Goal: Task Accomplishment & Management: Manage account settings

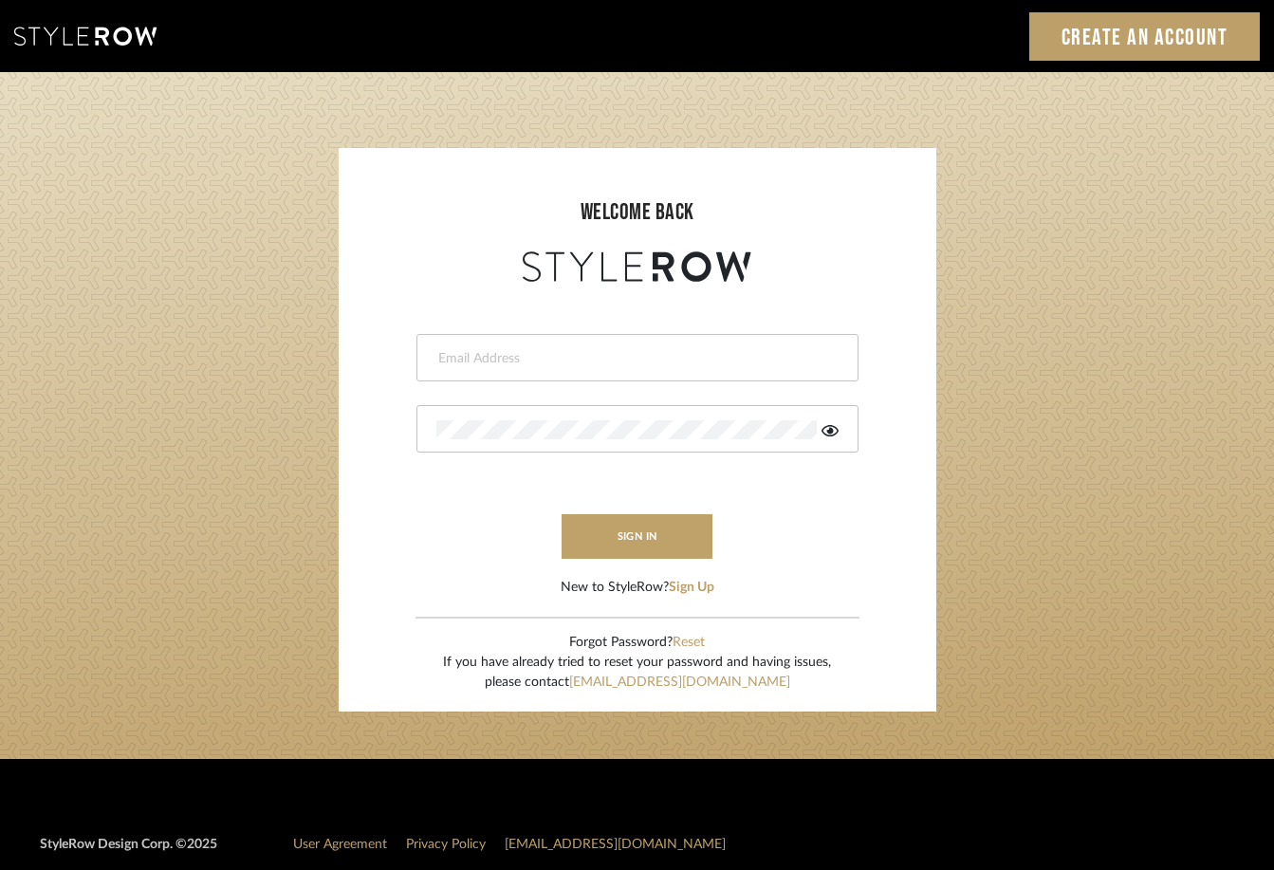
click at [604, 361] on input "email" at bounding box center [635, 358] width 398 height 19
type input "elimcabrerizo@gmail.com"
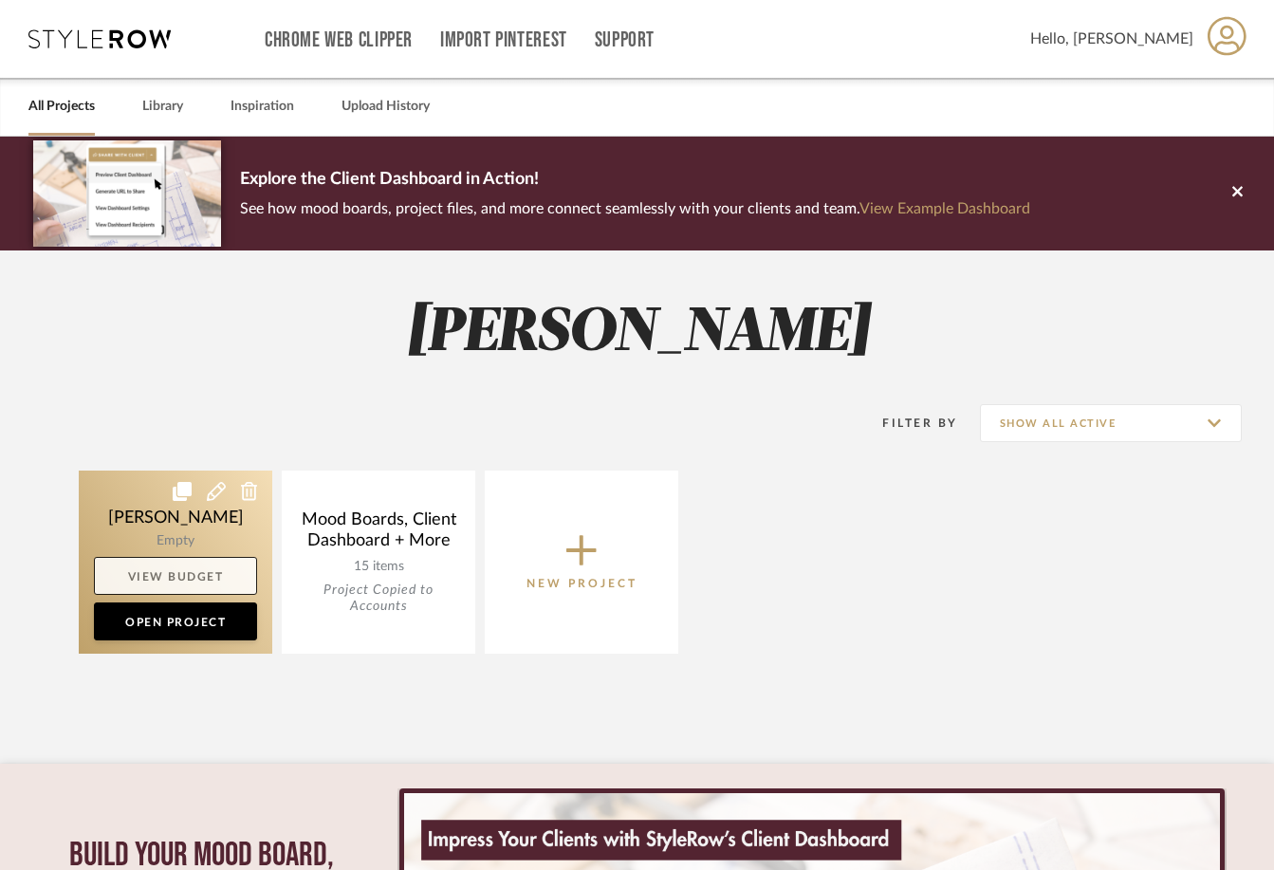
click at [190, 562] on link "View Budget" at bounding box center [175, 576] width 163 height 38
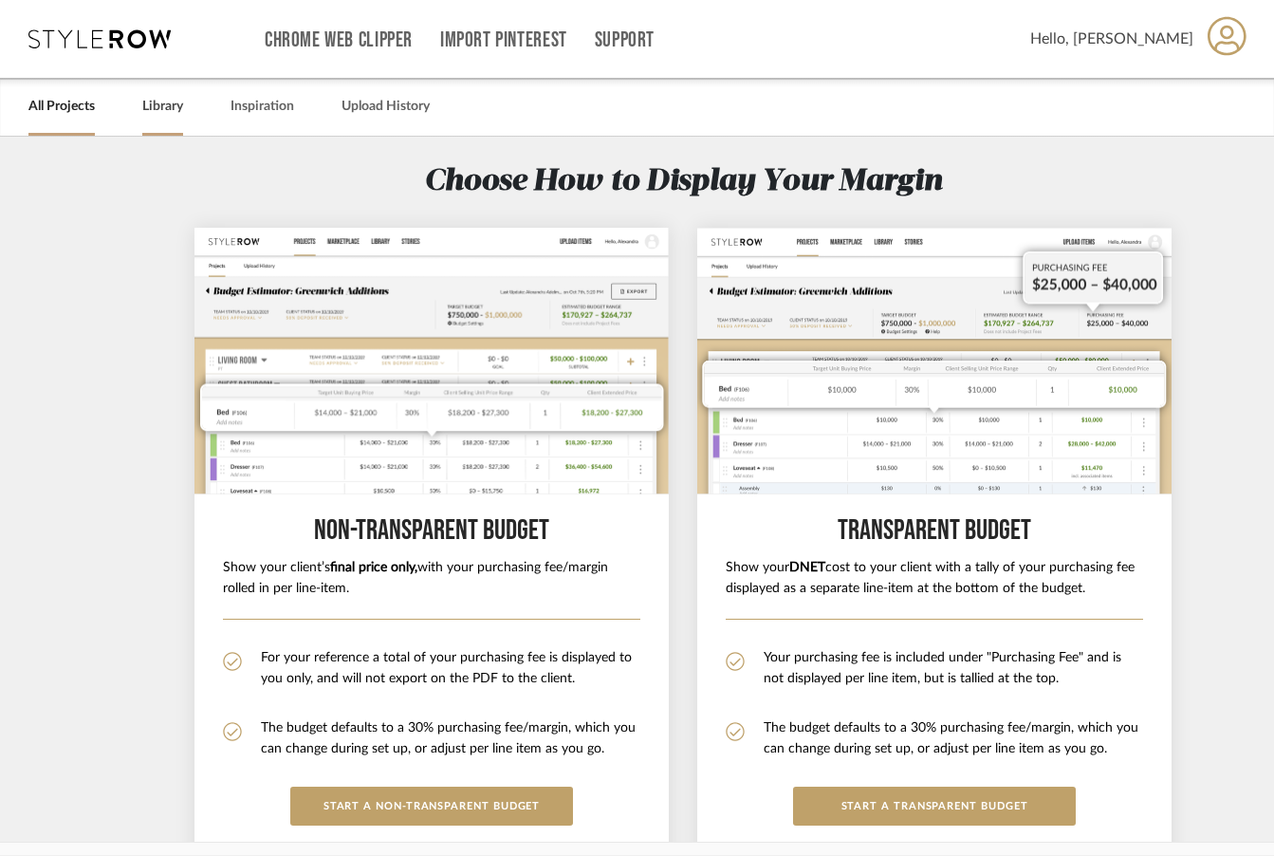
click at [169, 103] on link "Library" at bounding box center [162, 107] width 41 height 26
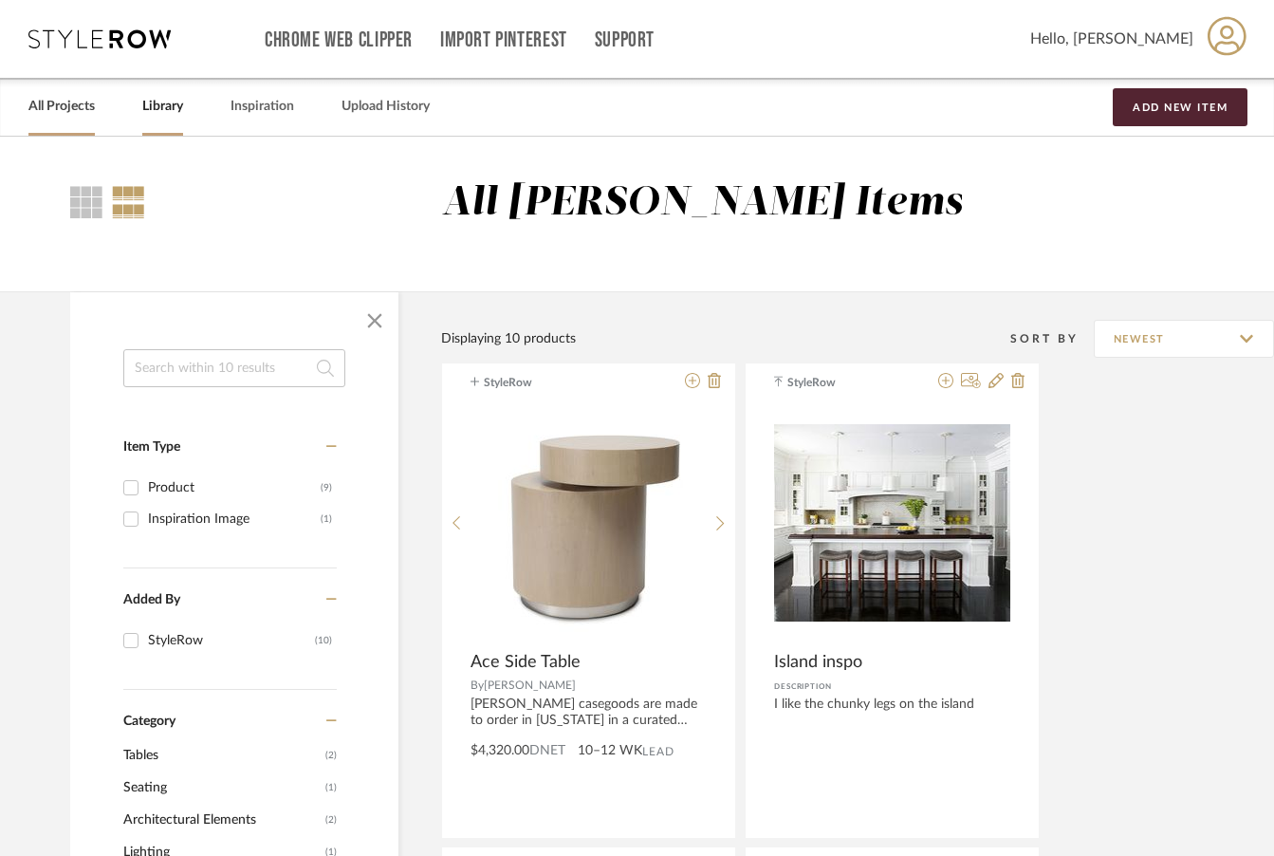
click at [39, 109] on link "All Projects" at bounding box center [61, 107] width 66 height 26
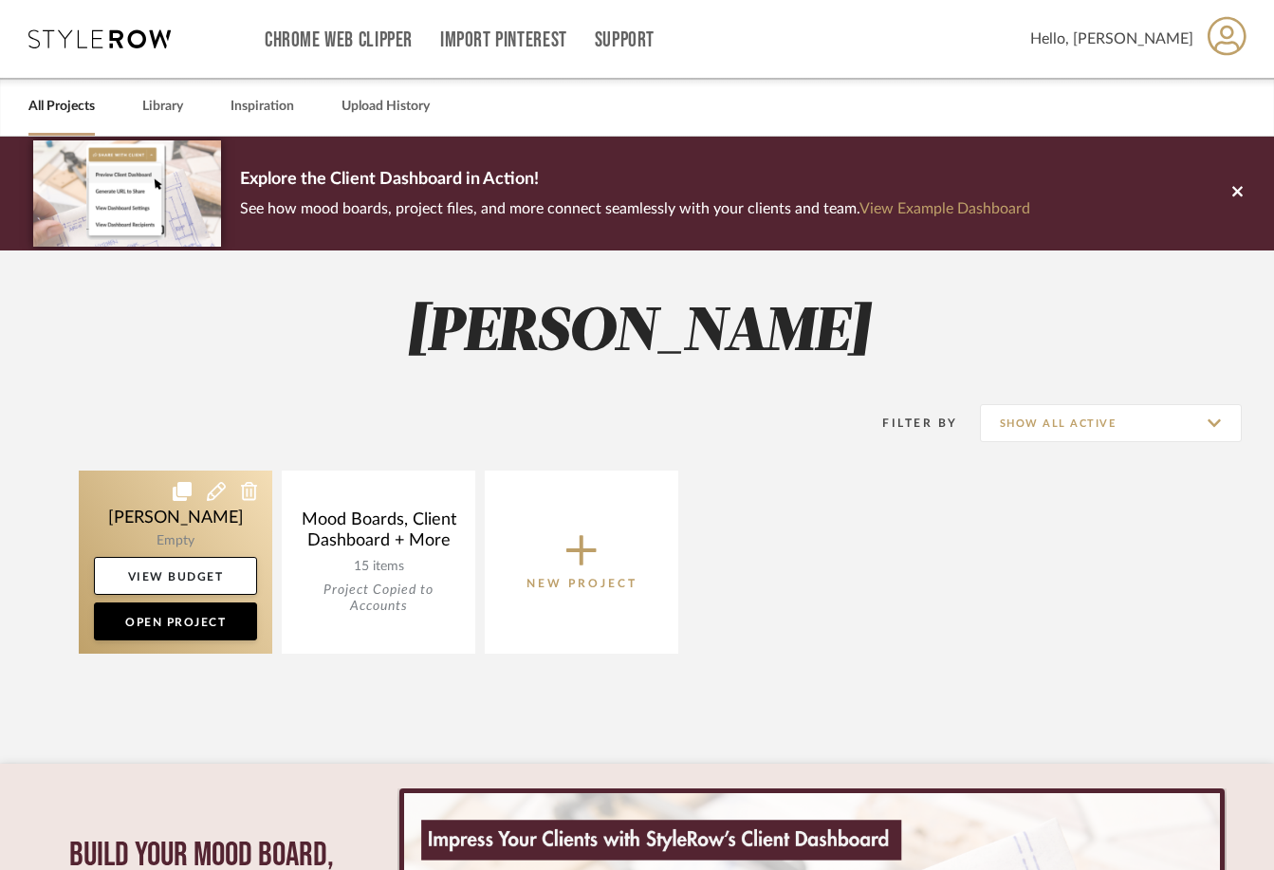
click at [127, 504] on link at bounding box center [176, 562] width 194 height 183
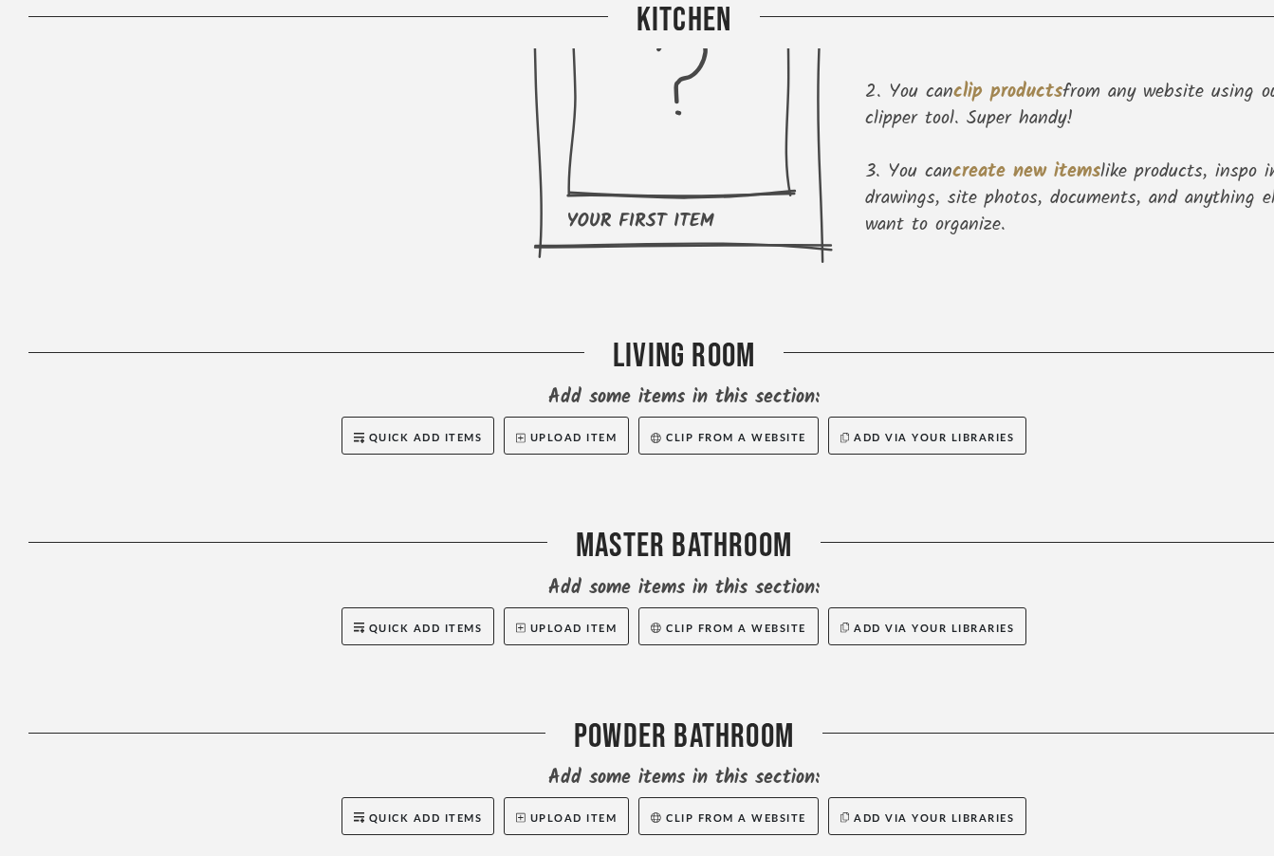
scroll to position [734, 0]
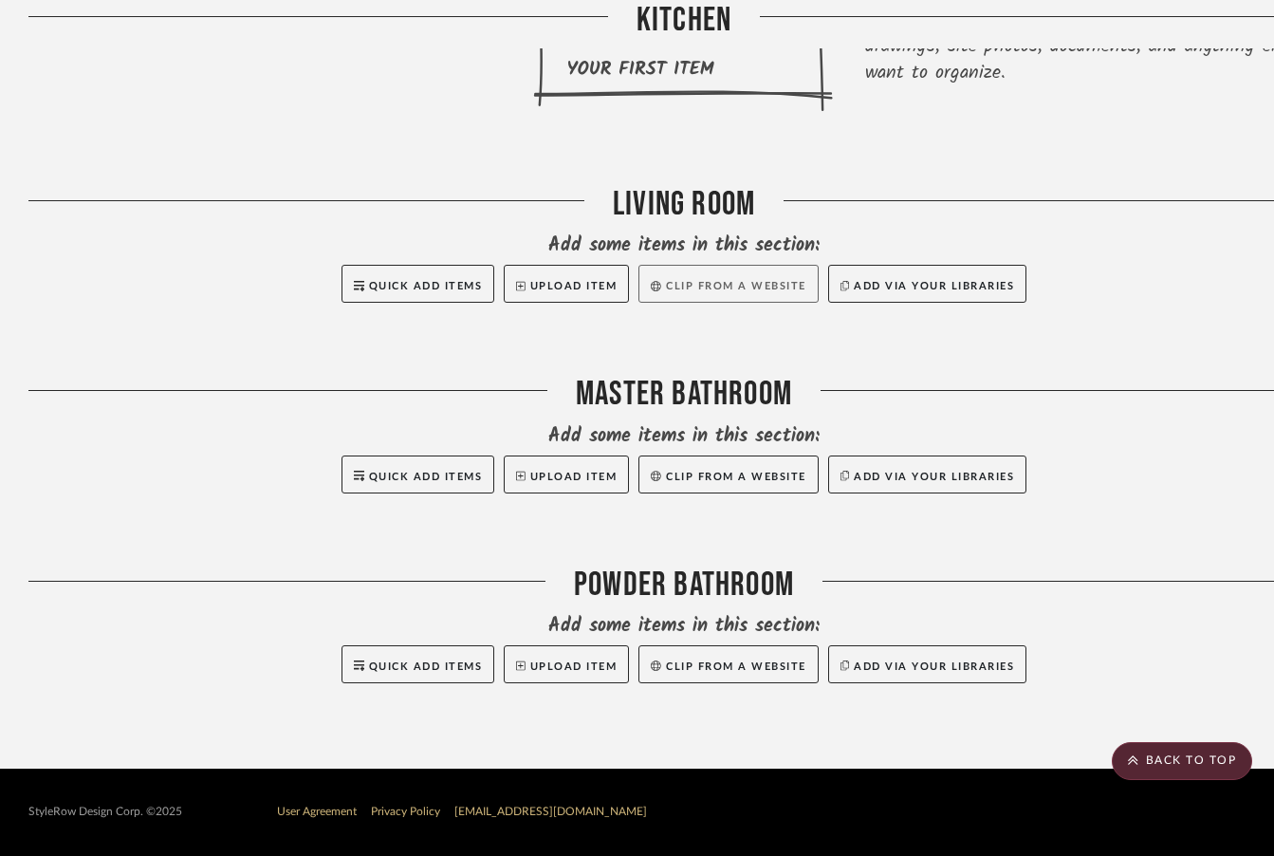
click at [720, 290] on button "Clip from a website" at bounding box center [728, 284] width 179 height 38
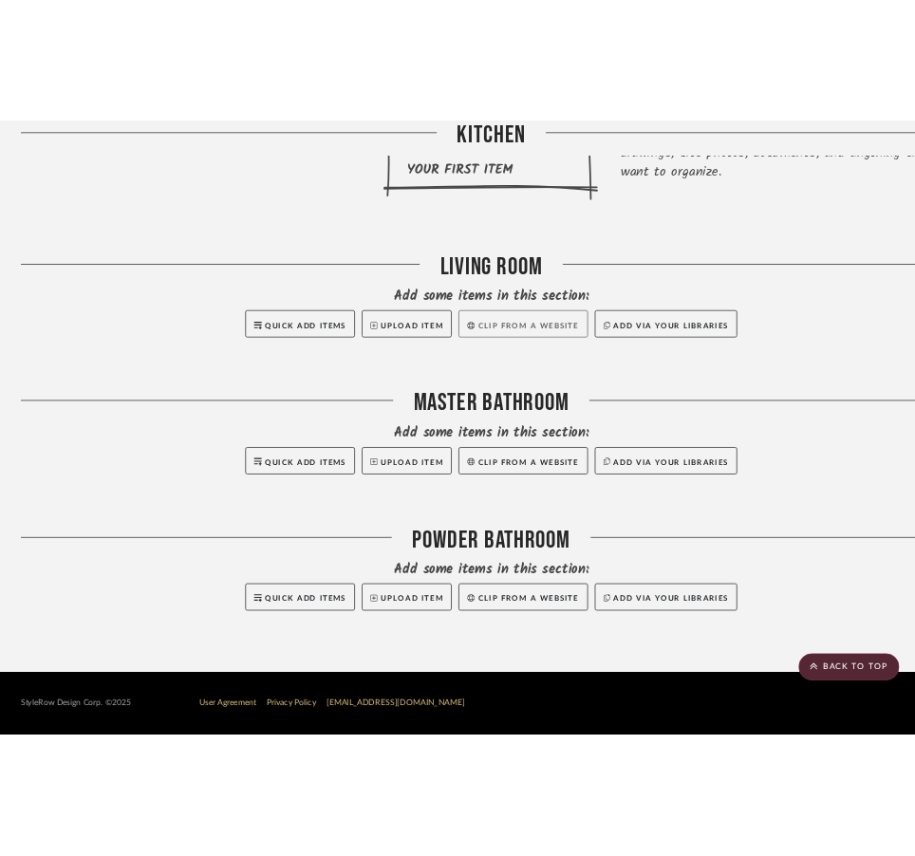
scroll to position [662, 0]
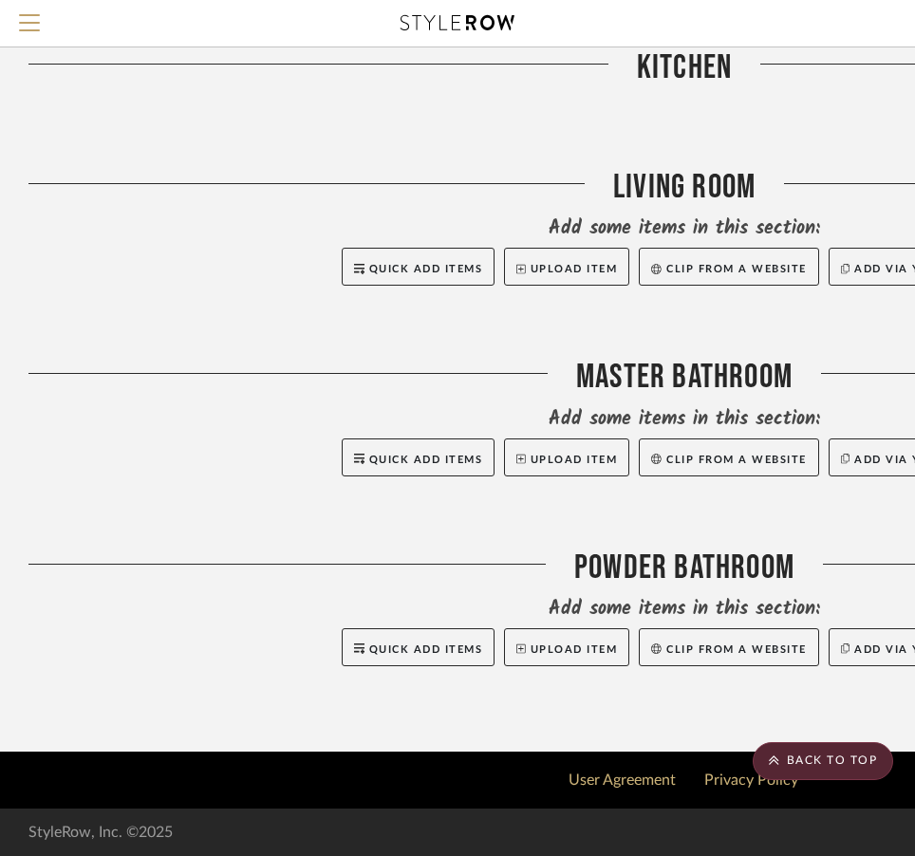
click at [699, 190] on div "Living Room" at bounding box center [683, 191] width 1311 height 48
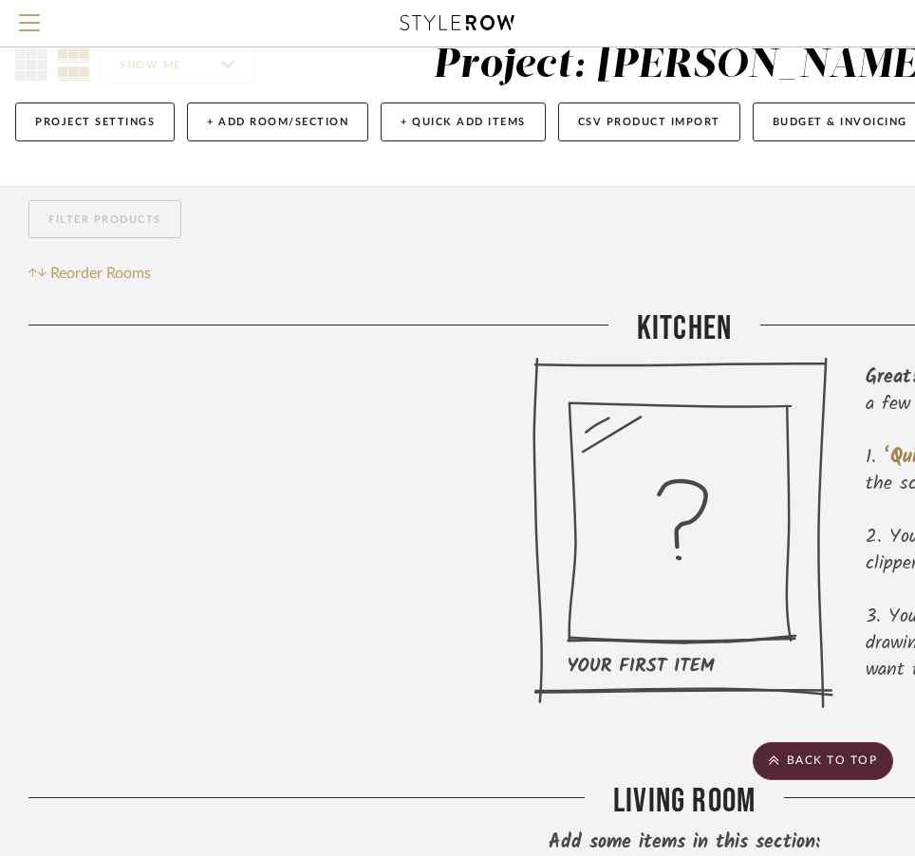
scroll to position [0, 0]
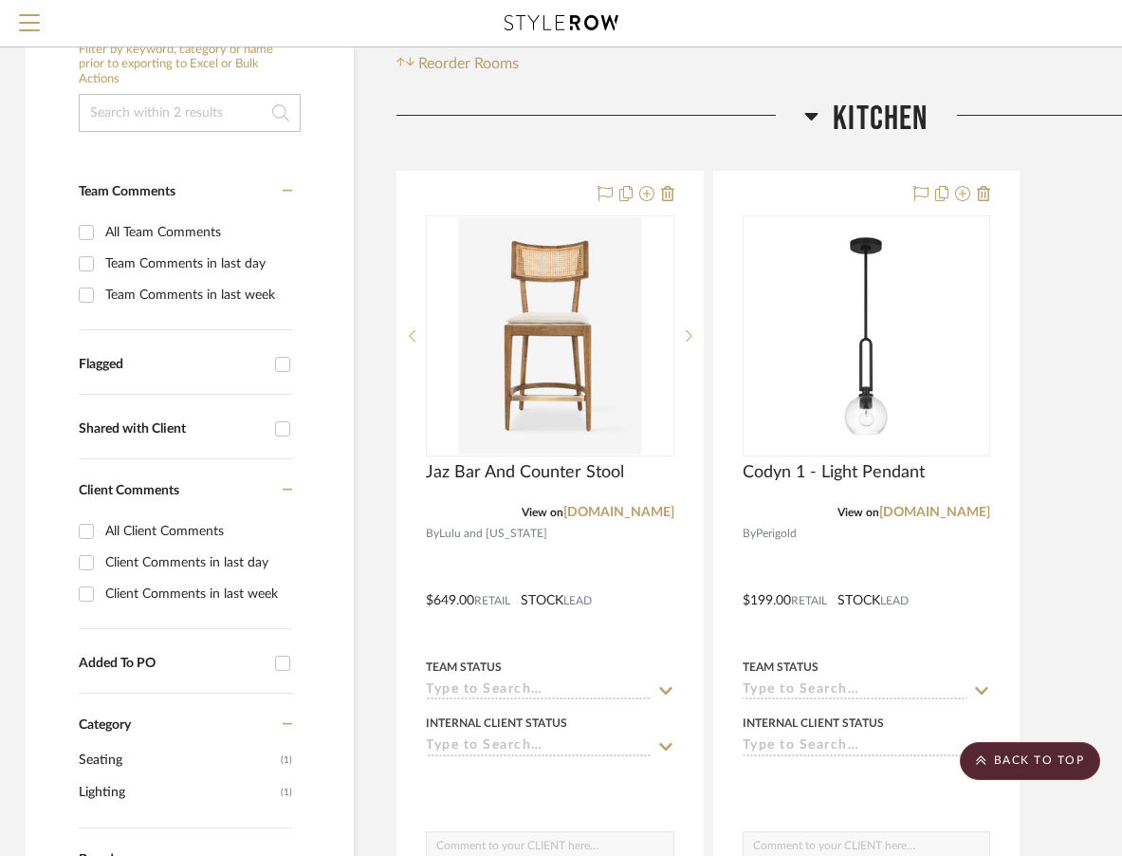
scroll to position [0, 3]
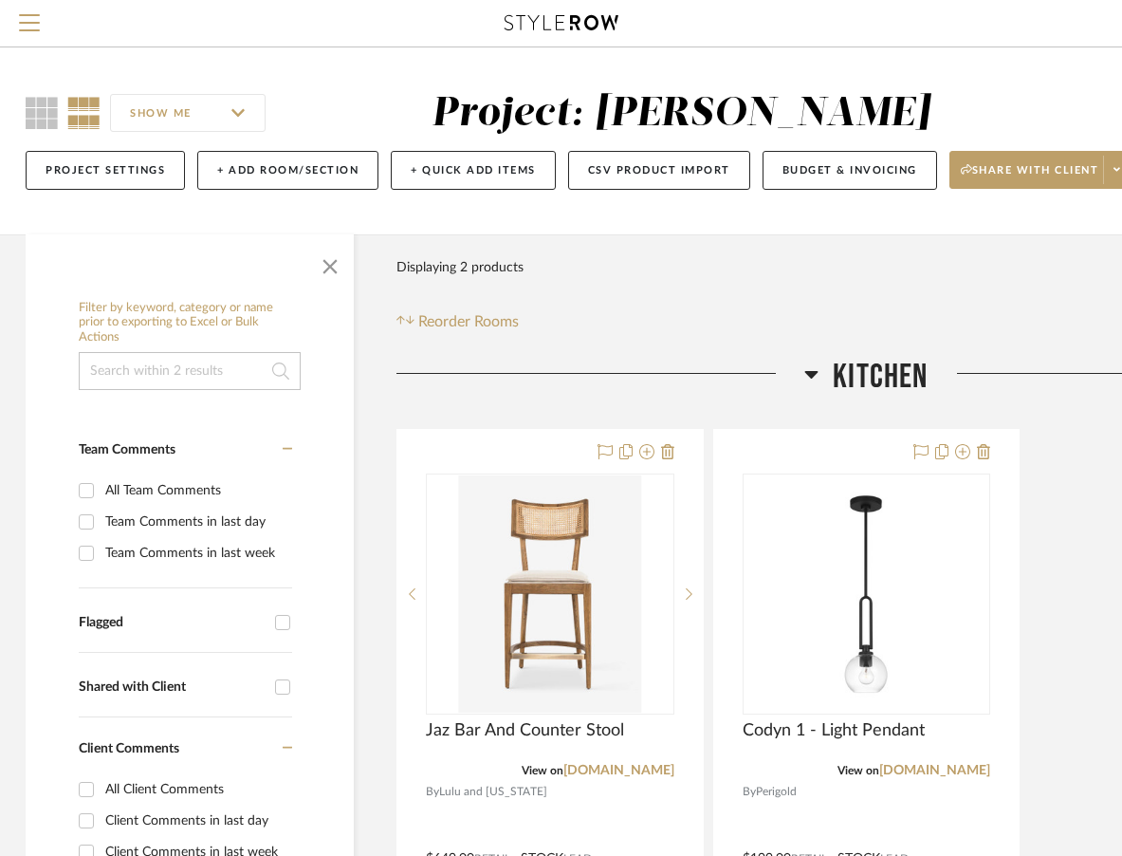
click at [806, 371] on icon at bounding box center [812, 375] width 13 height 8
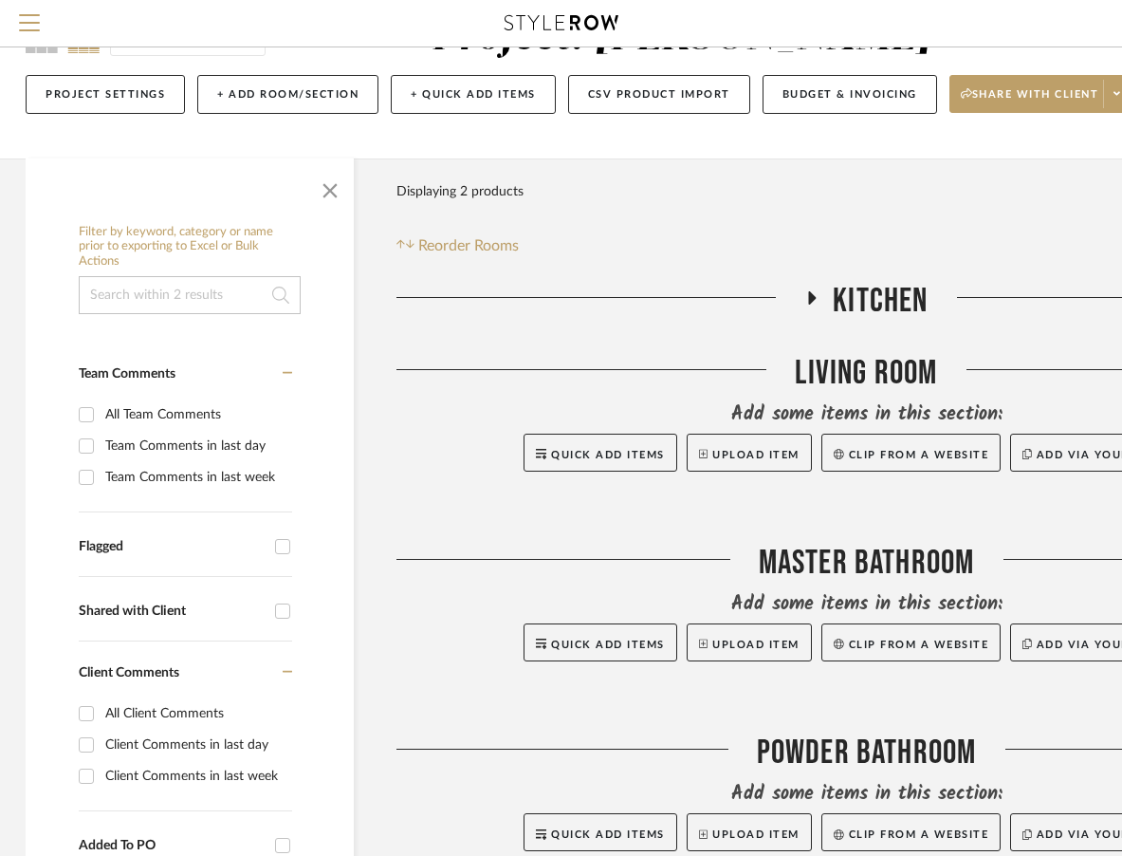
scroll to position [107, 3]
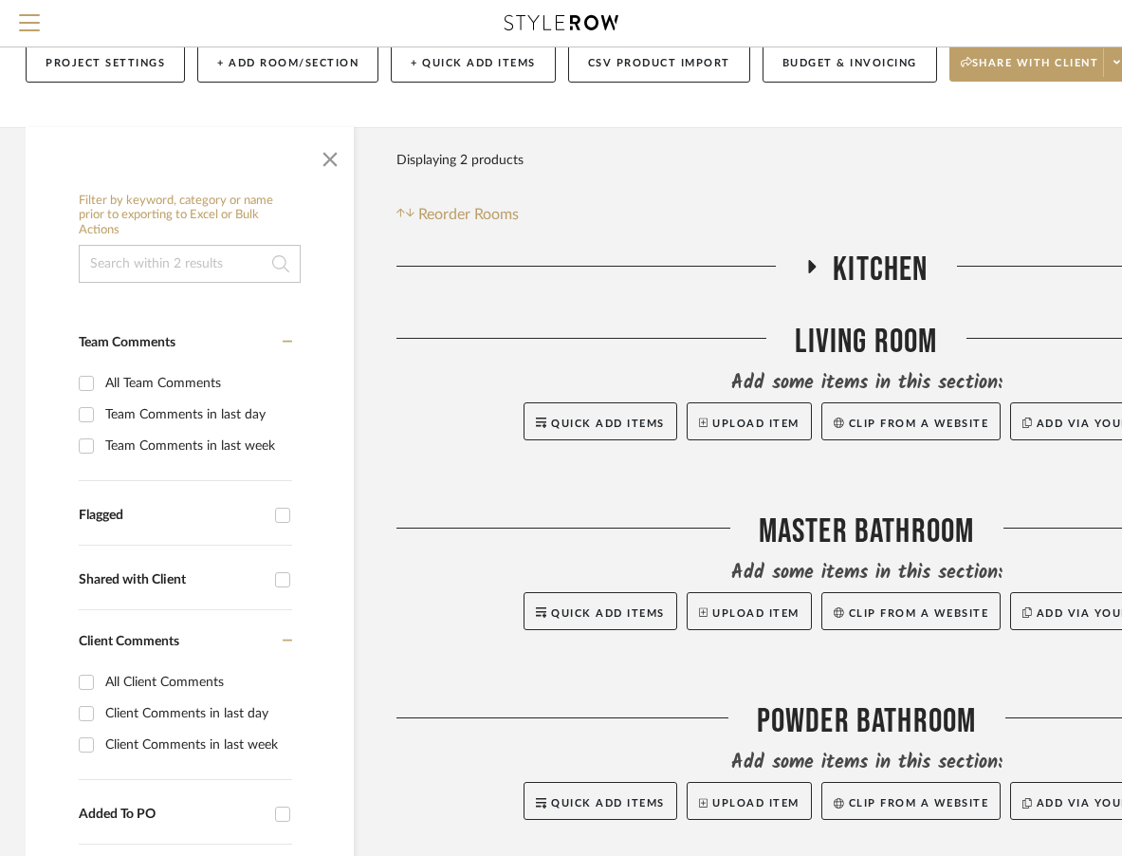
click at [815, 262] on icon at bounding box center [812, 266] width 23 height 14
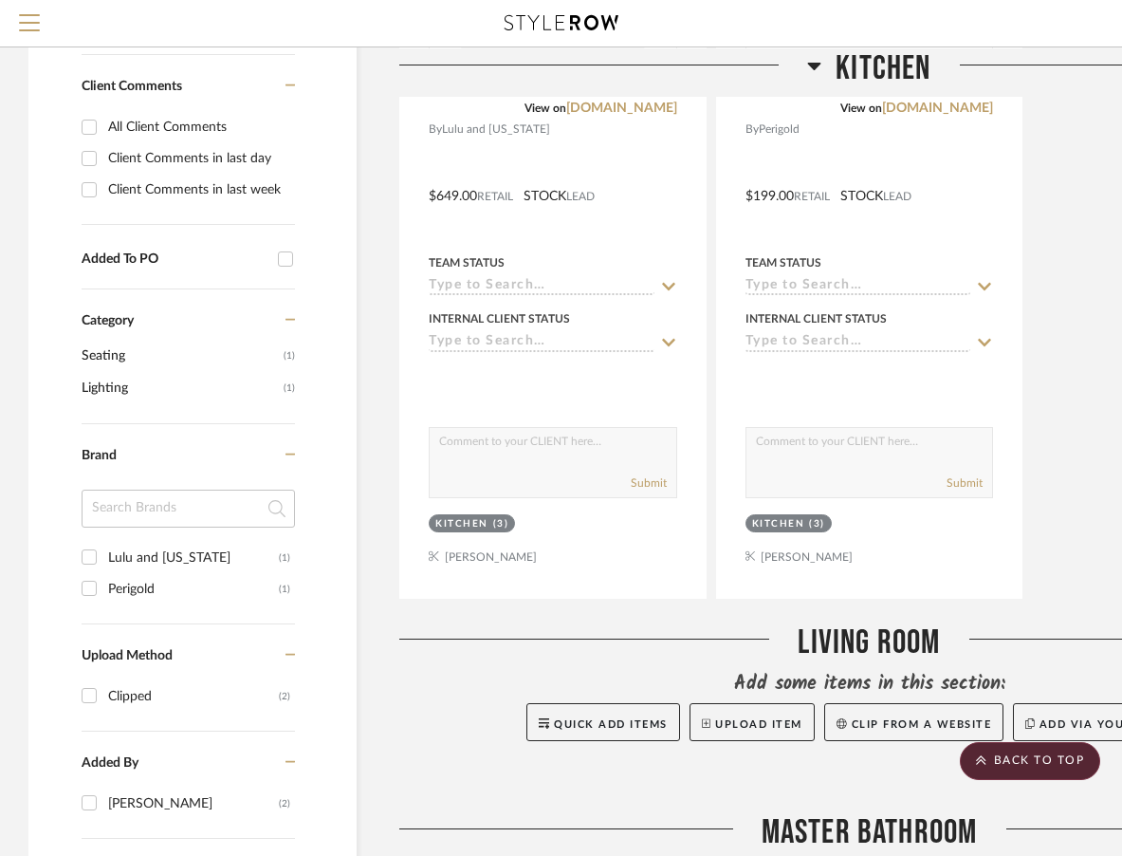
scroll to position [0, 0]
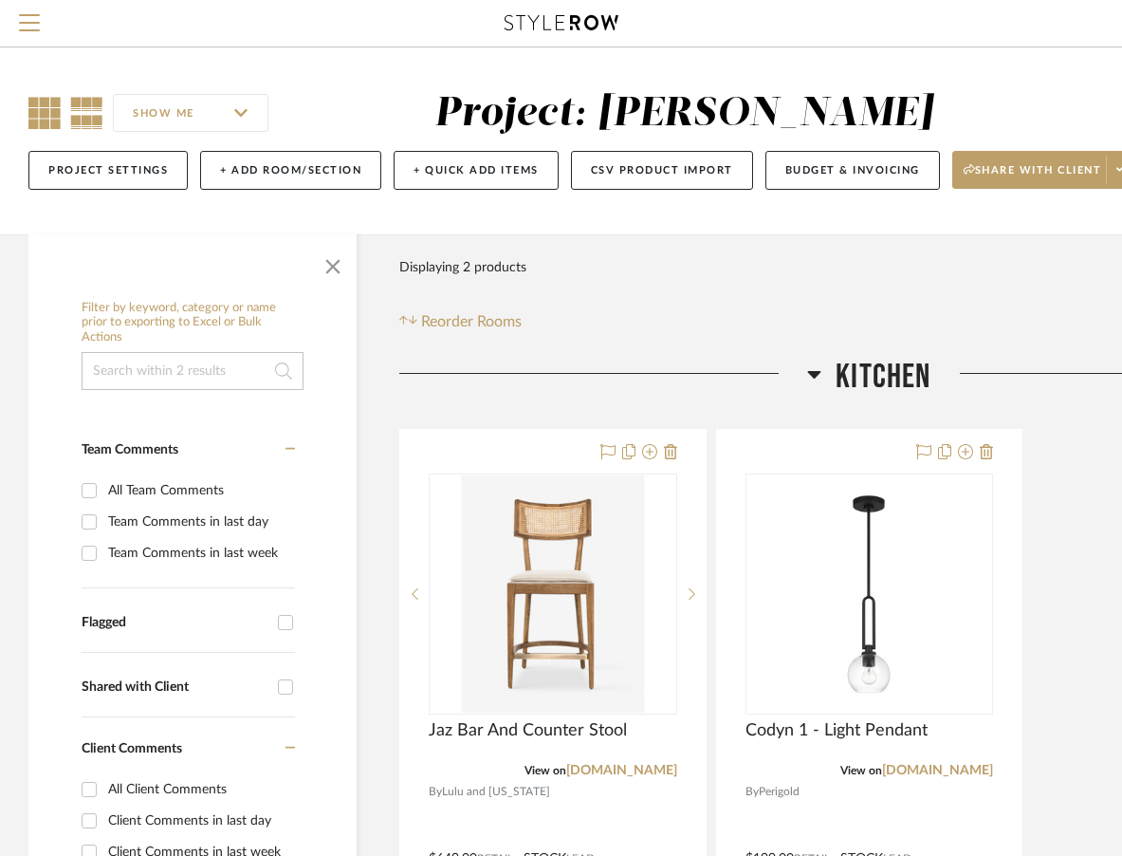
click at [36, 108] on icon at bounding box center [44, 113] width 32 height 32
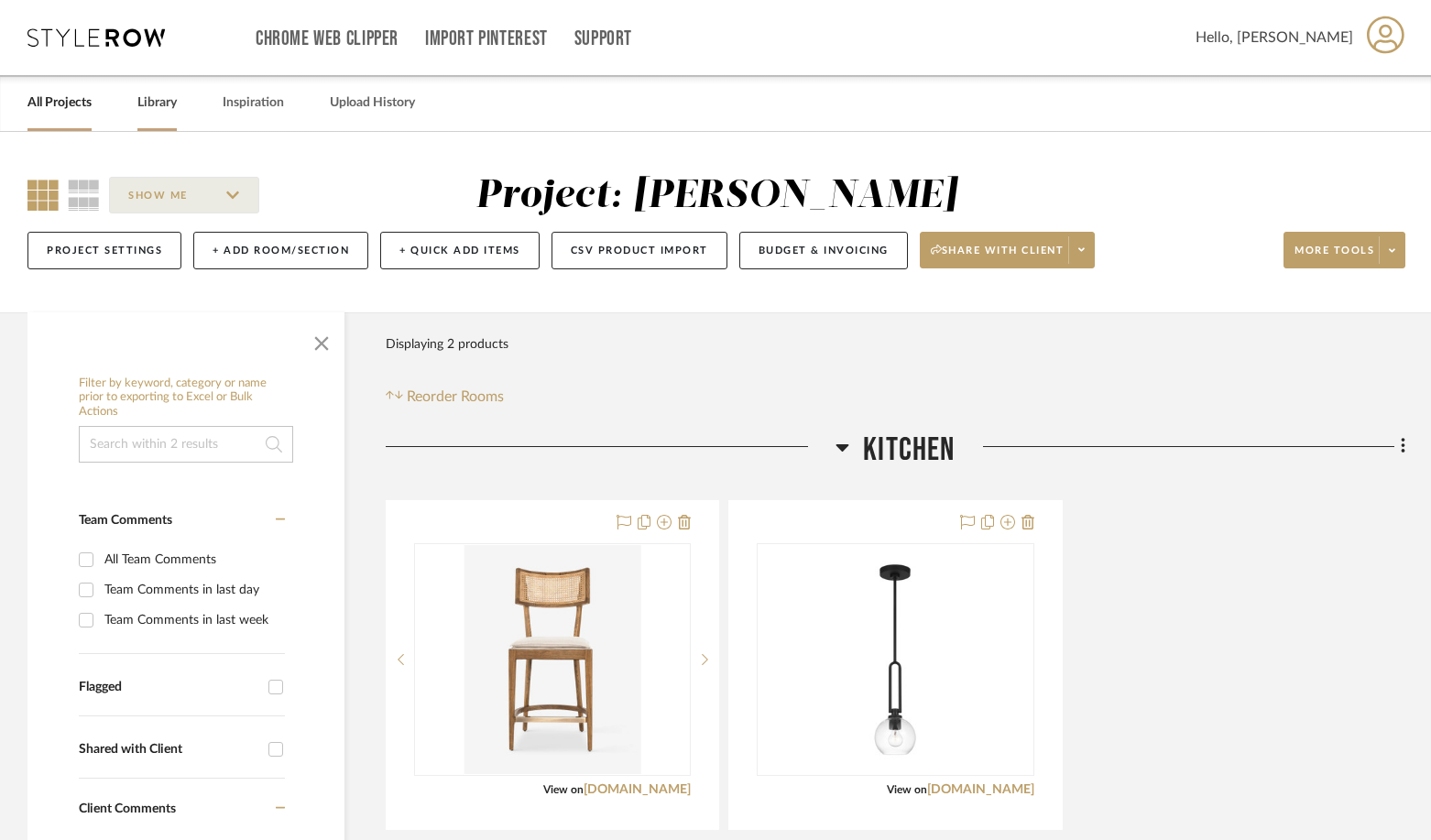
click at [152, 98] on link "Library" at bounding box center [156, 103] width 40 height 25
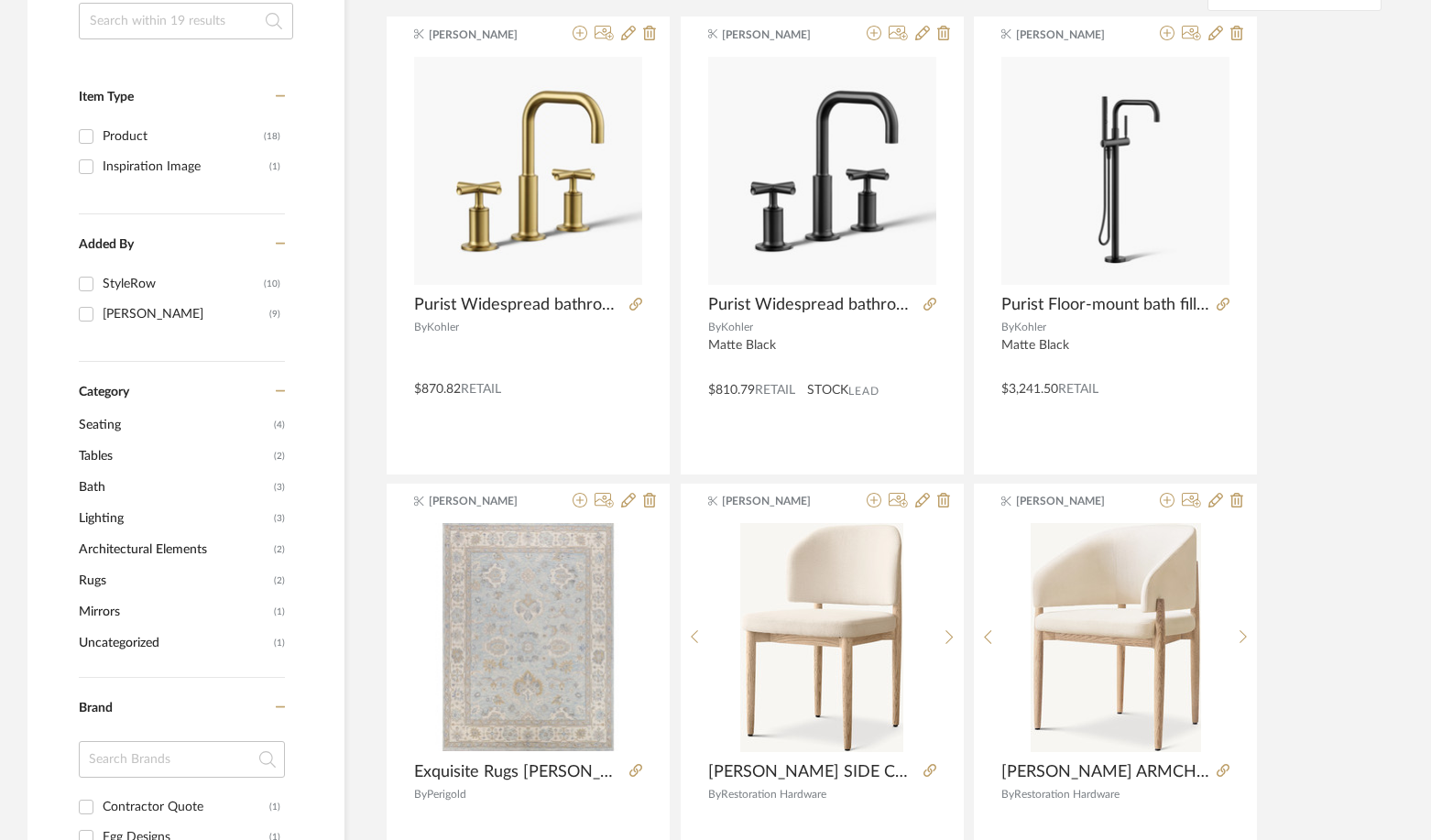
scroll to position [332, 0]
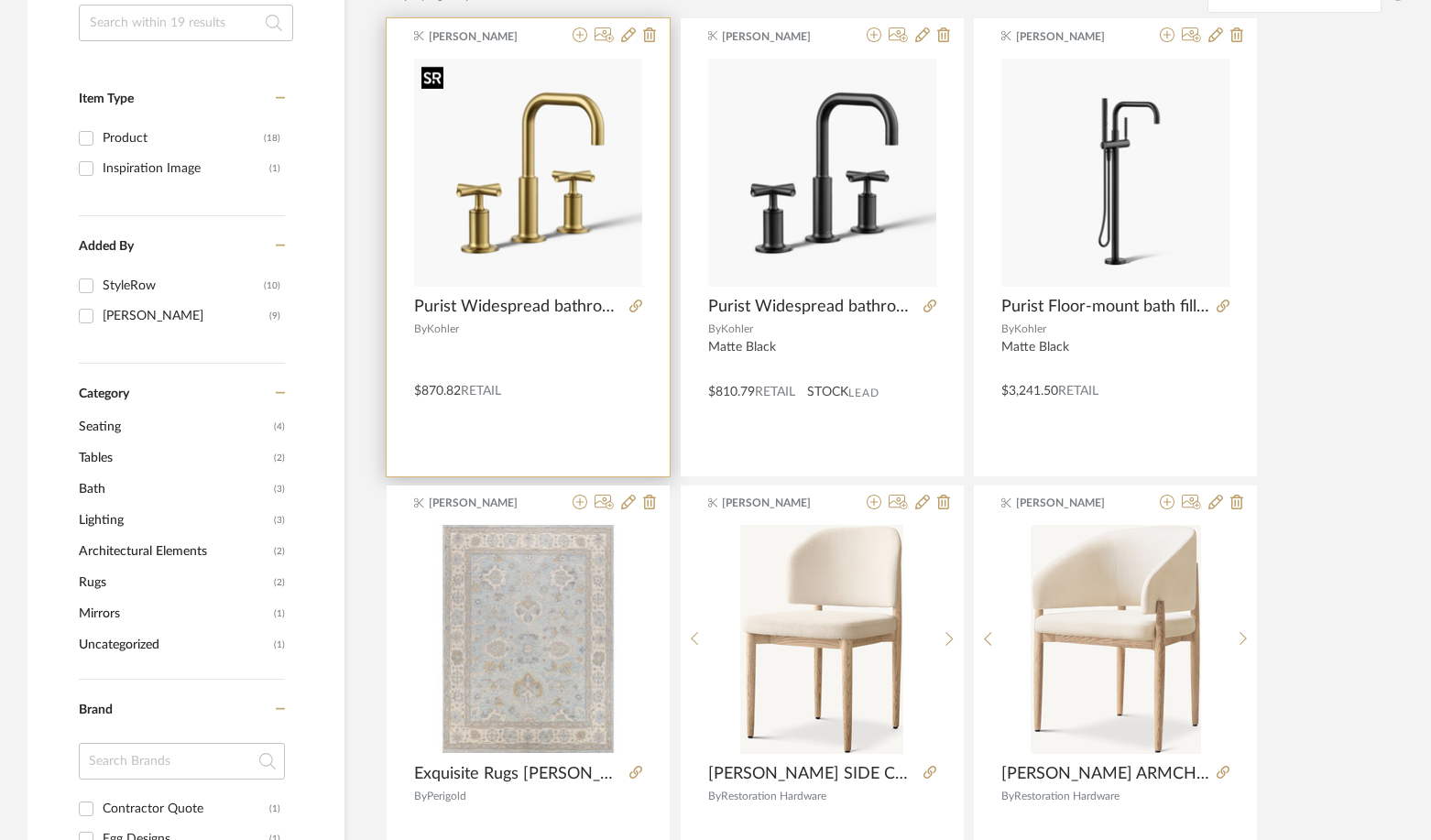
click at [541, 169] on img "0" at bounding box center [528, 173] width 228 height 228
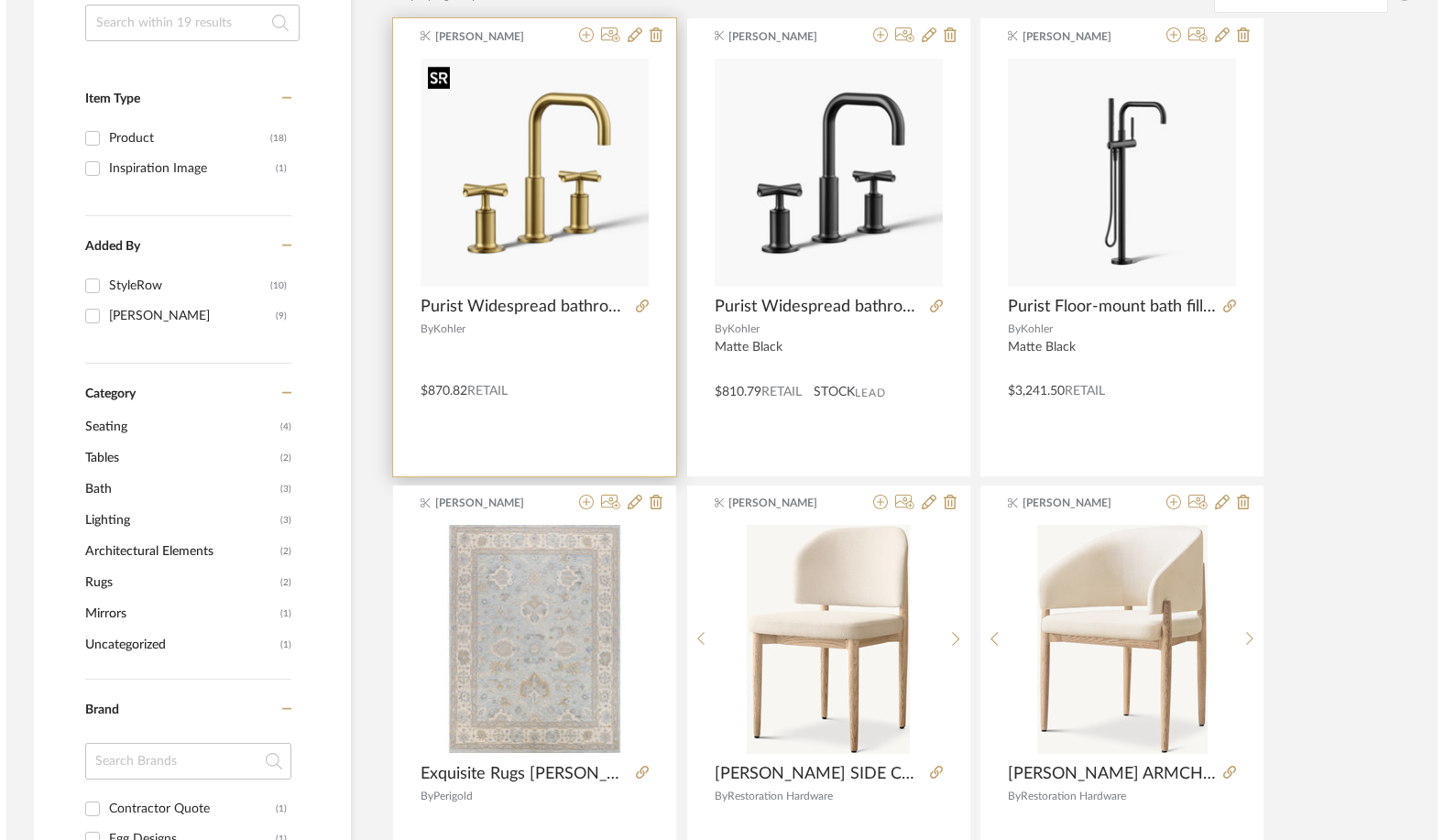
scroll to position [0, 0]
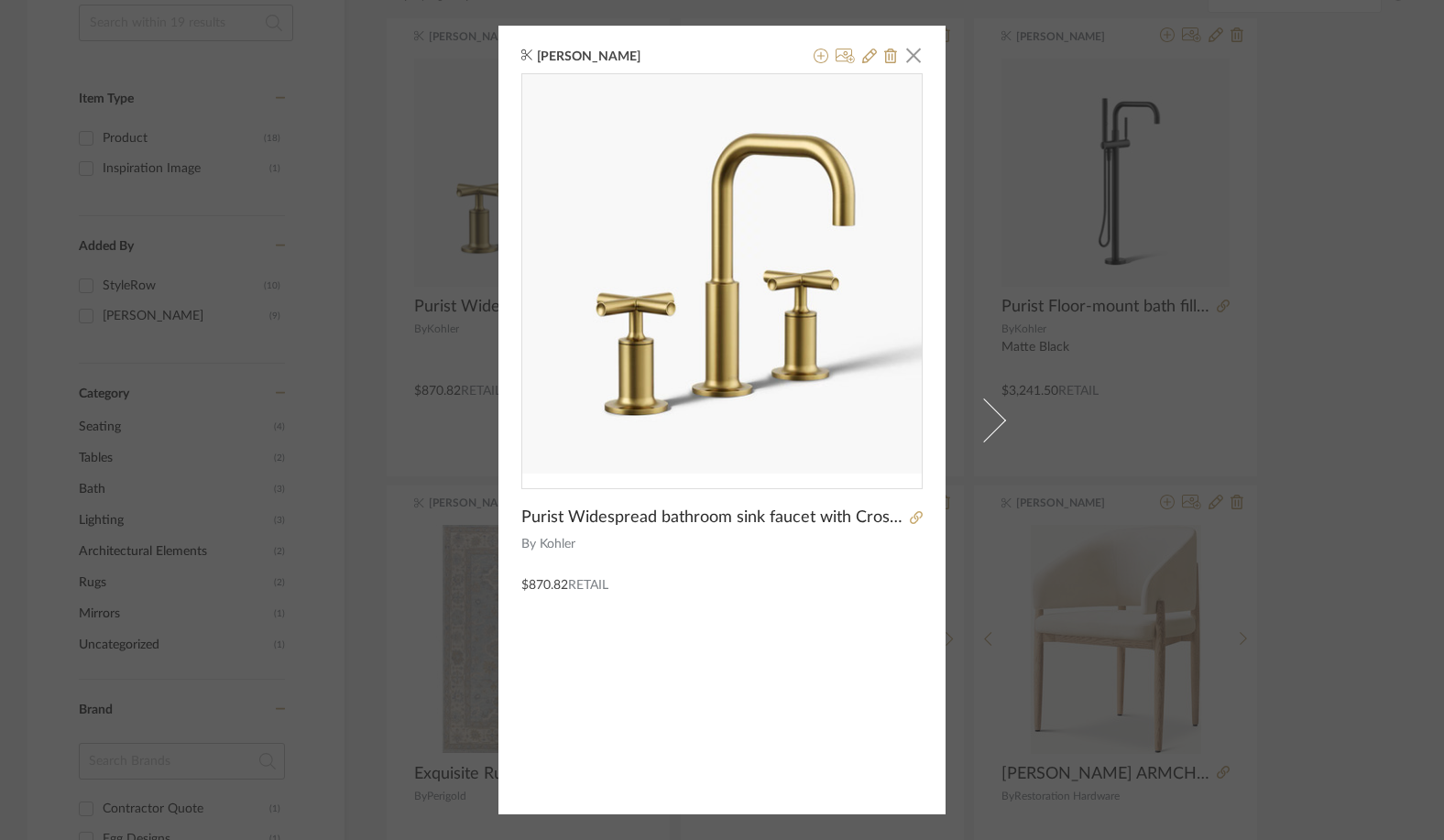
click at [765, 234] on img "0" at bounding box center [722, 274] width 400 height 400
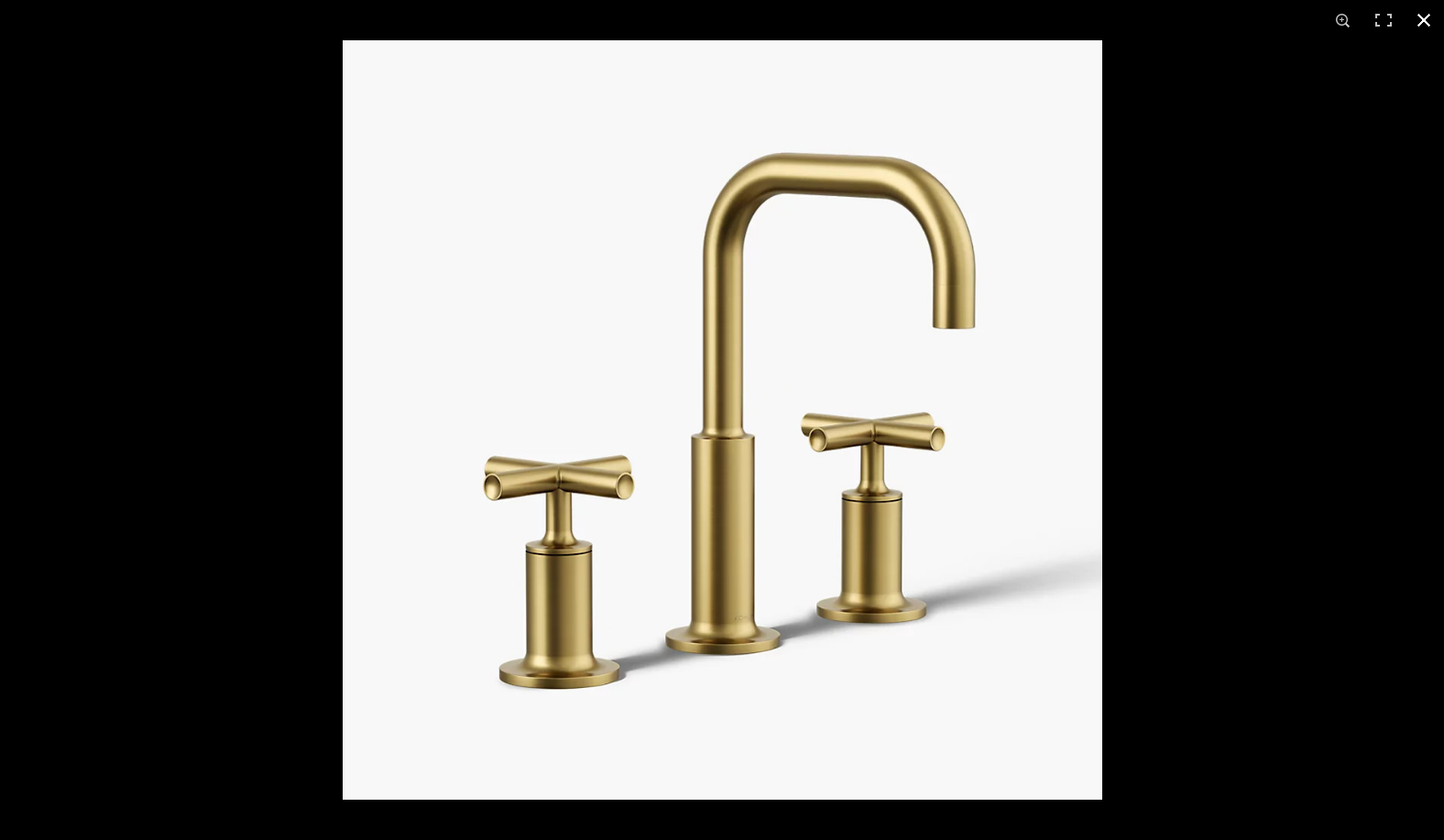
click at [1096, 21] on button at bounding box center [1425, 20] width 41 height 41
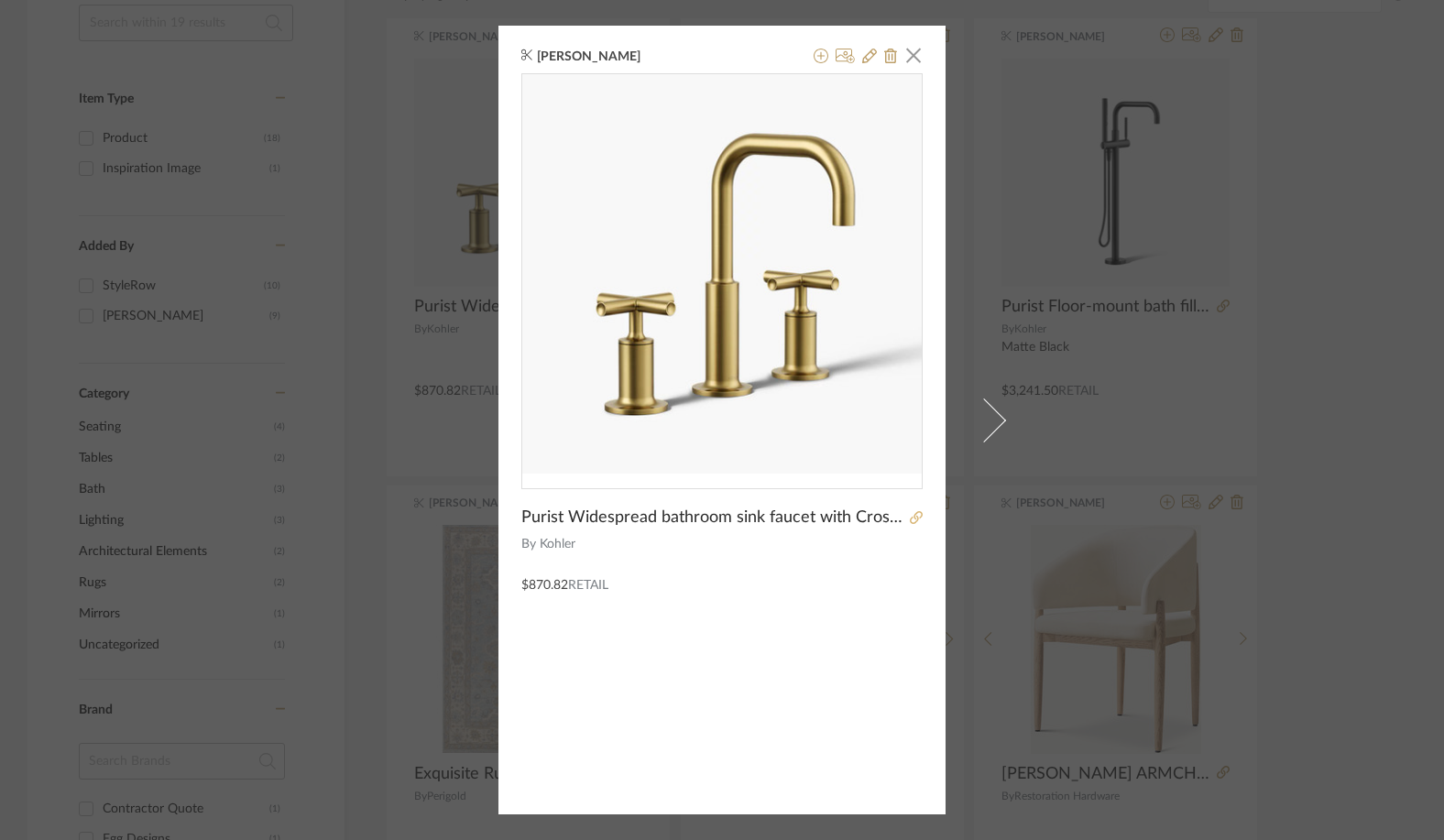
click at [910, 523] on icon at bounding box center [916, 517] width 13 height 13
click at [905, 58] on span "button" at bounding box center [914, 55] width 37 height 37
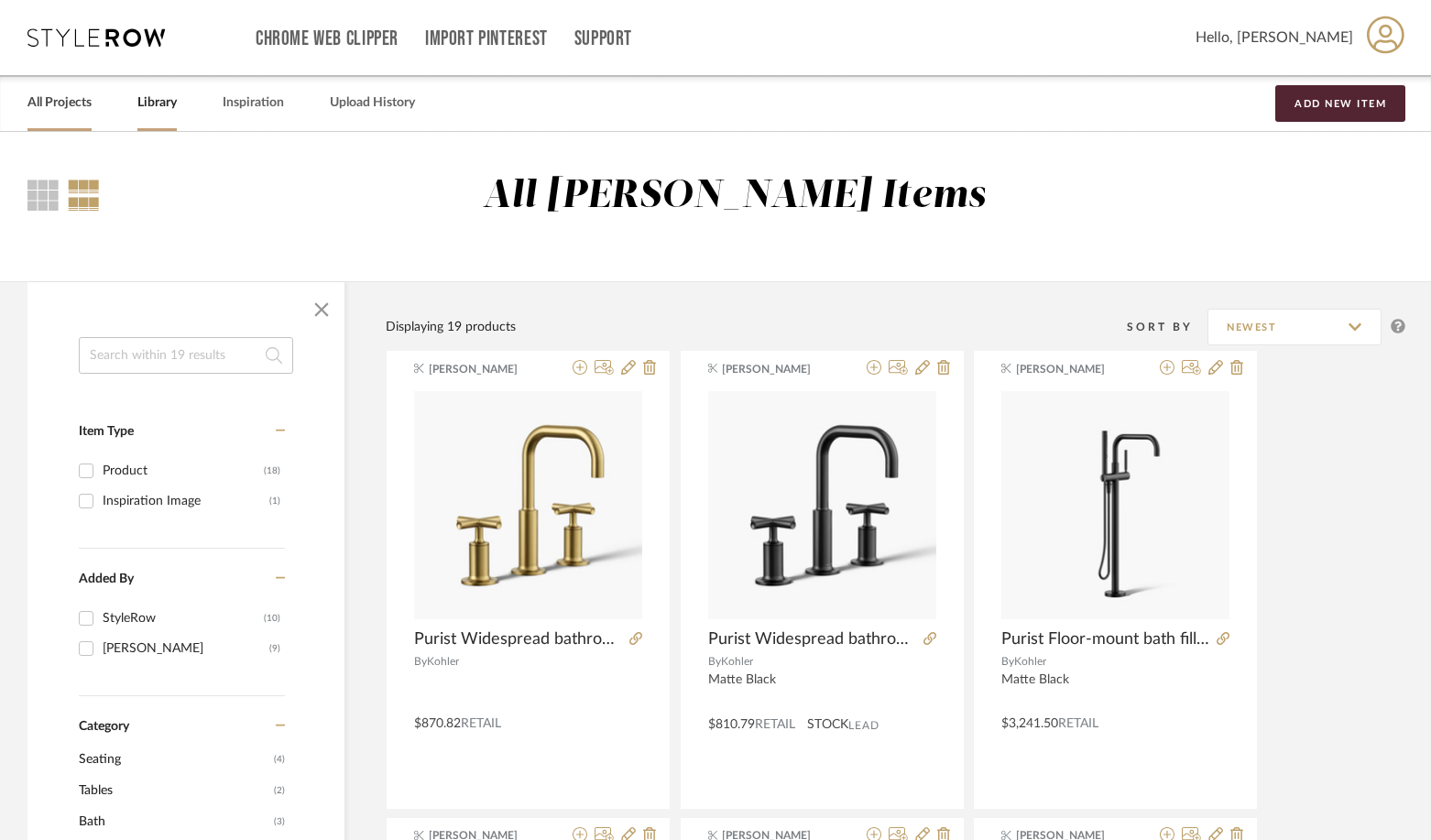
click at [72, 106] on link "All Projects" at bounding box center [59, 103] width 64 height 25
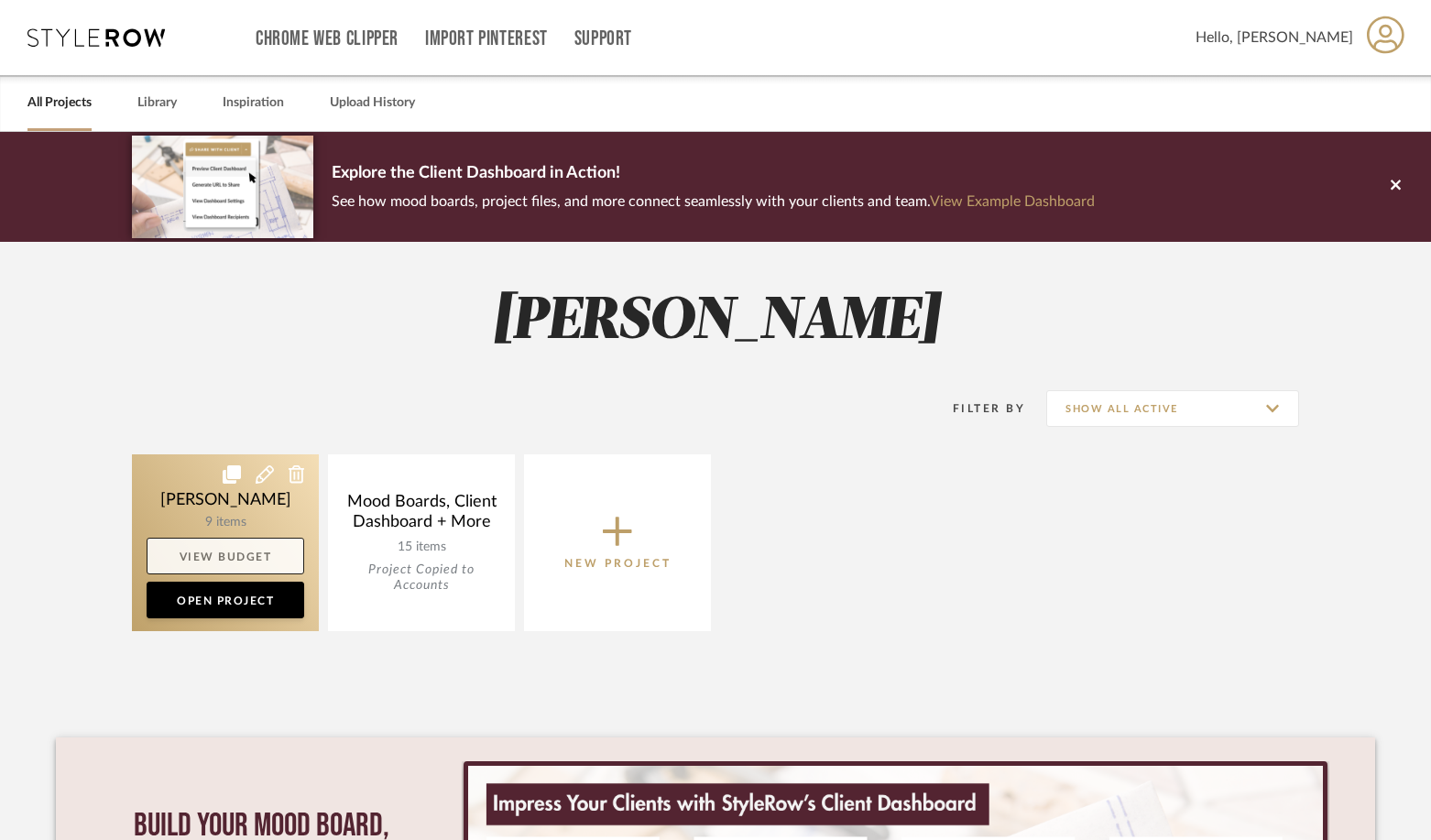
click at [222, 554] on link "View Budget" at bounding box center [225, 556] width 157 height 37
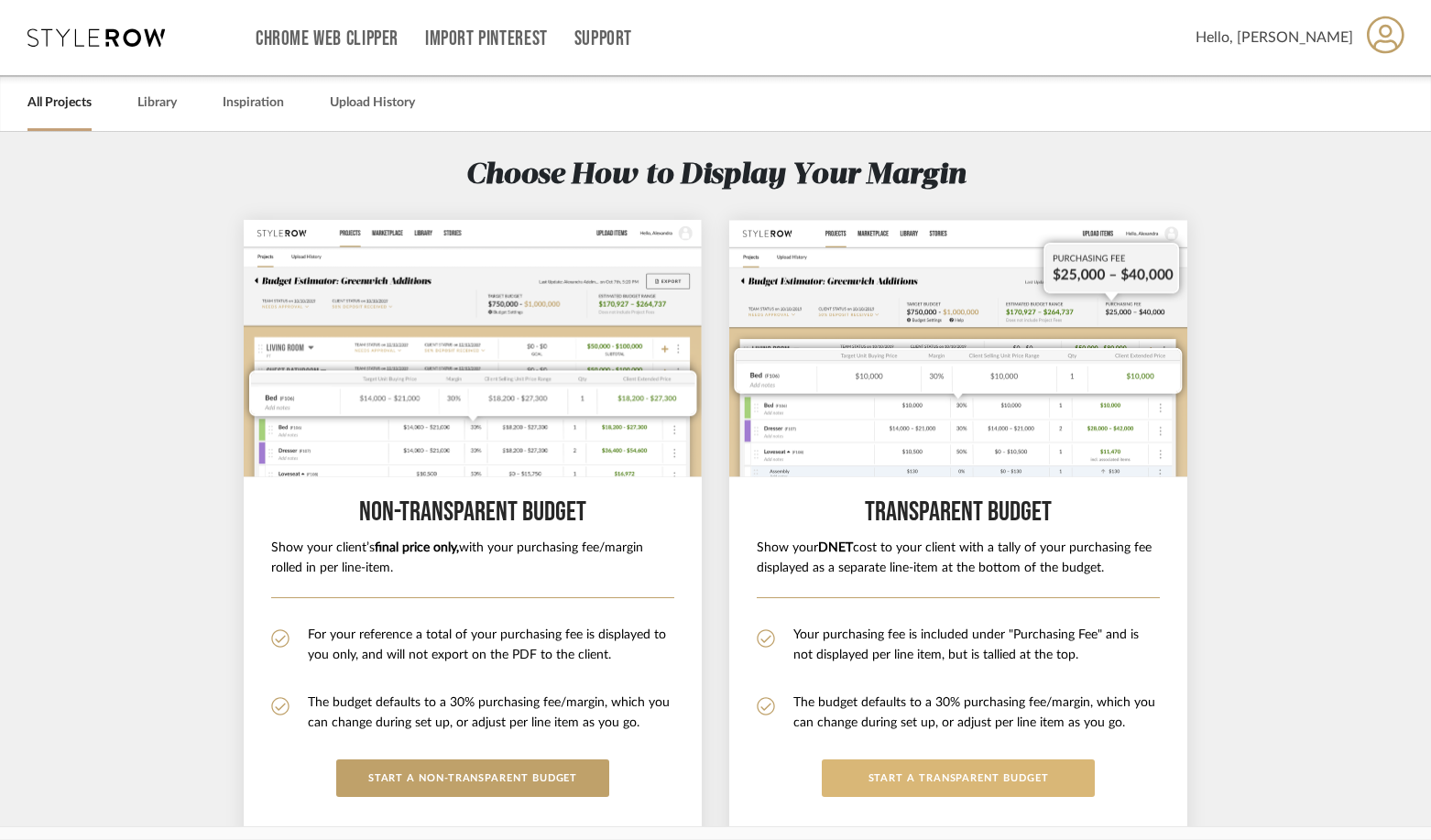
click at [940, 775] on button "START a Transparent budget" at bounding box center [958, 778] width 273 height 38
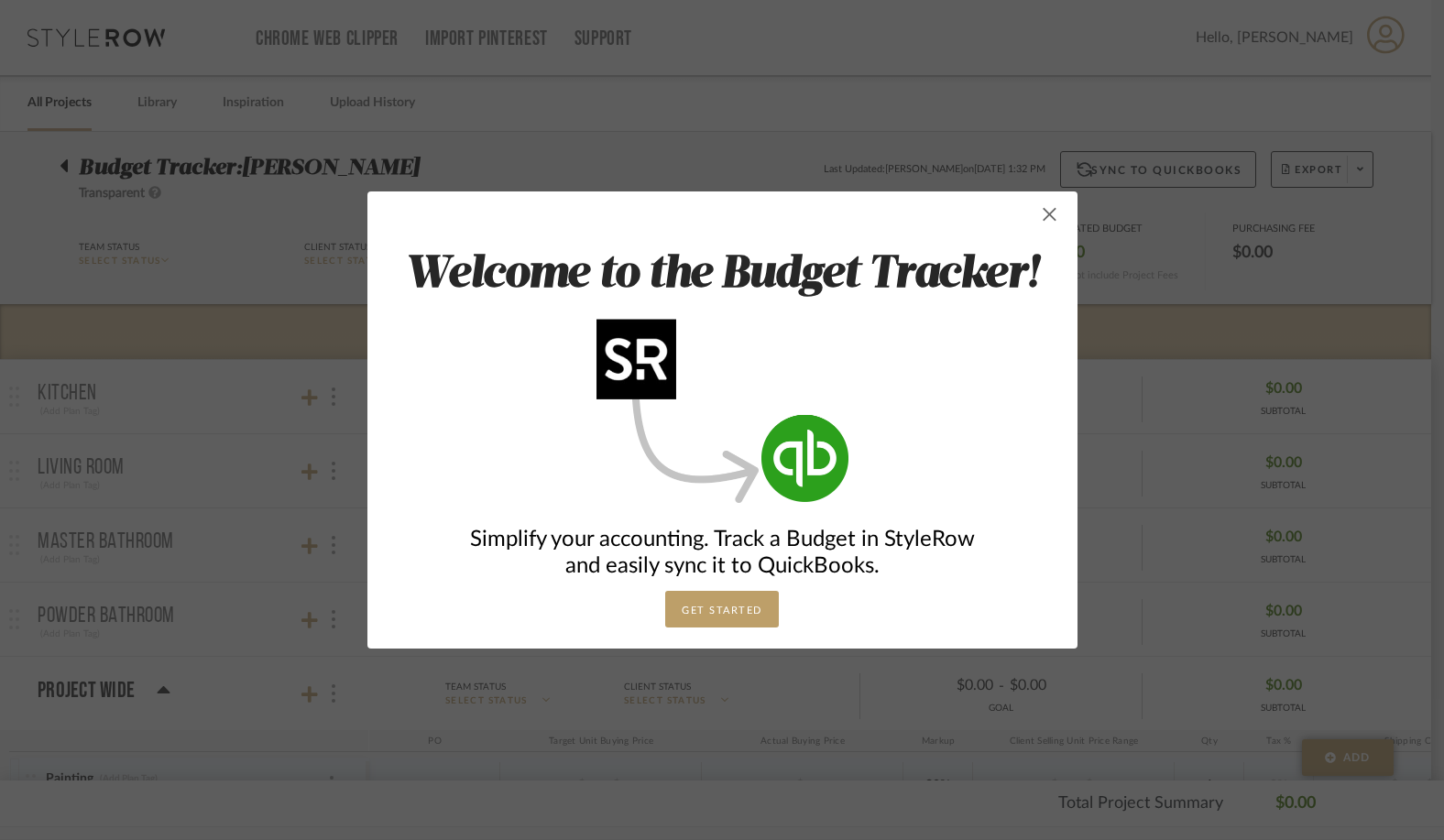
click at [1044, 213] on span "button" at bounding box center [1050, 214] width 37 height 37
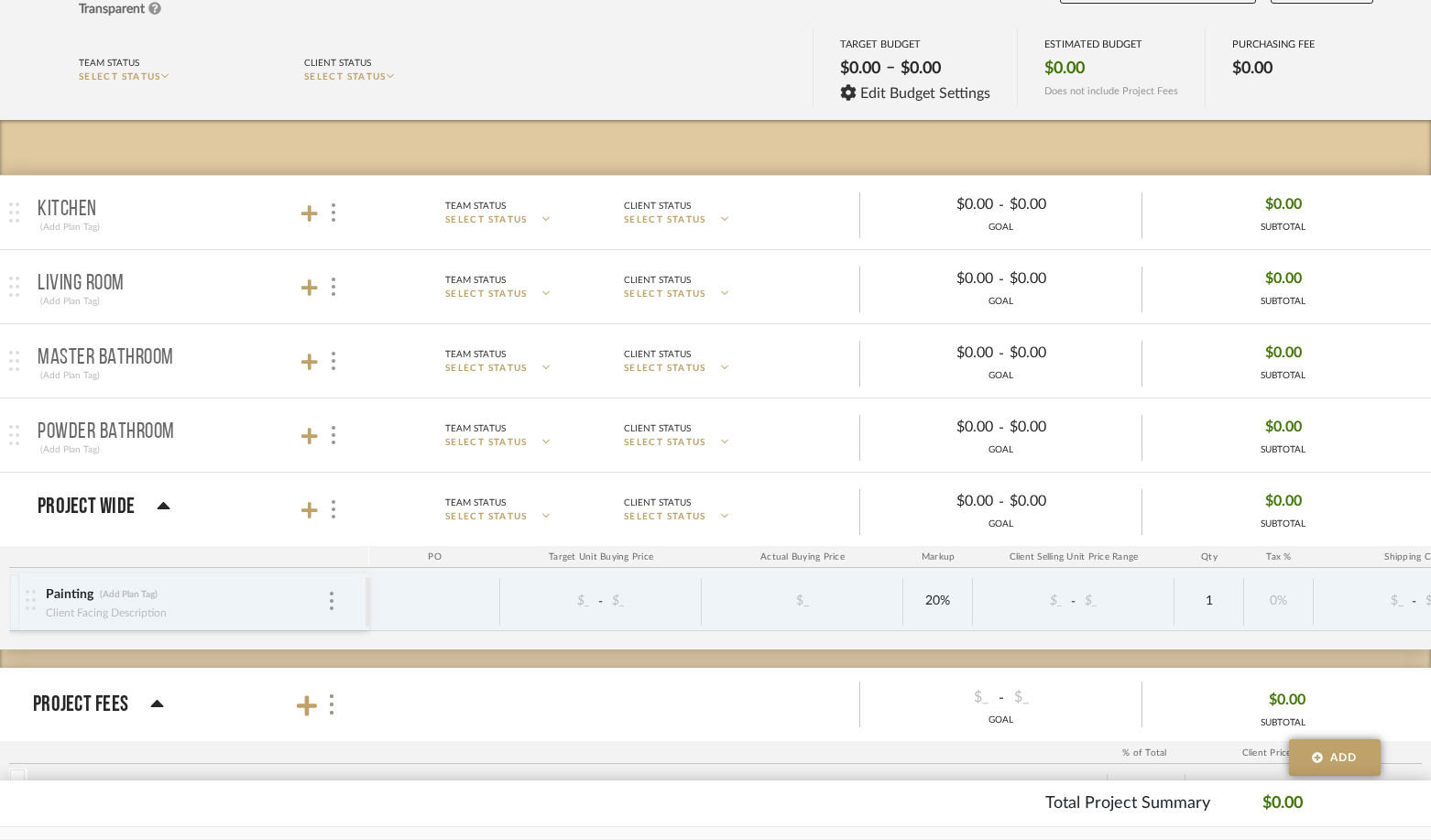
scroll to position [182, 0]
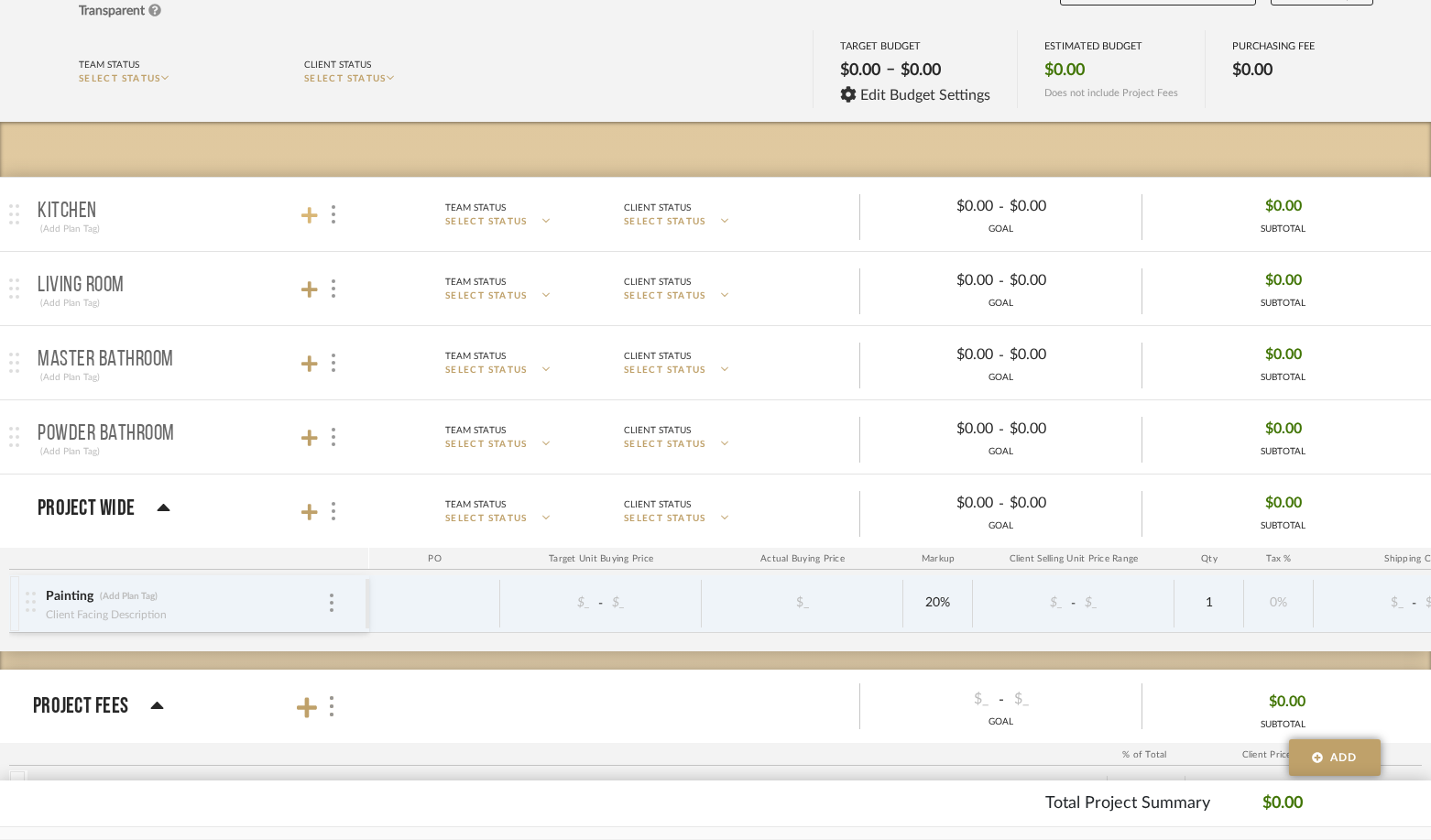
click at [309, 210] on icon at bounding box center [309, 214] width 16 height 16
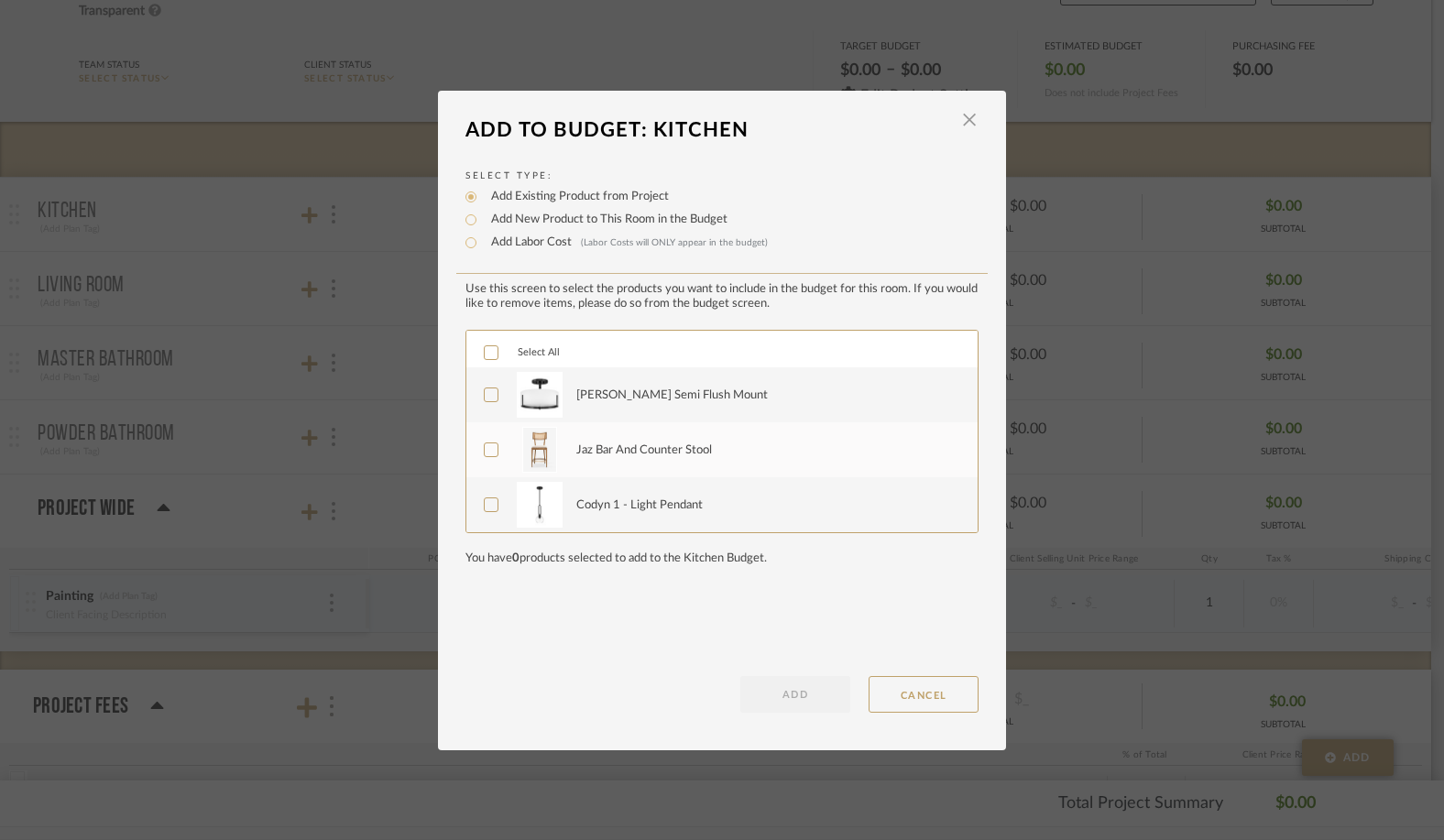
click at [485, 353] on icon at bounding box center [491, 352] width 13 height 13
click at [777, 698] on button "ADD" at bounding box center [796, 694] width 110 height 37
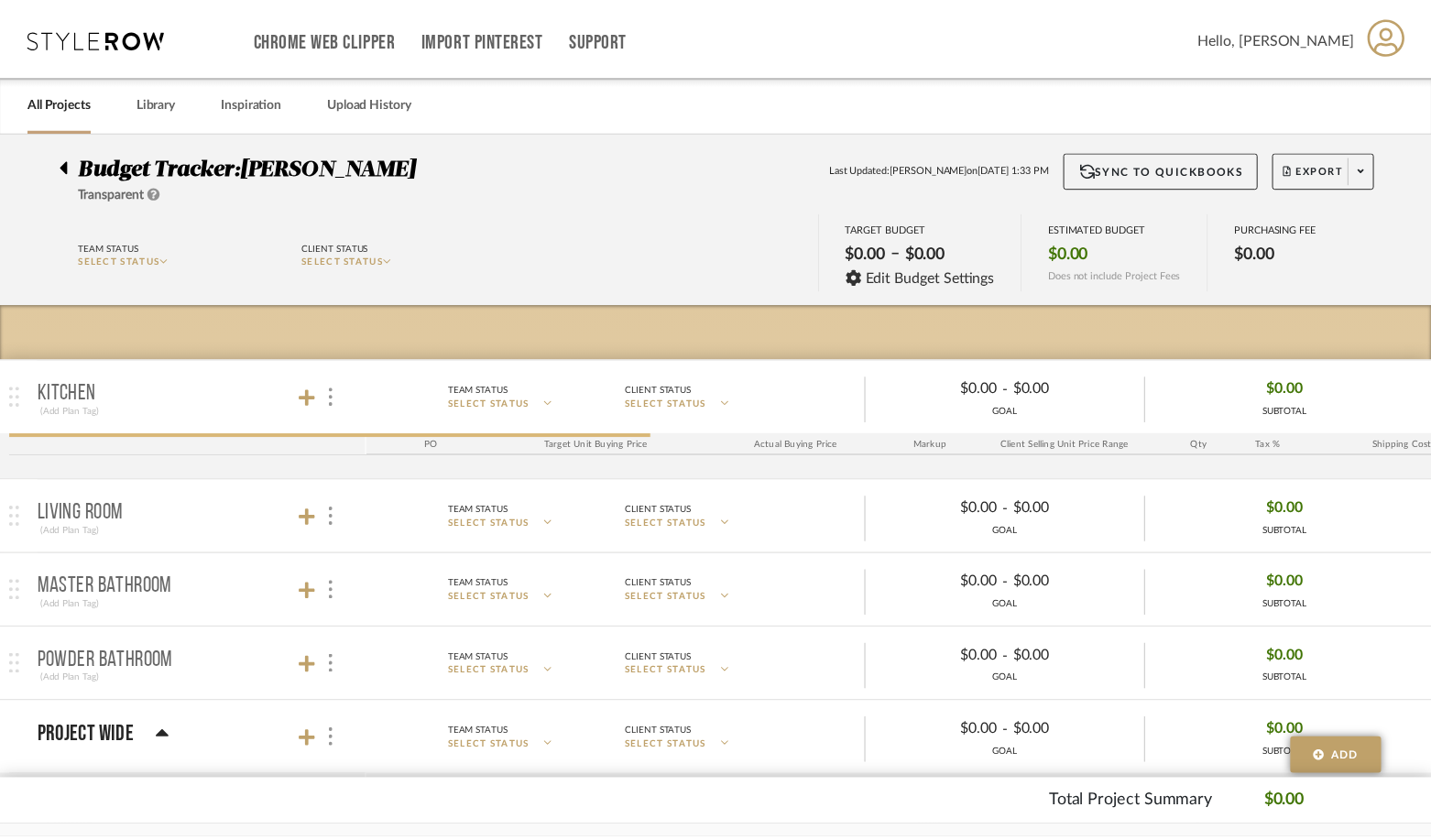
scroll to position [182, 0]
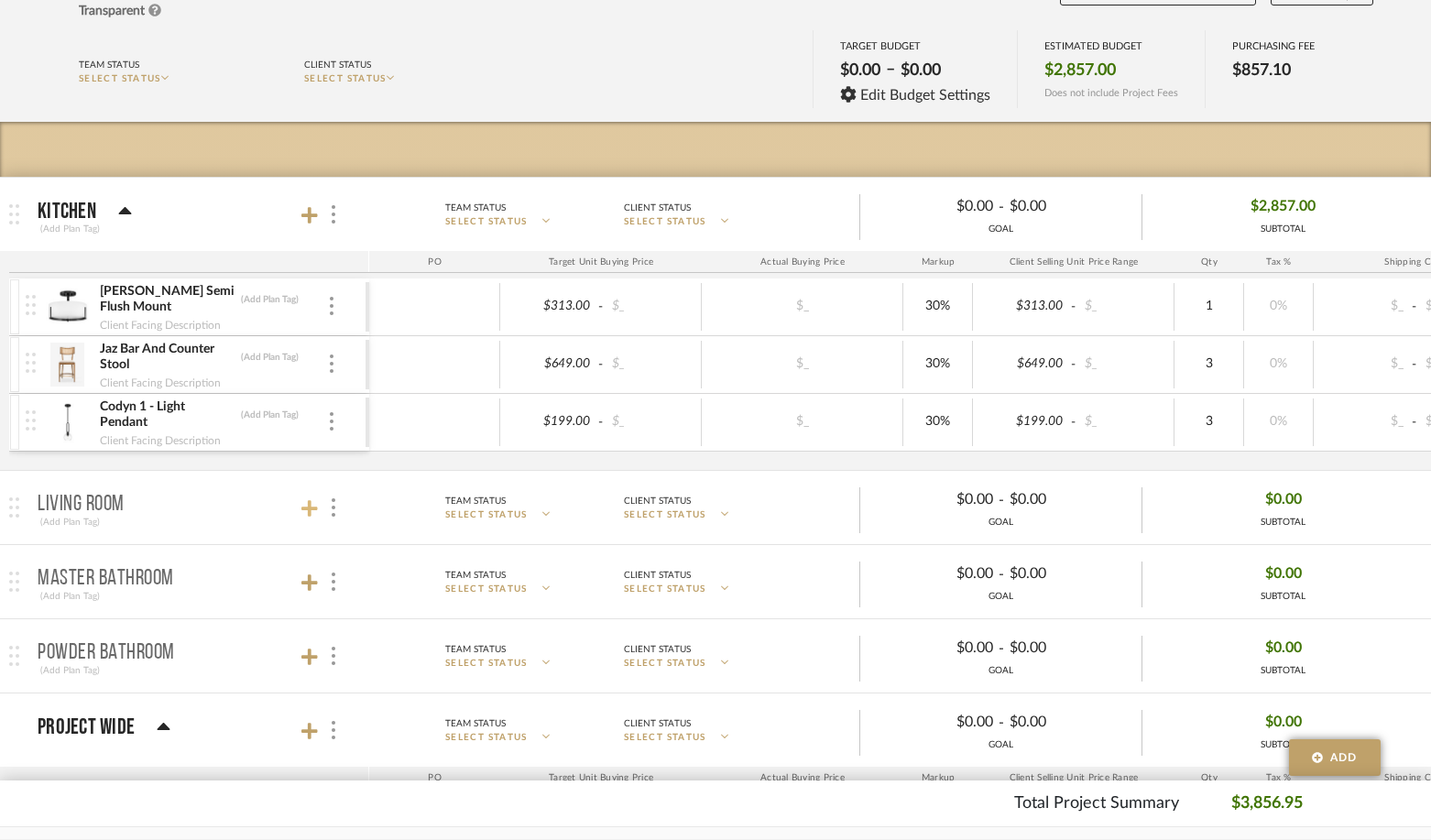
click at [312, 510] on icon at bounding box center [309, 508] width 16 height 16
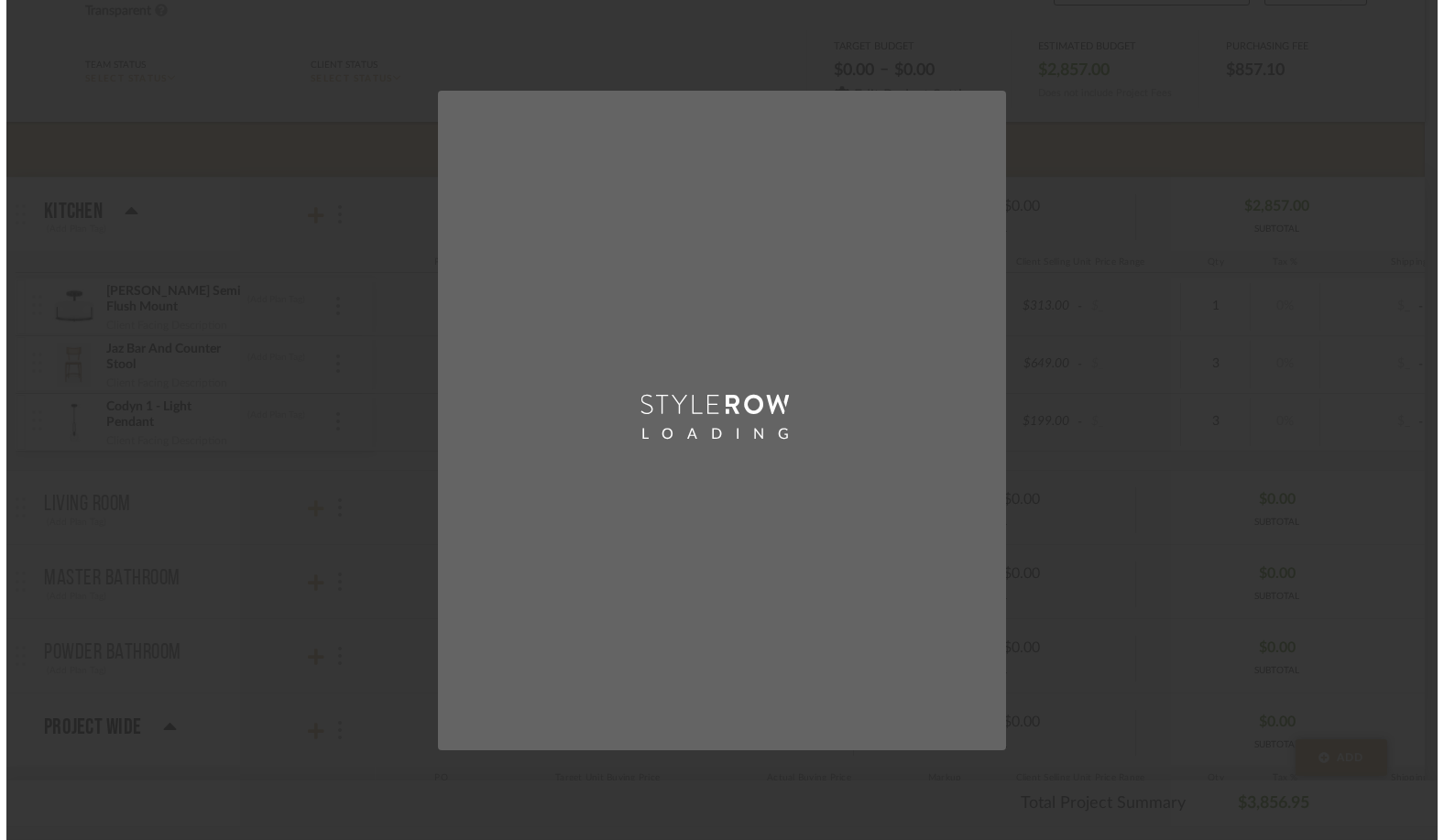
scroll to position [0, 0]
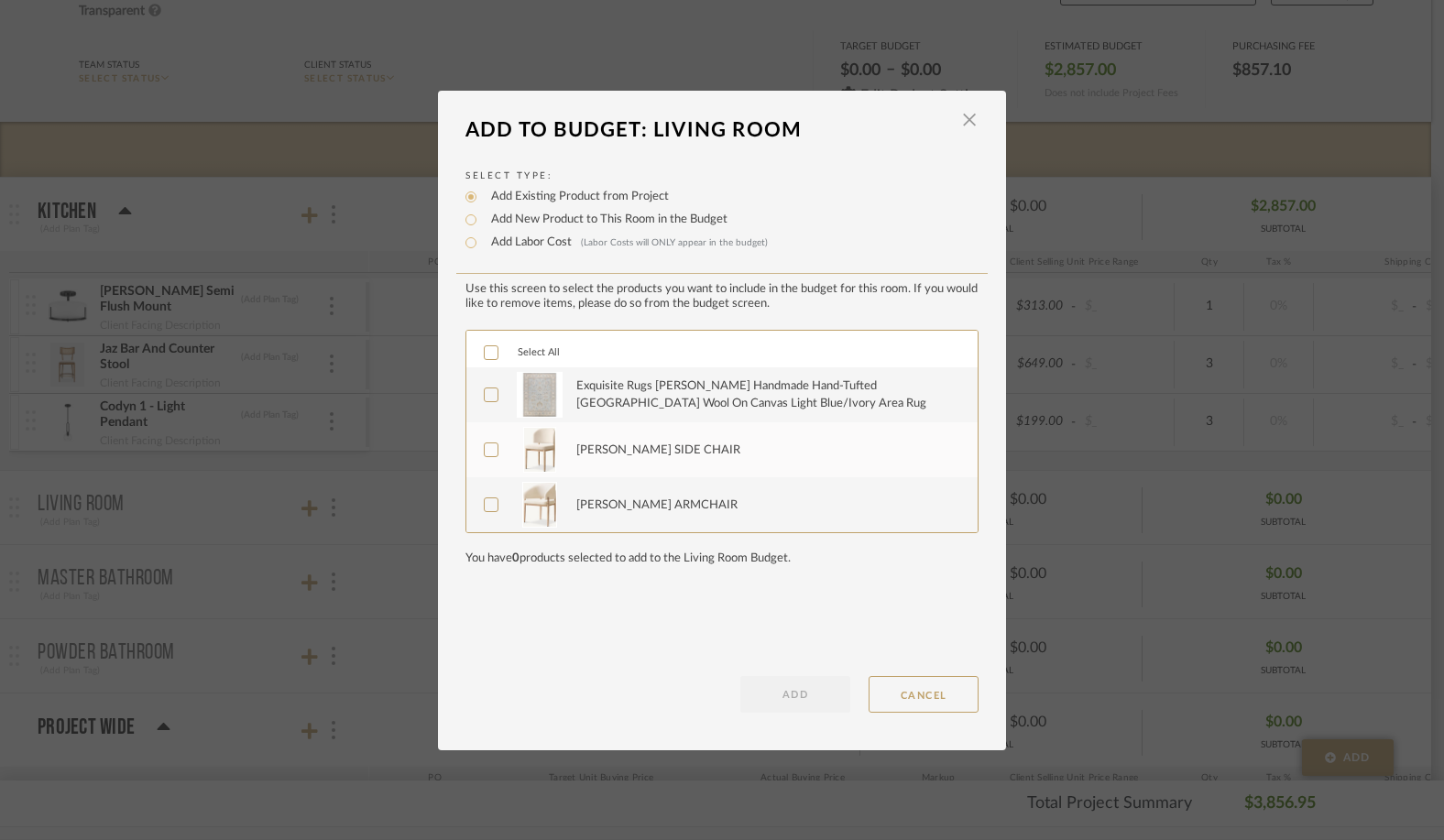
click at [485, 350] on icon at bounding box center [491, 352] width 13 height 13
click at [791, 702] on button "ADD" at bounding box center [796, 694] width 110 height 37
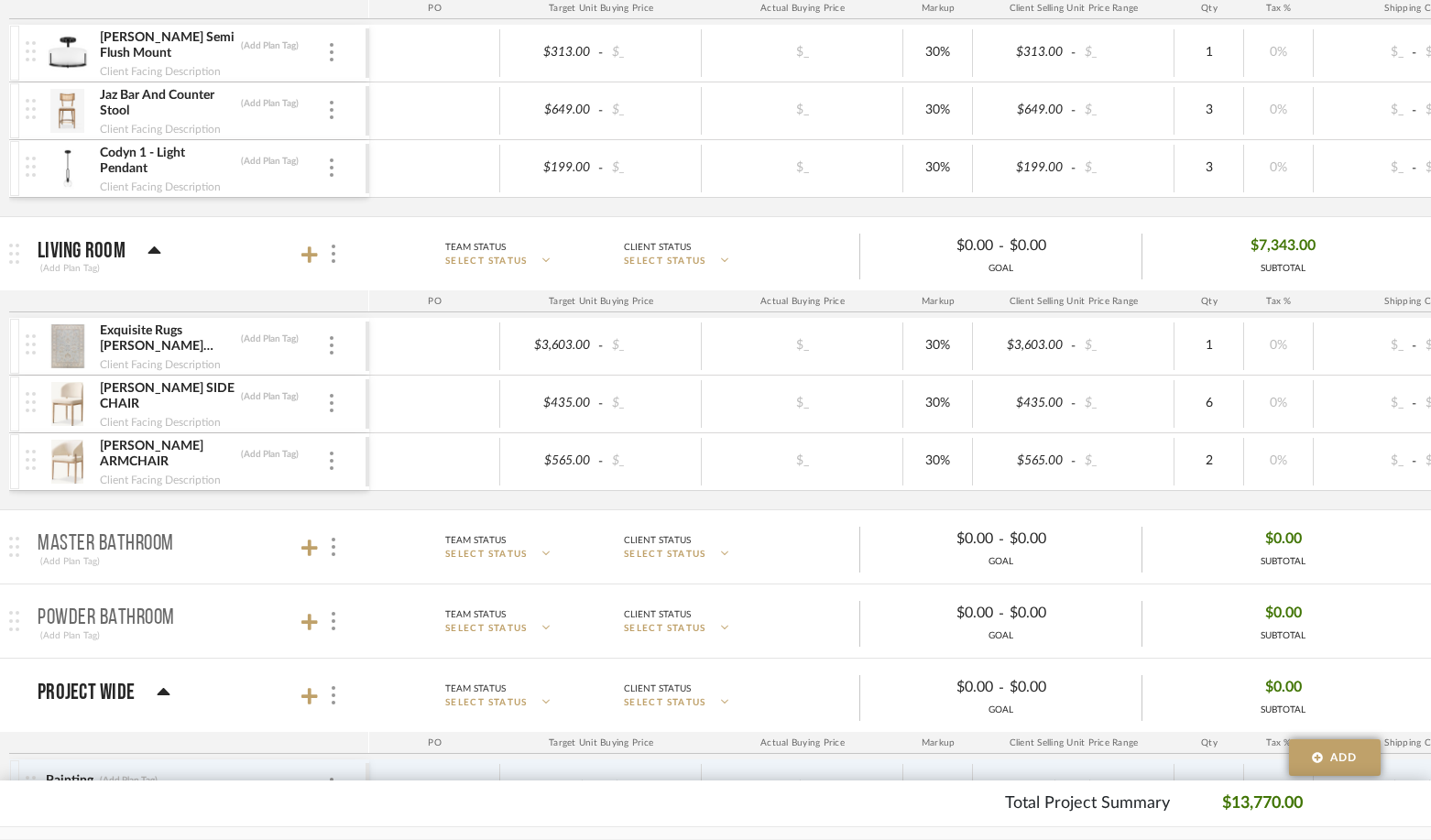
scroll to position [505, 0]
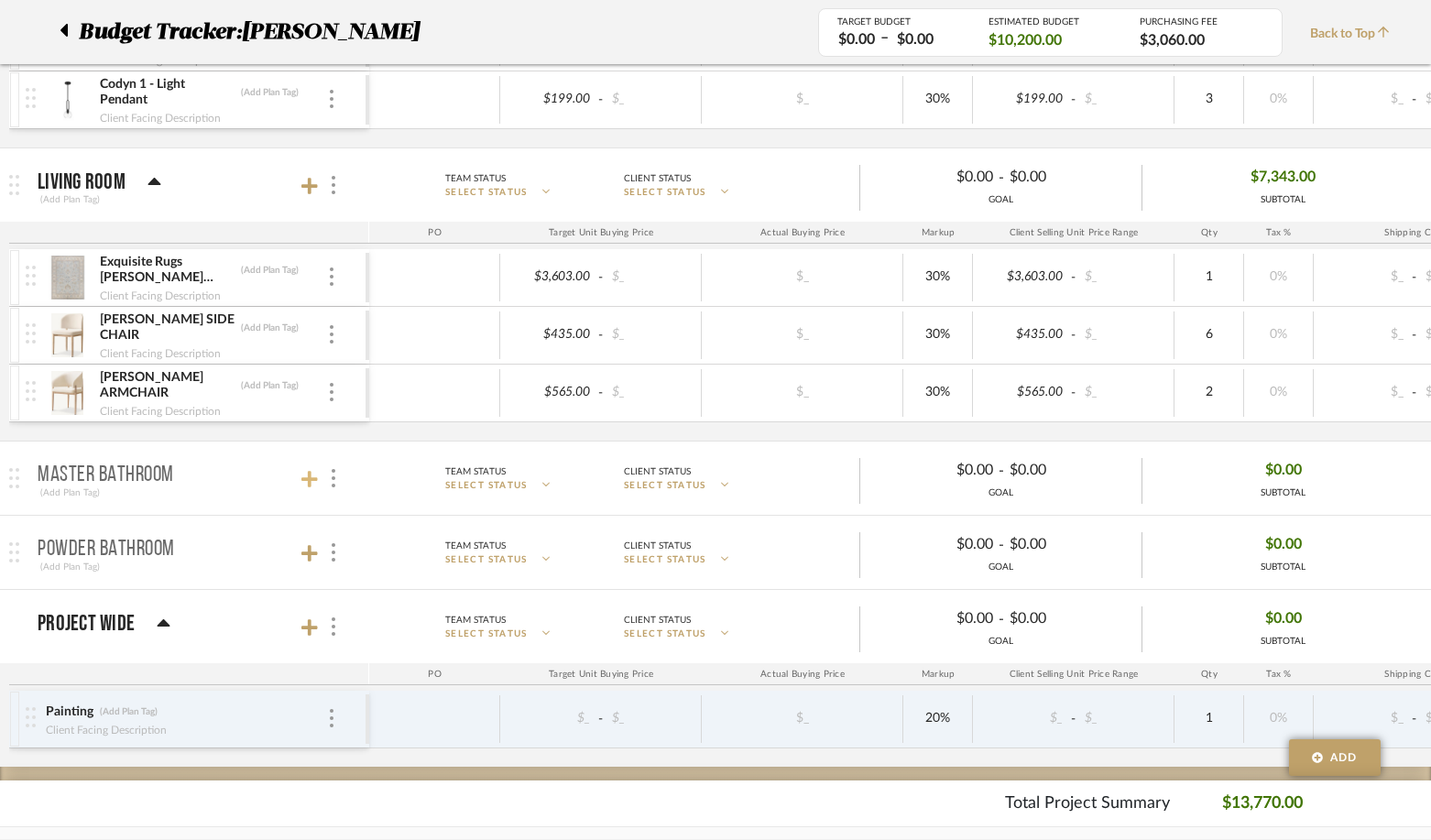
click at [309, 475] on icon at bounding box center [309, 479] width 16 height 16
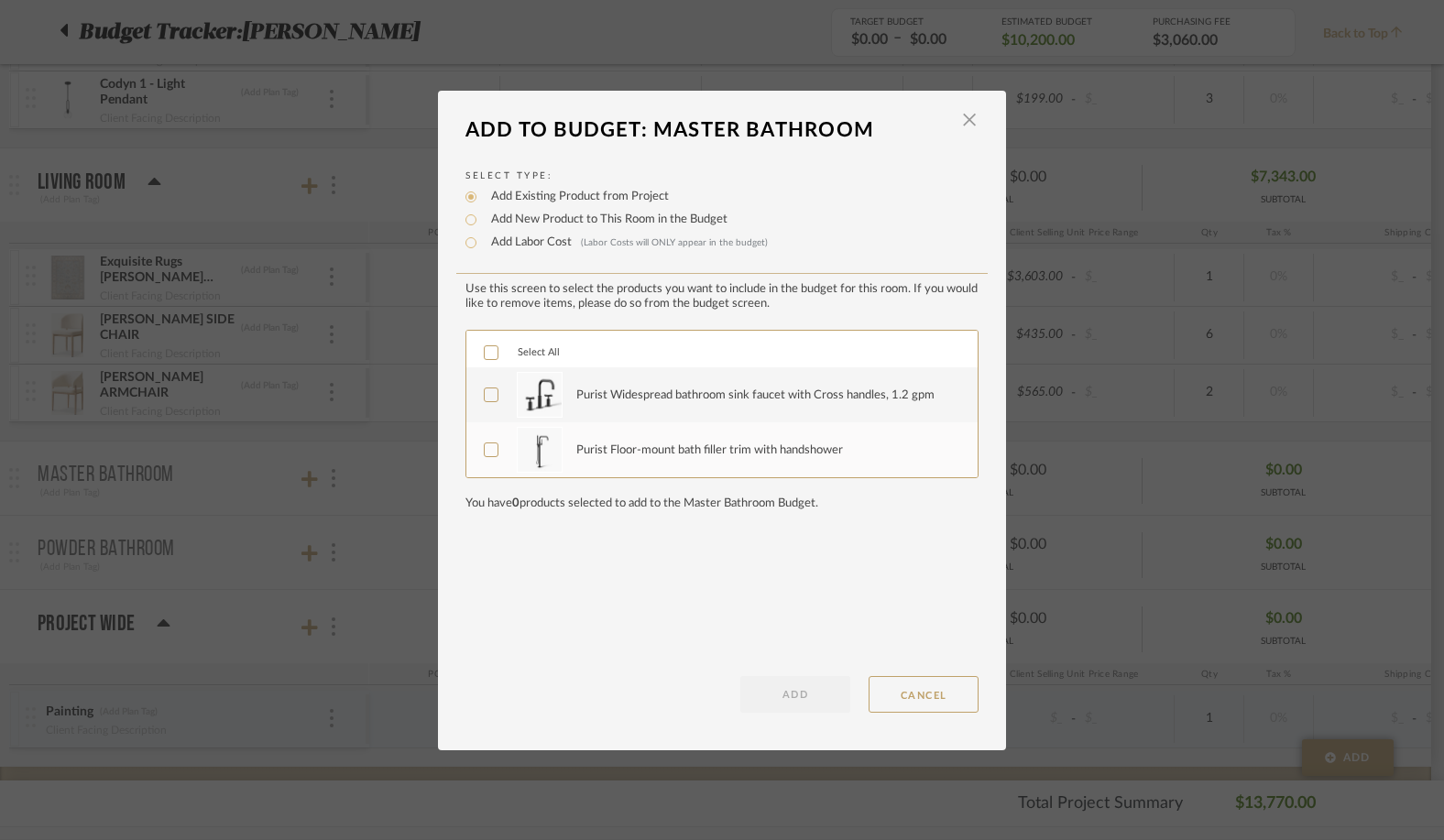
click at [487, 350] on icon at bounding box center [491, 352] width 13 height 13
click at [775, 696] on button "ADD" at bounding box center [796, 694] width 110 height 37
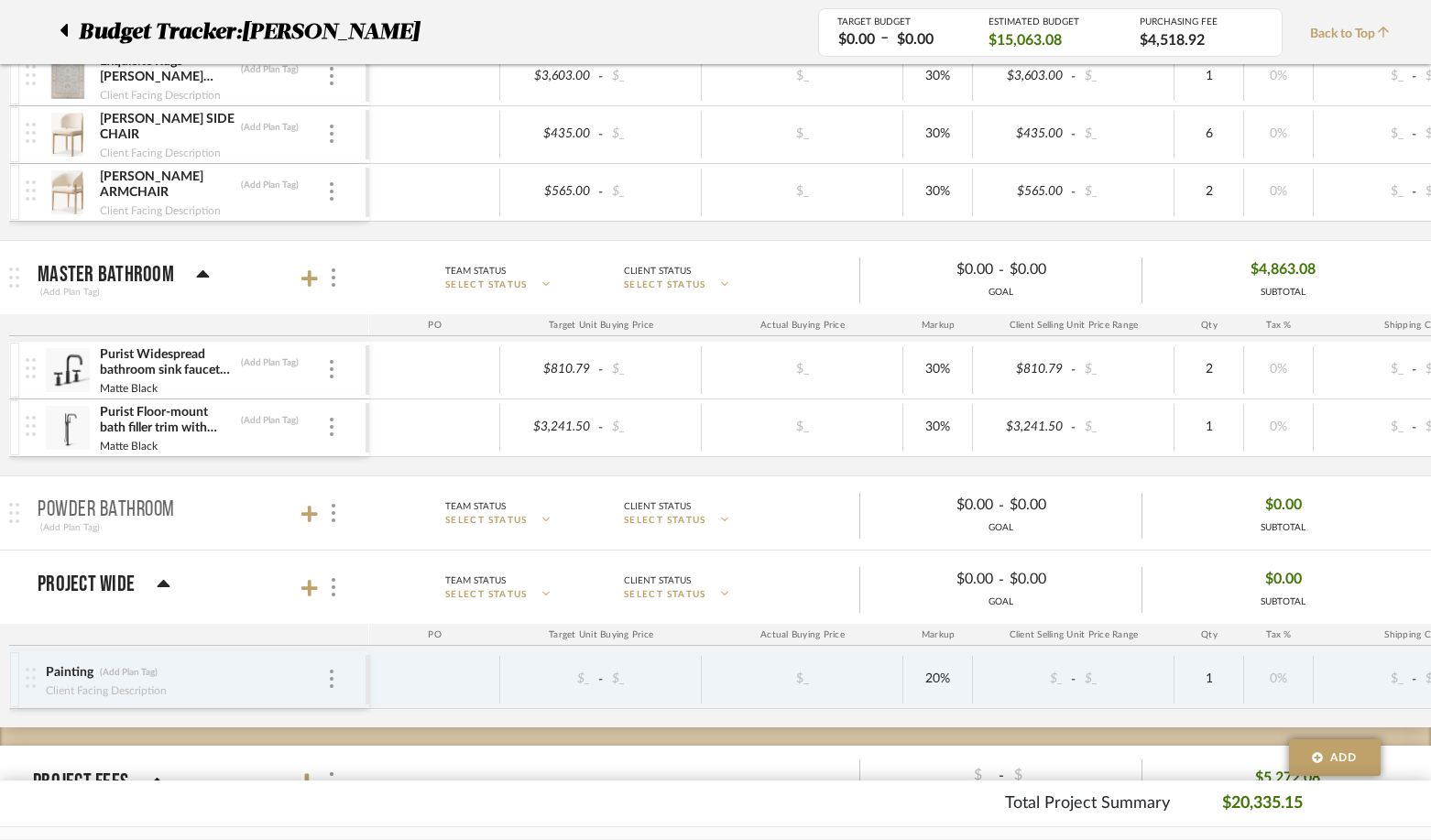
scroll to position [711, 0]
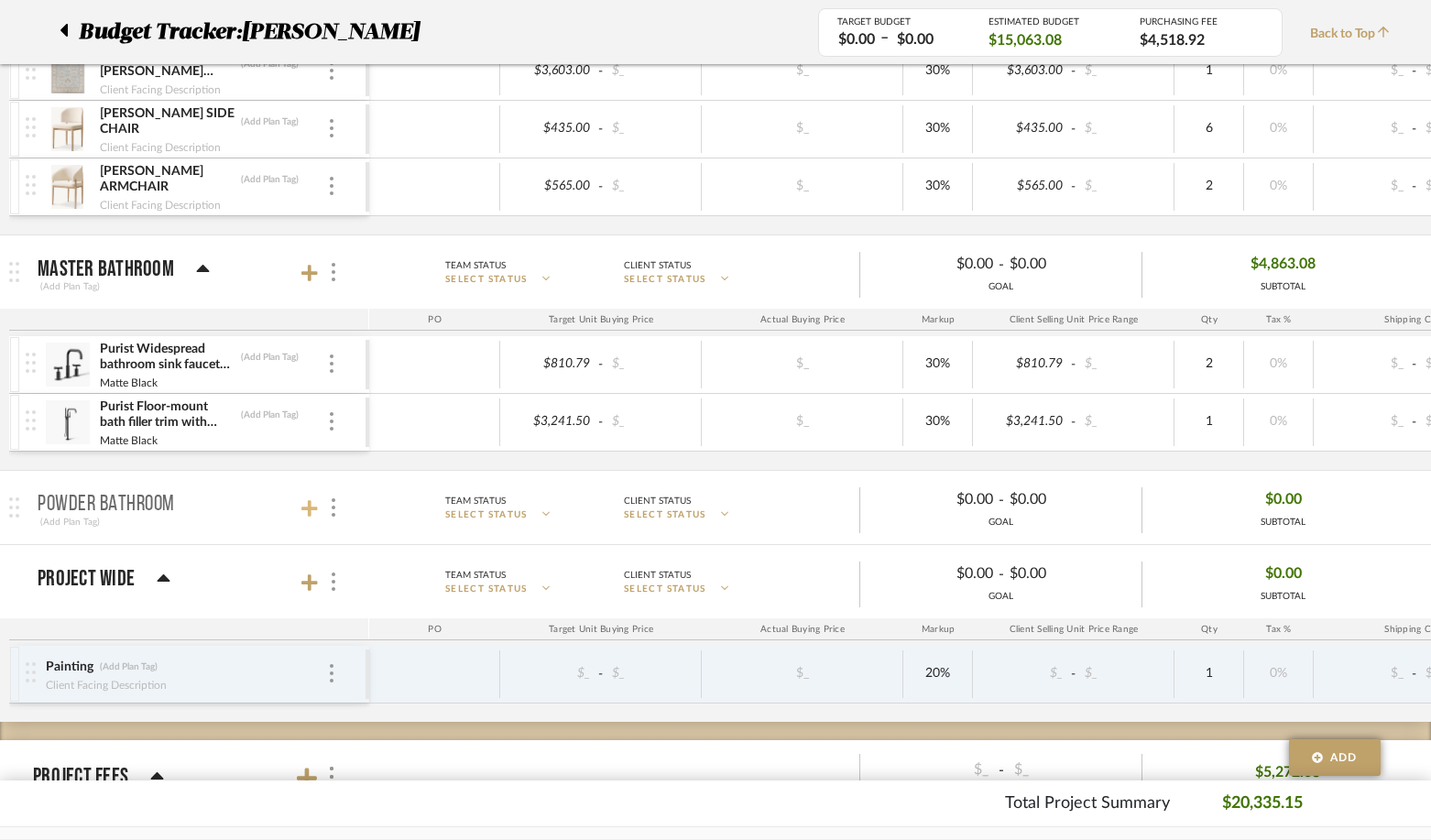
click at [301, 502] on icon at bounding box center [309, 508] width 16 height 18
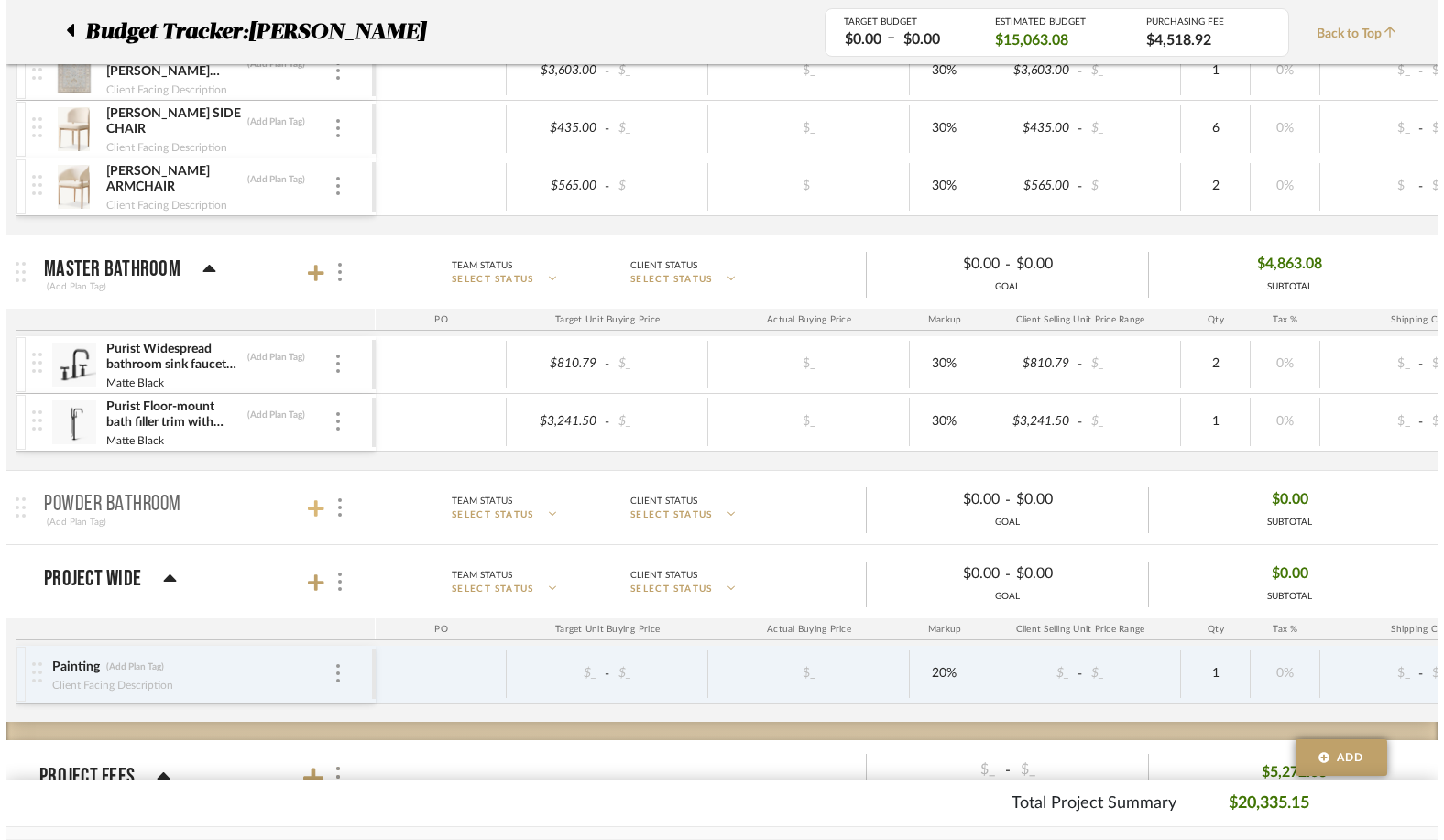
scroll to position [0, 0]
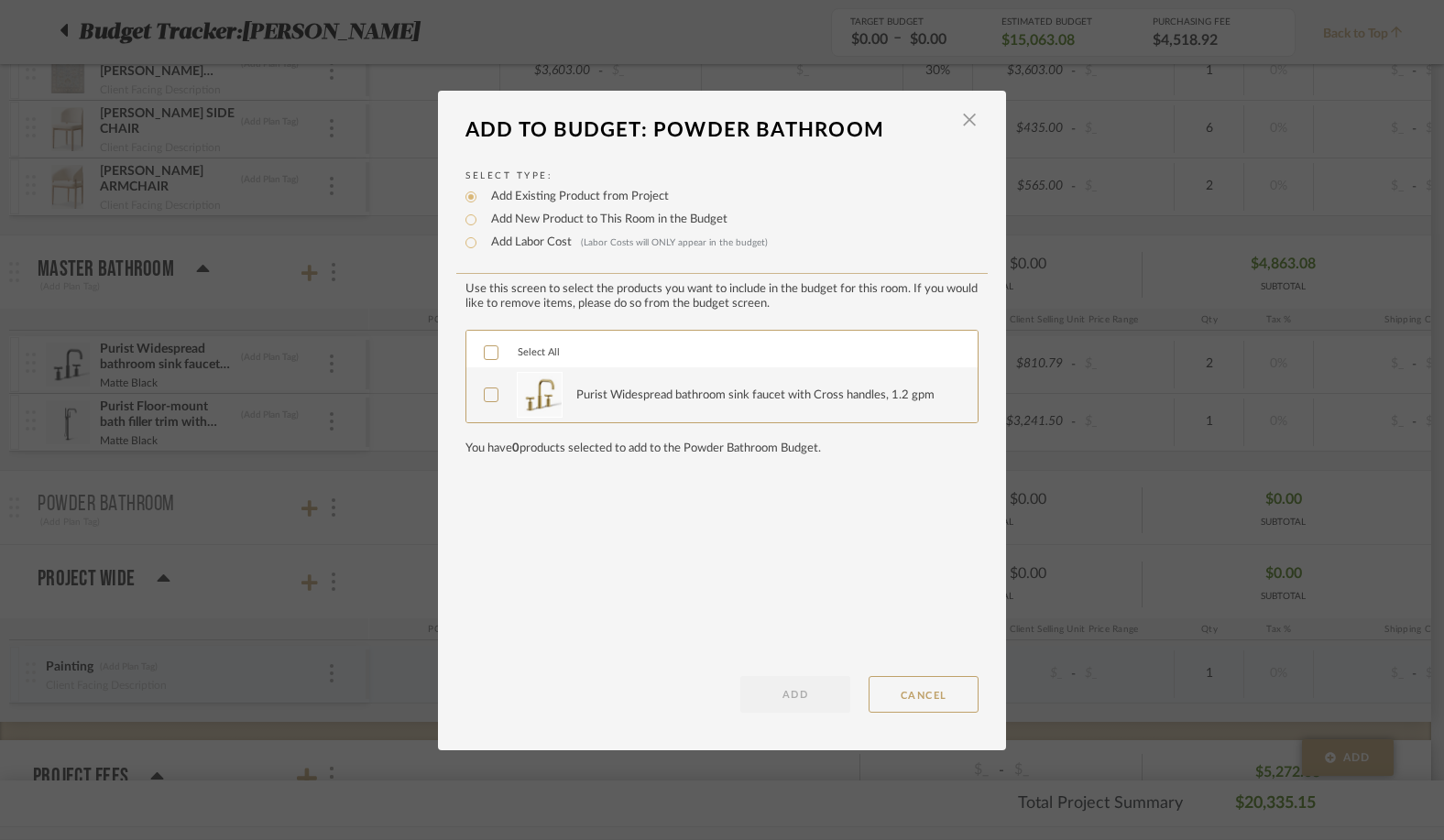
click at [485, 402] on icon at bounding box center [491, 394] width 13 height 13
click at [787, 693] on button "ADD" at bounding box center [796, 694] width 110 height 37
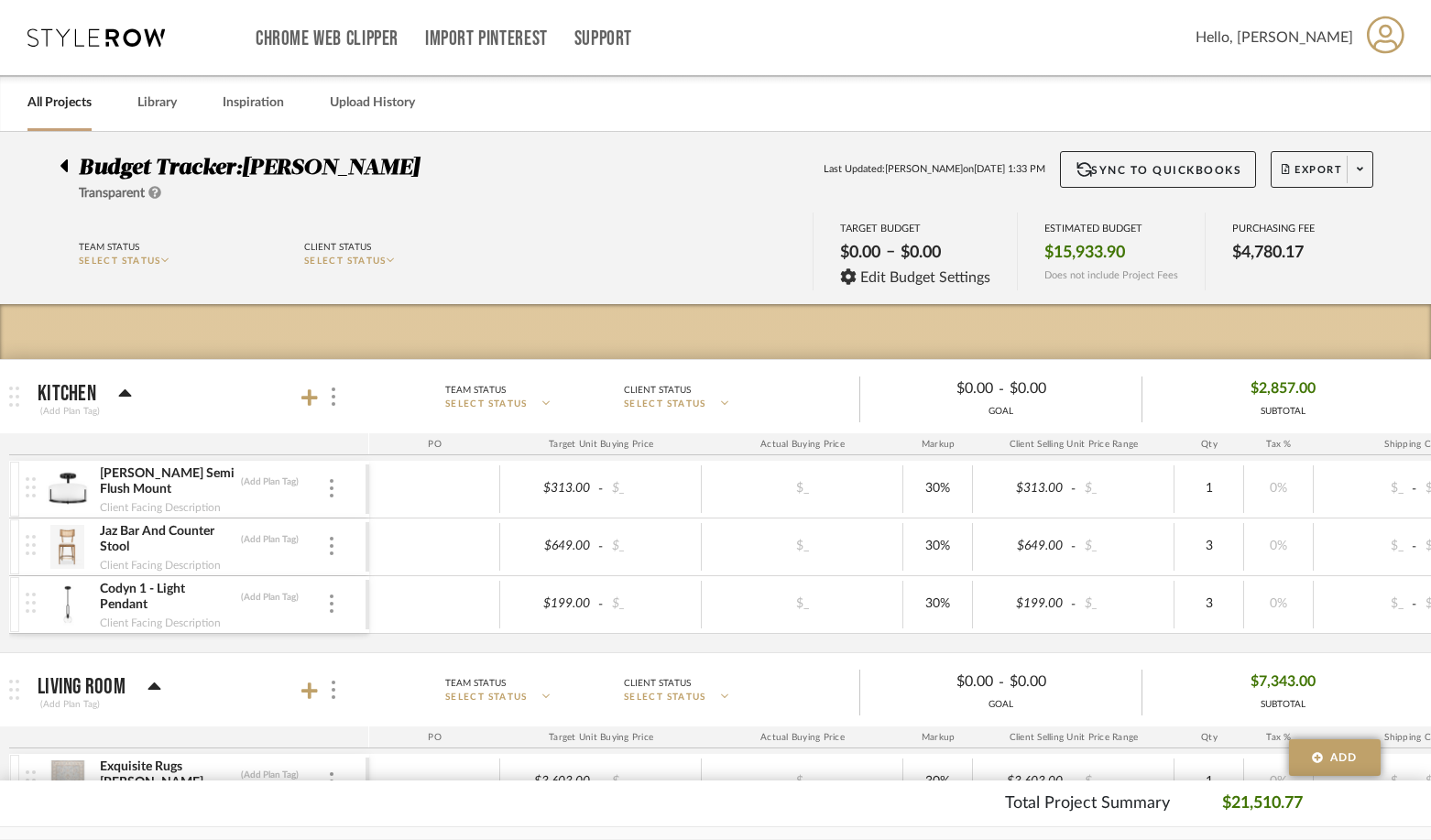
click at [1096, 255] on span "$4,780.17" at bounding box center [1268, 252] width 71 height 20
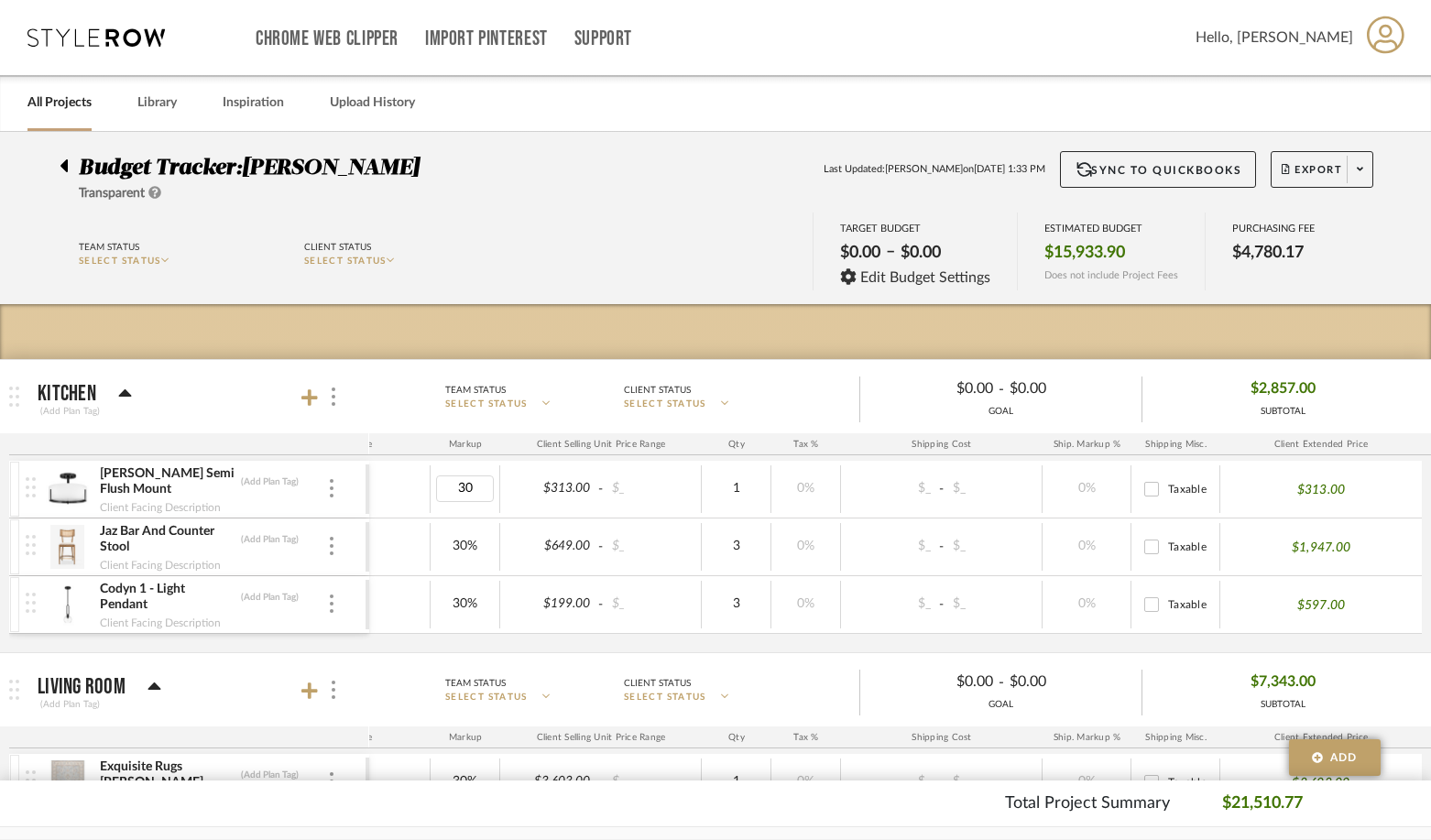
type input "30%"
click at [473, 440] on div "Markup" at bounding box center [465, 444] width 70 height 22
type input "10"
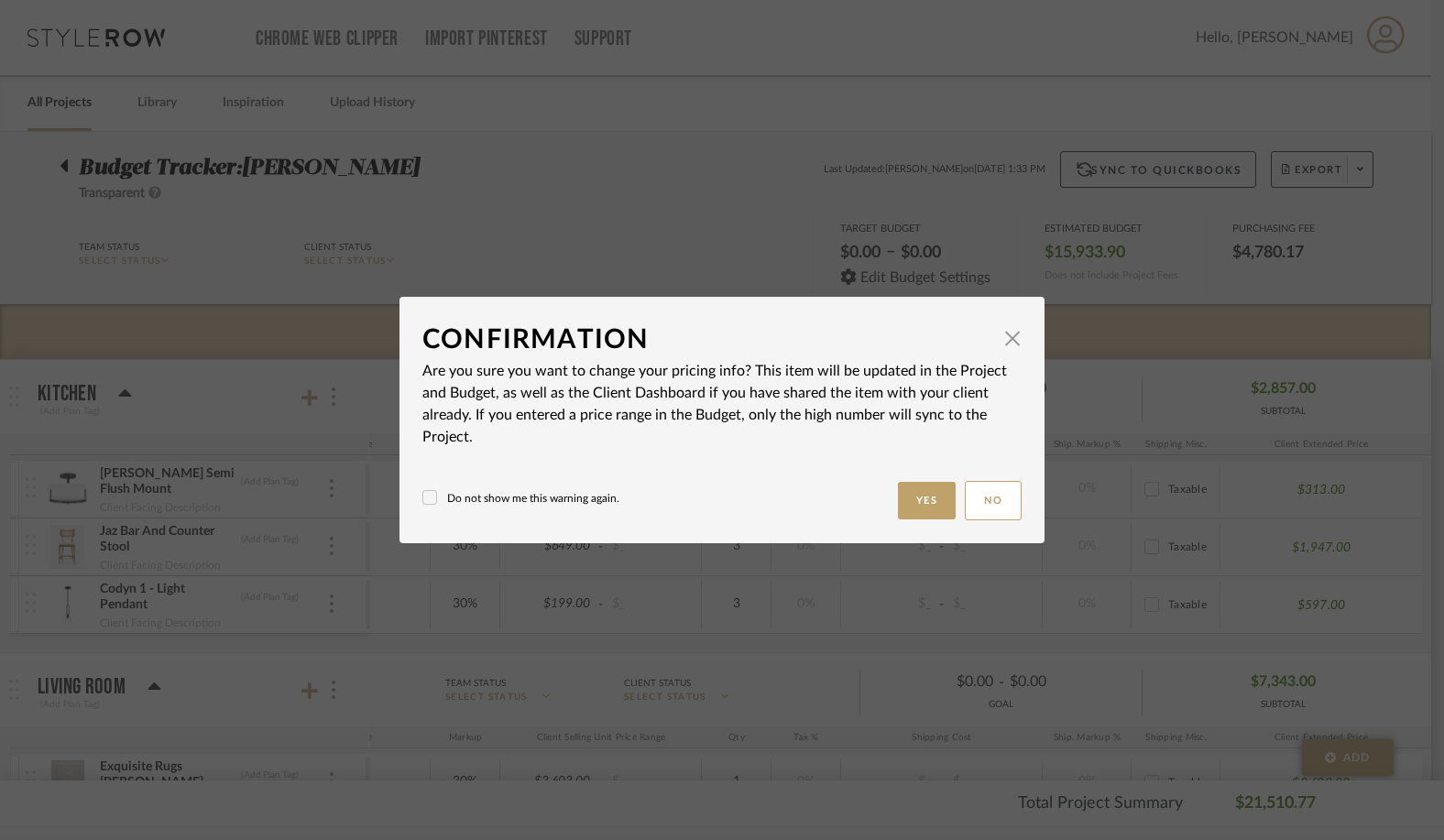
click at [490, 516] on body "Chrome Web Clipper Import Pinterest Support All Projects Library Inspiration Up…" at bounding box center [716, 420] width 1431 height 840
click at [919, 495] on button "Yes" at bounding box center [927, 500] width 59 height 38
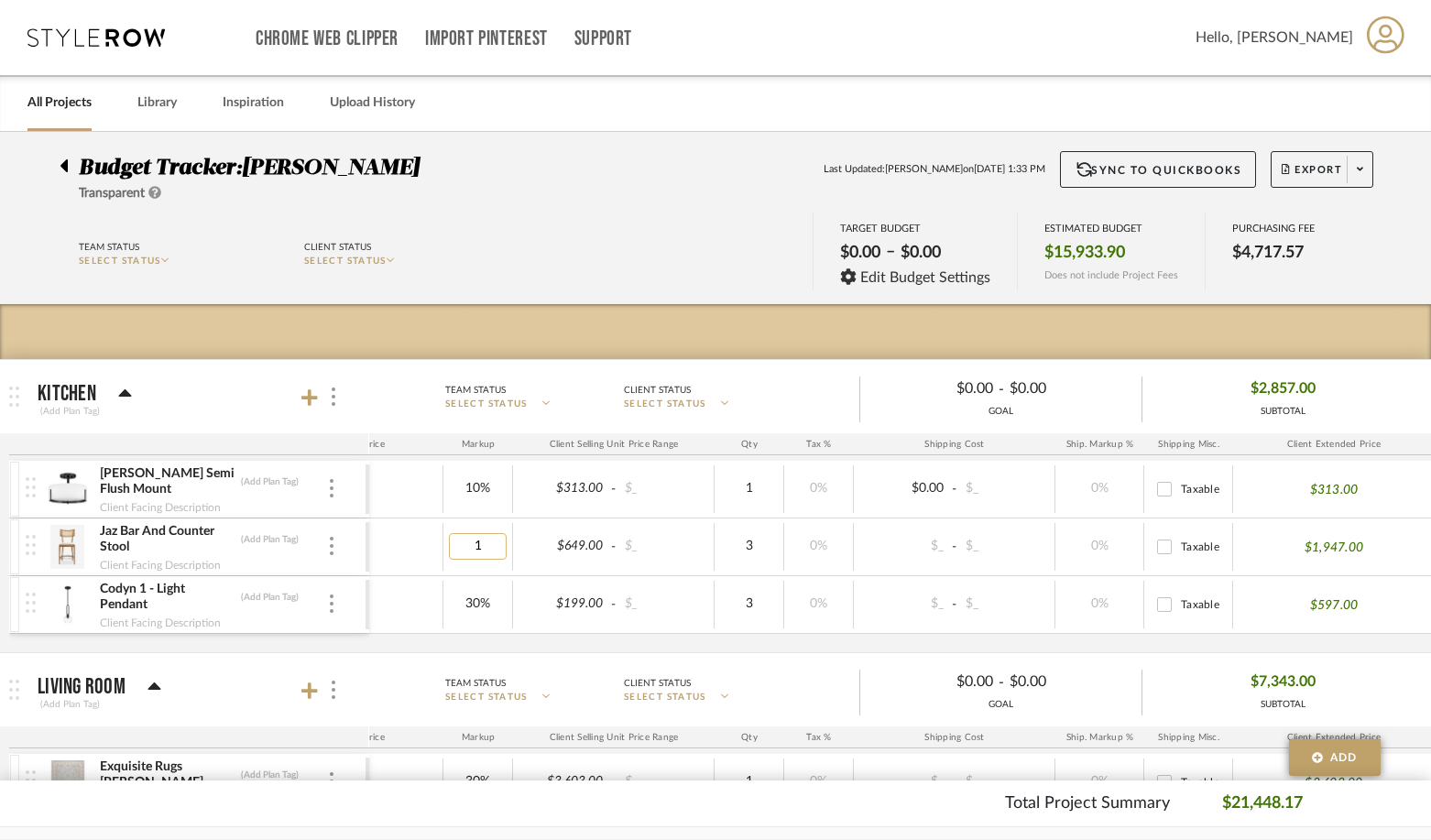
type input "10"
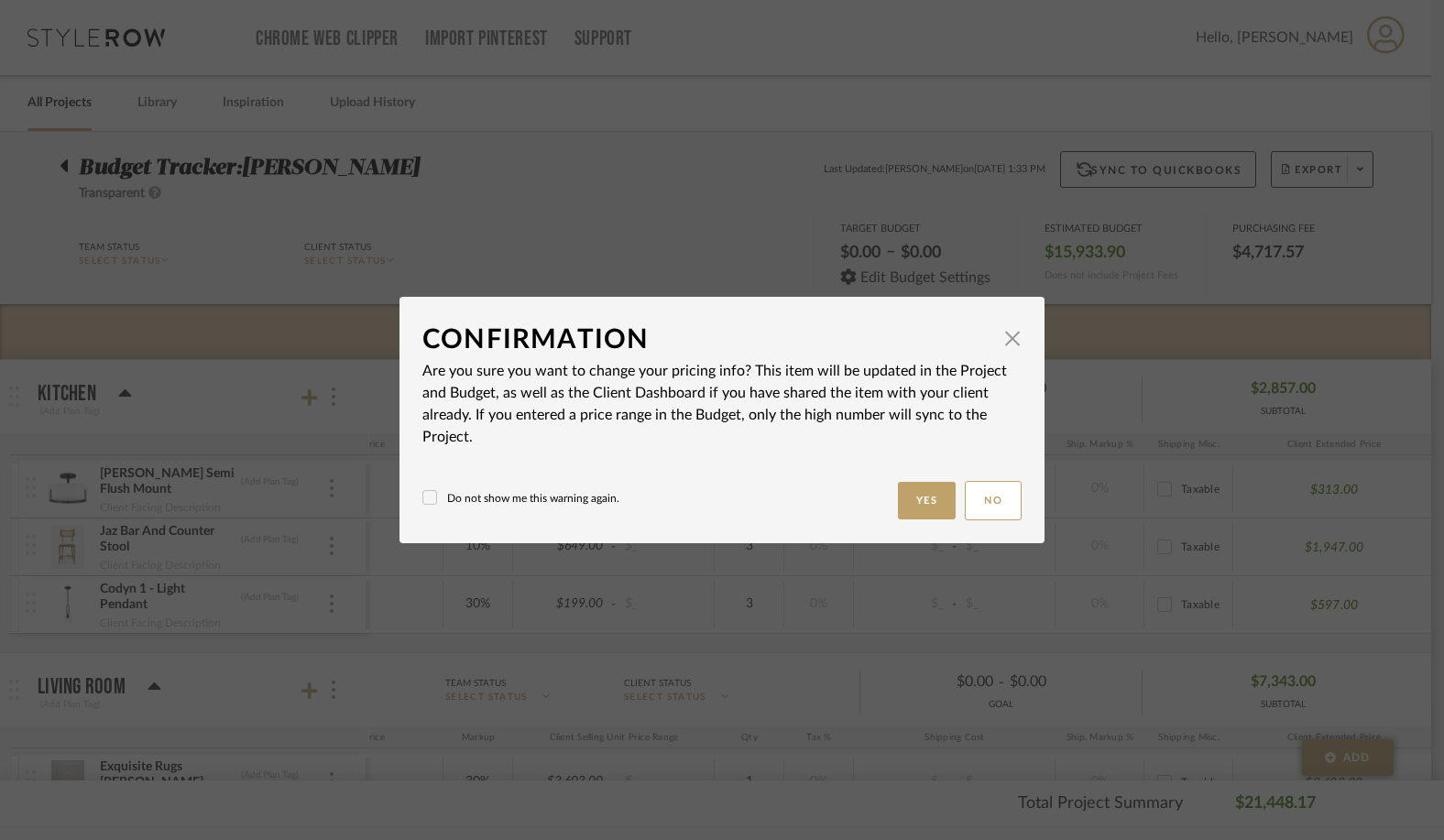
click at [425, 496] on icon at bounding box center [430, 496] width 12 height 9
click at [926, 504] on button "Yes" at bounding box center [927, 500] width 59 height 38
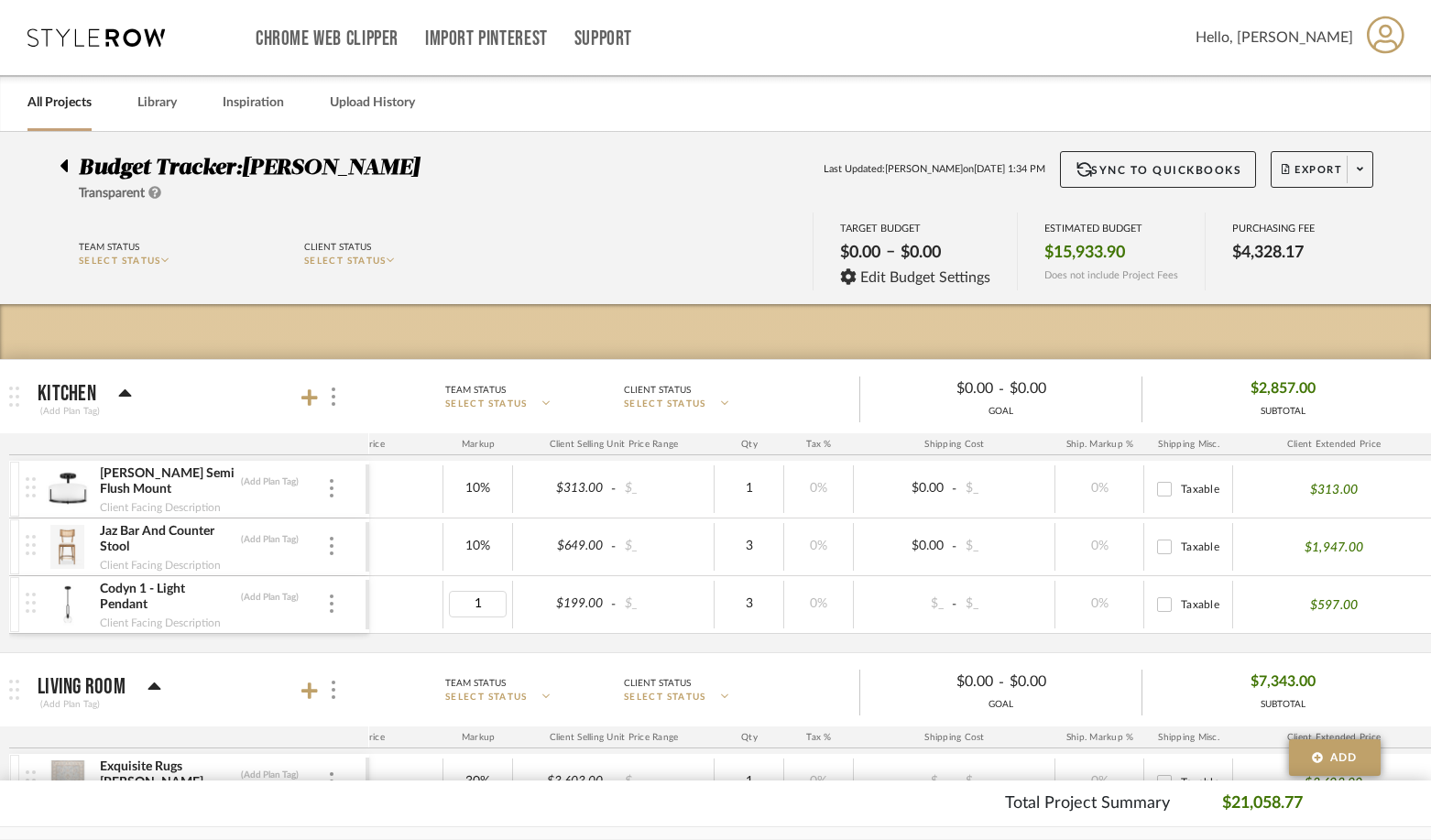
type input "10"
click at [521, 563] on div "$649.00 - $_" at bounding box center [613, 546] width 202 height 47
type input "5"
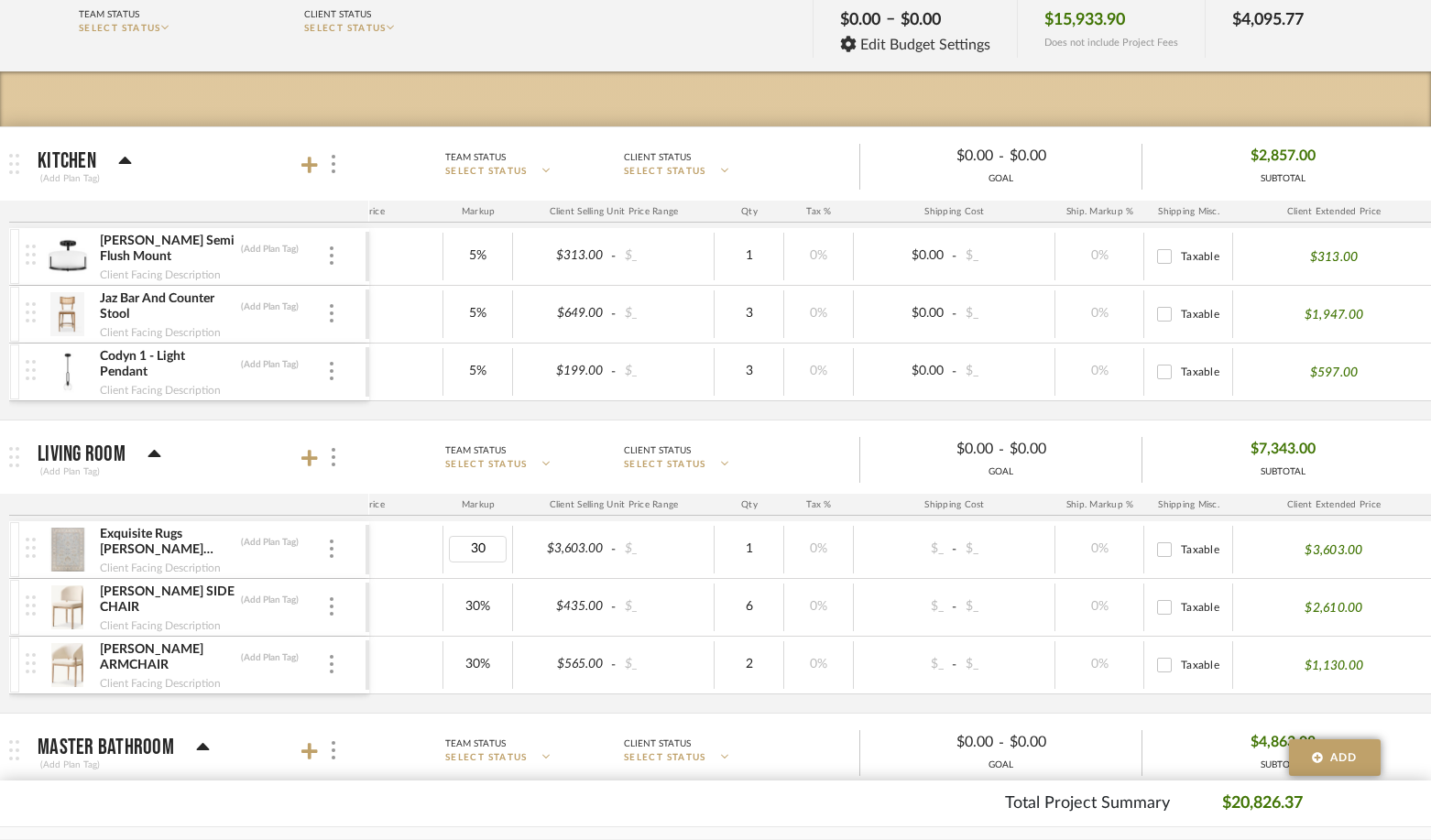
type input "5"
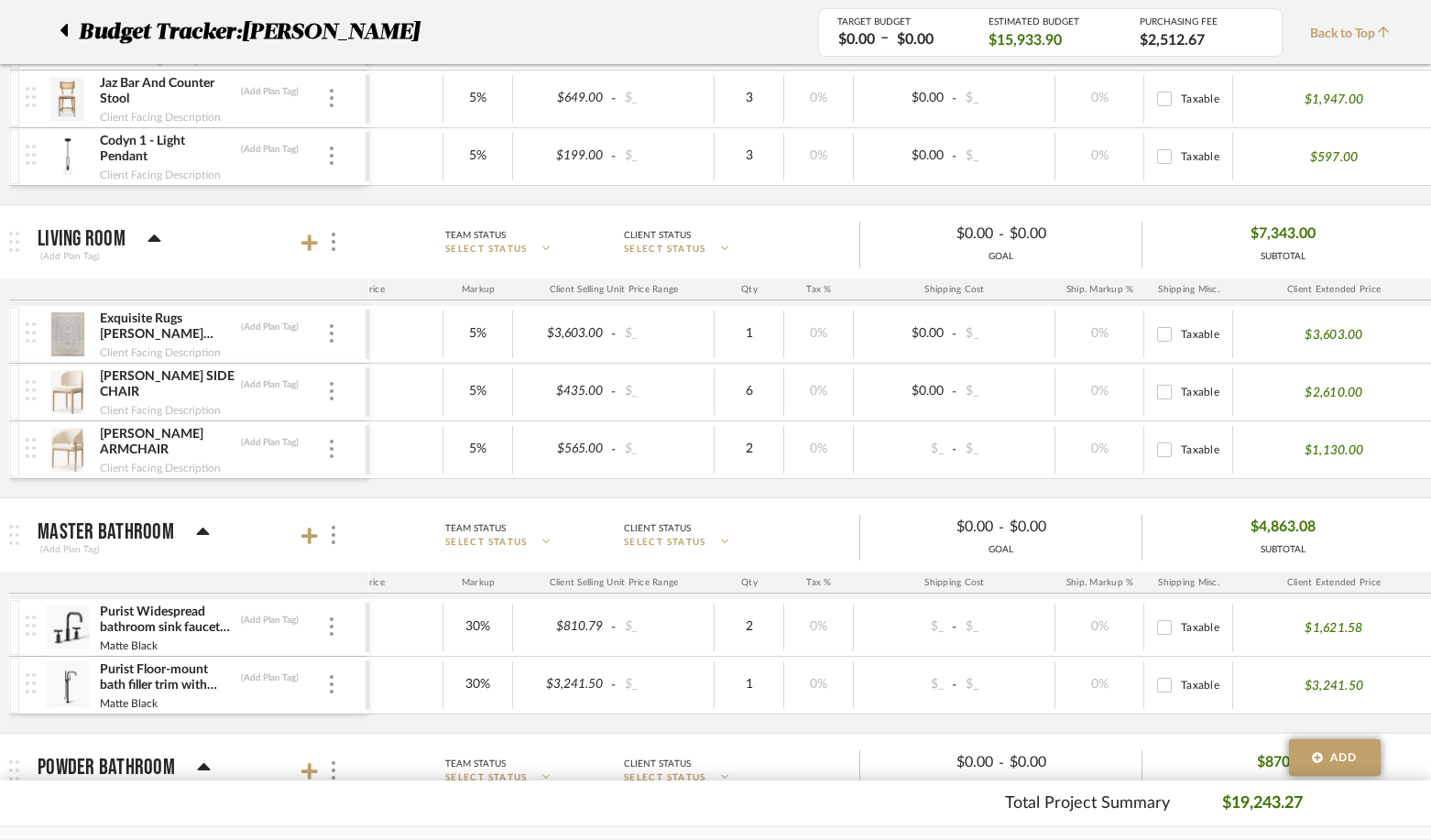
click at [467, 640] on div "30%" at bounding box center [478, 627] width 70 height 47
type input "5"
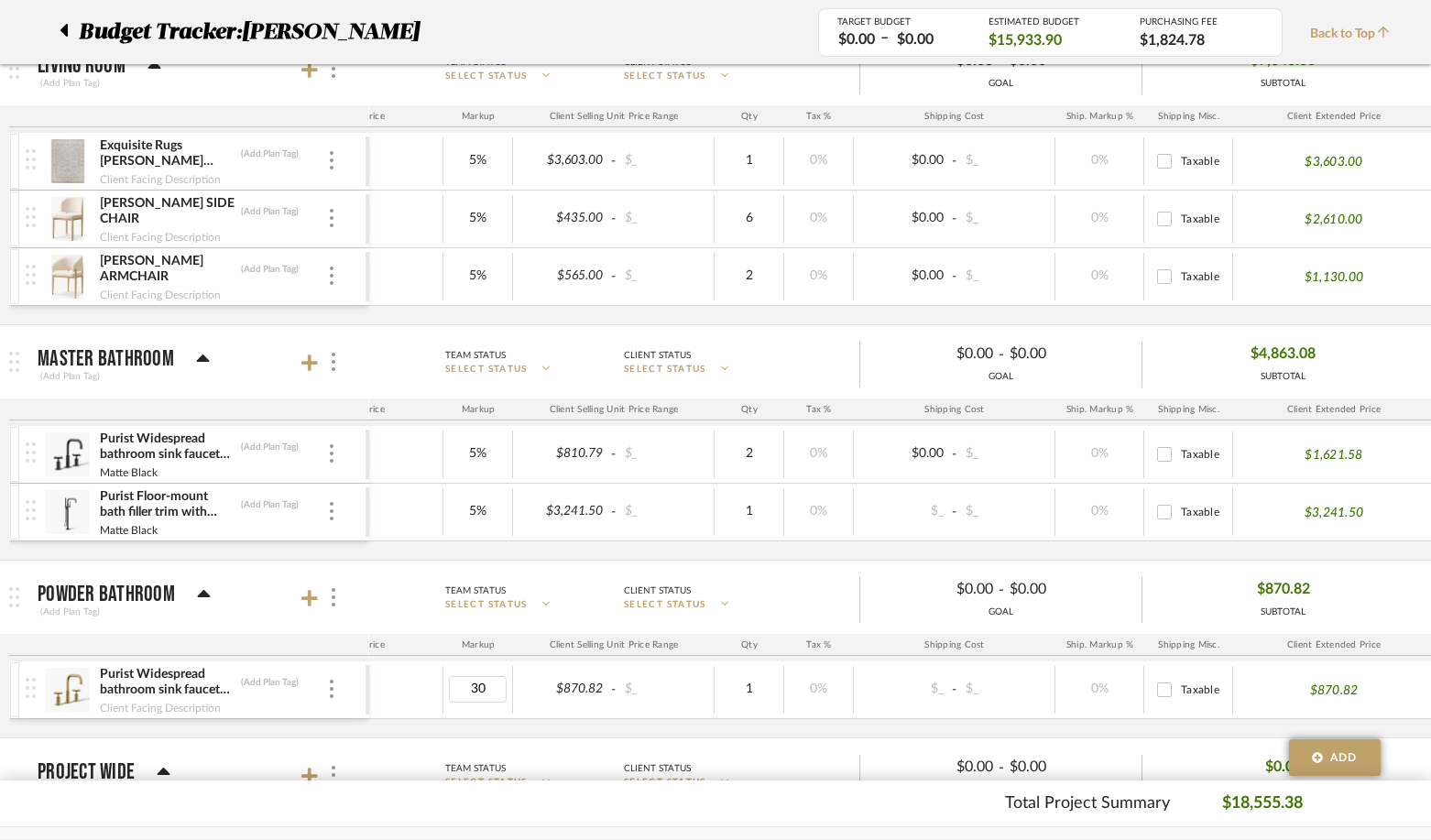
type input "5"
click at [376, 604] on mat-panel-description "Team Status SELECT STATUS Client Status SELECT STATUS $0.00 - $0.00 GOAL $870.8…" at bounding box center [892, 598] width 1064 height 50
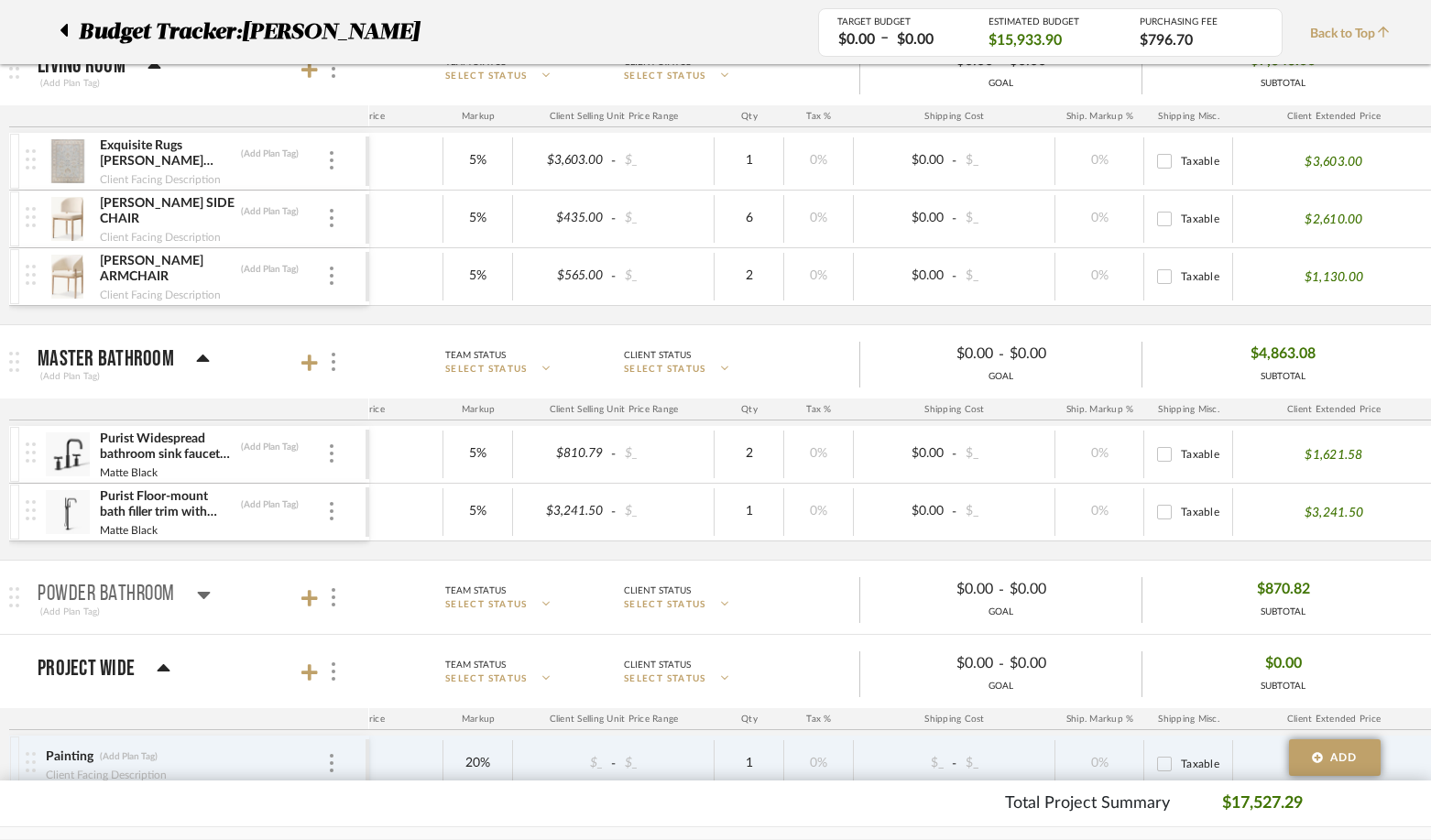
click at [455, 597] on div "Team Status" at bounding box center [475, 590] width 61 height 16
click at [206, 596] on icon at bounding box center [204, 594] width 14 height 22
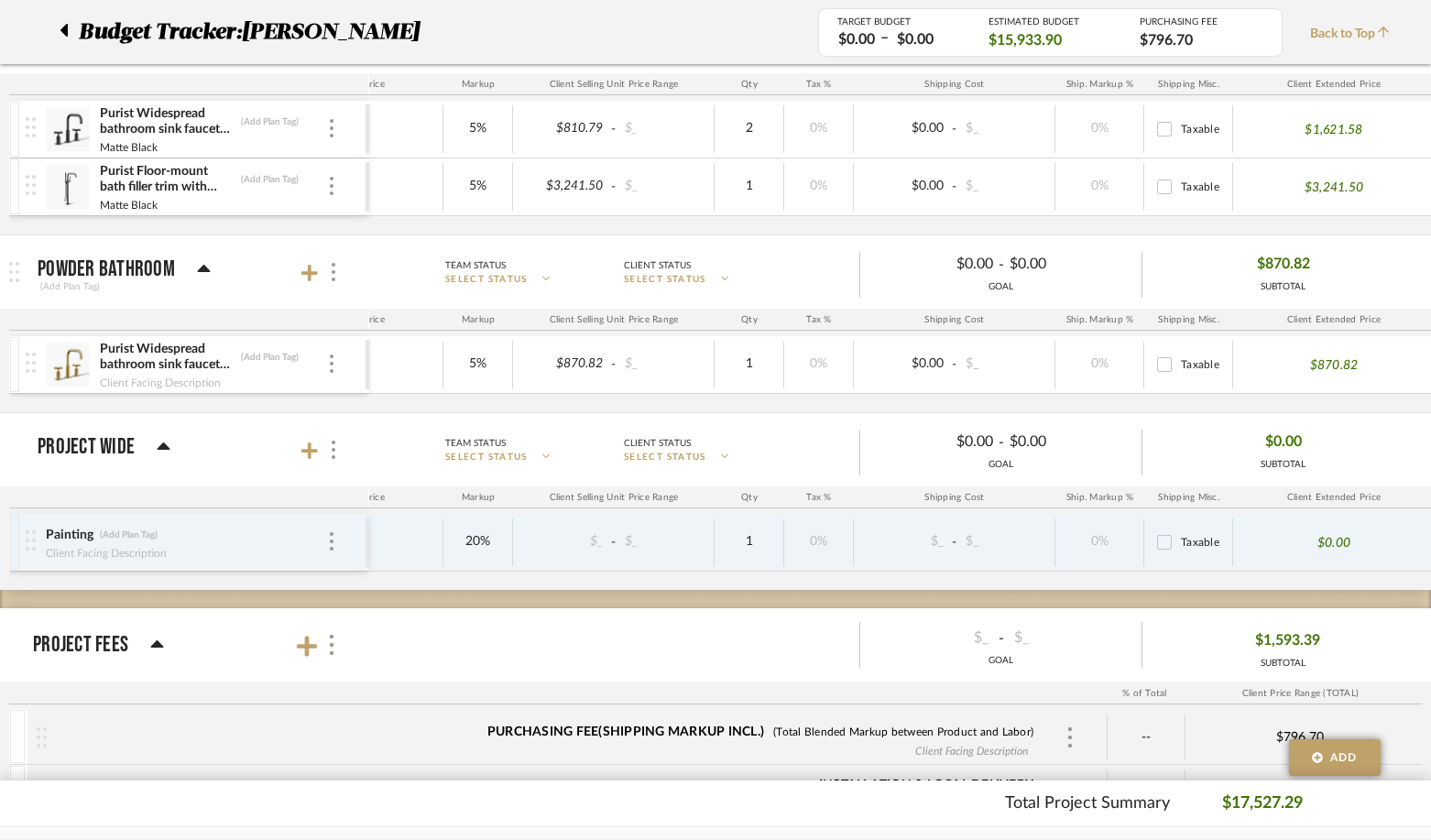
click at [167, 443] on icon at bounding box center [163, 447] width 14 height 22
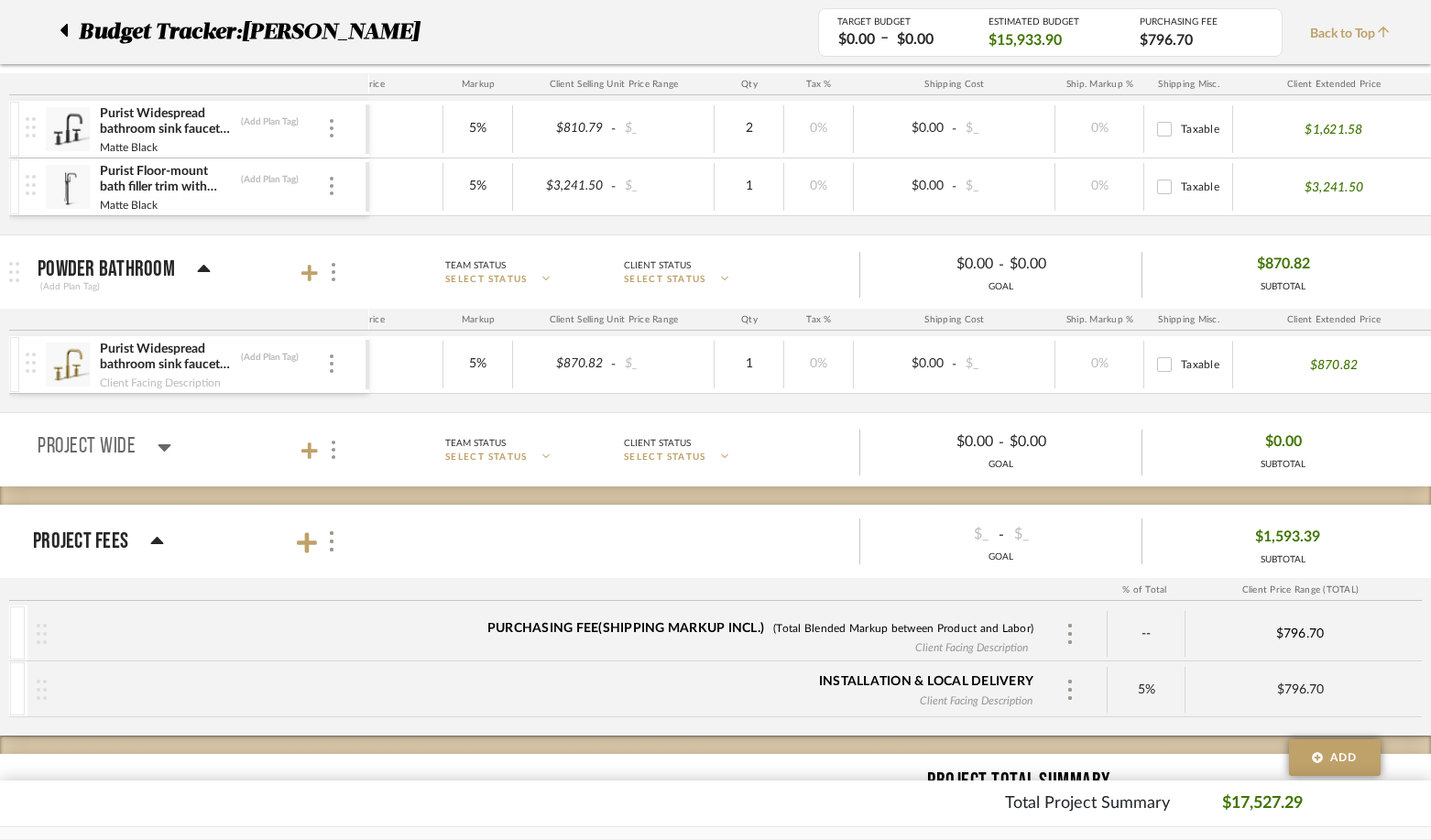
click at [167, 443] on icon at bounding box center [164, 447] width 14 height 22
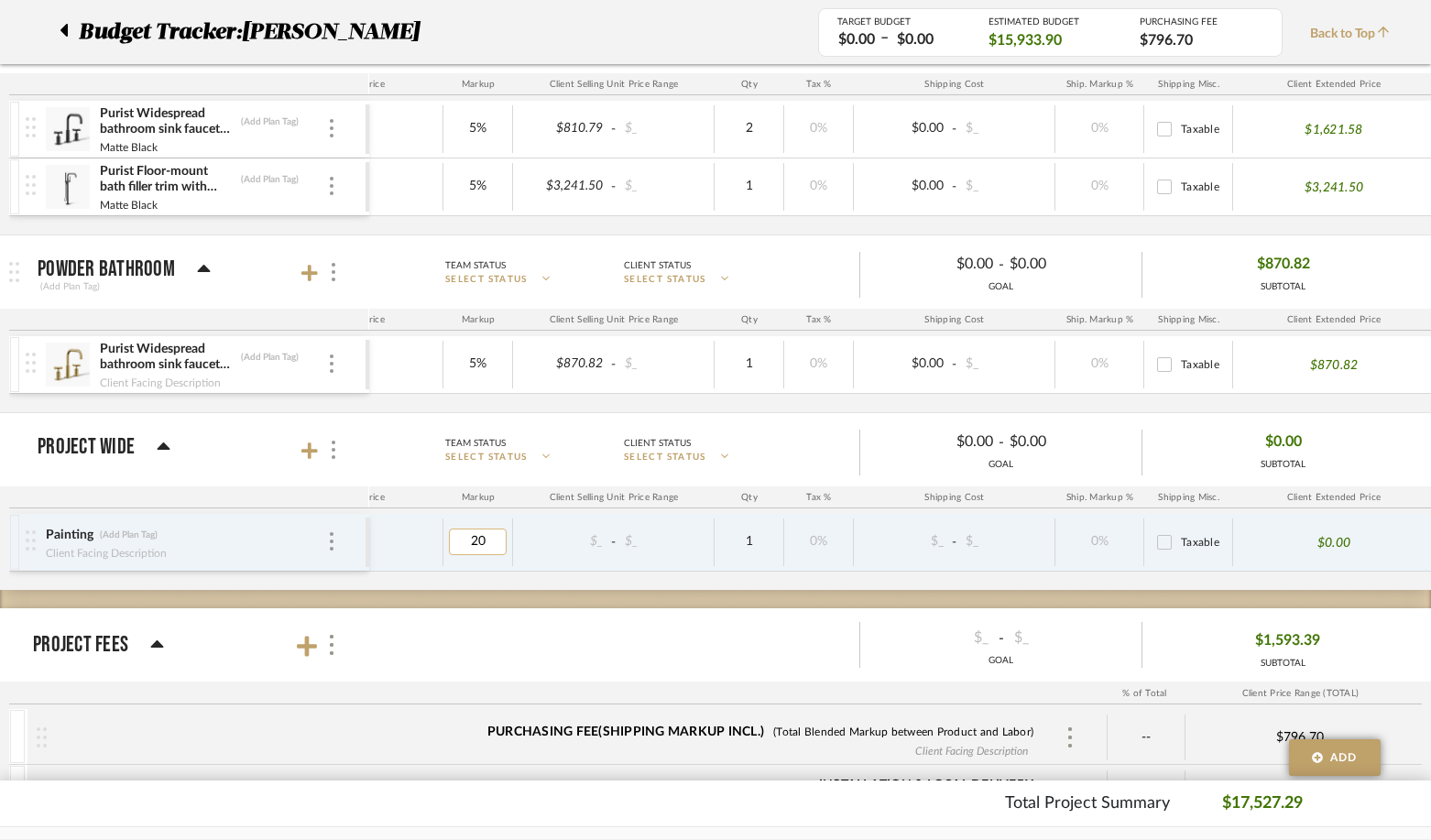
type input "5"
click at [225, 445] on mat-panel-title "Project Wide" at bounding box center [199, 451] width 323 height 25
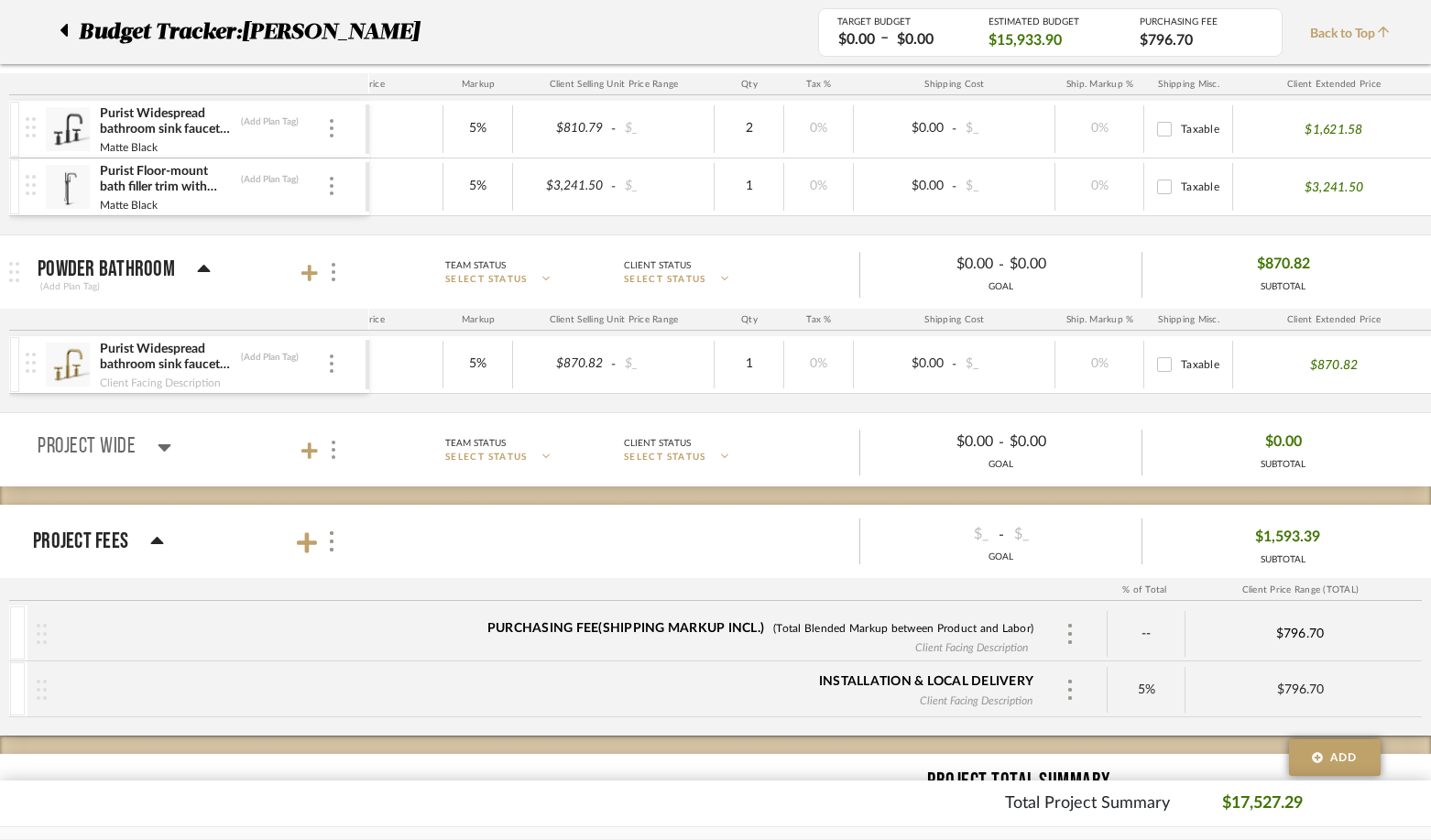
click at [225, 445] on mat-panel-title "Project Wide" at bounding box center [199, 451] width 323 height 25
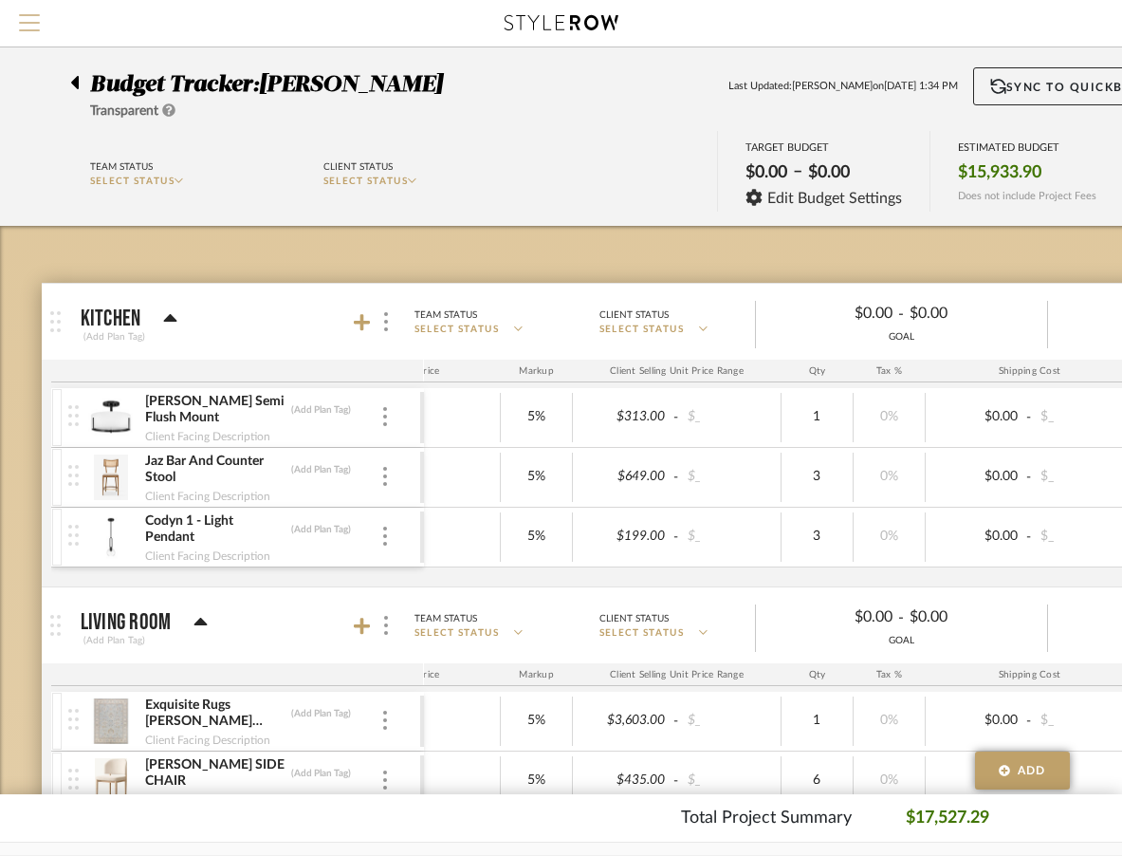
click at [25, 18] on span "Menu" at bounding box center [29, 28] width 21 height 28
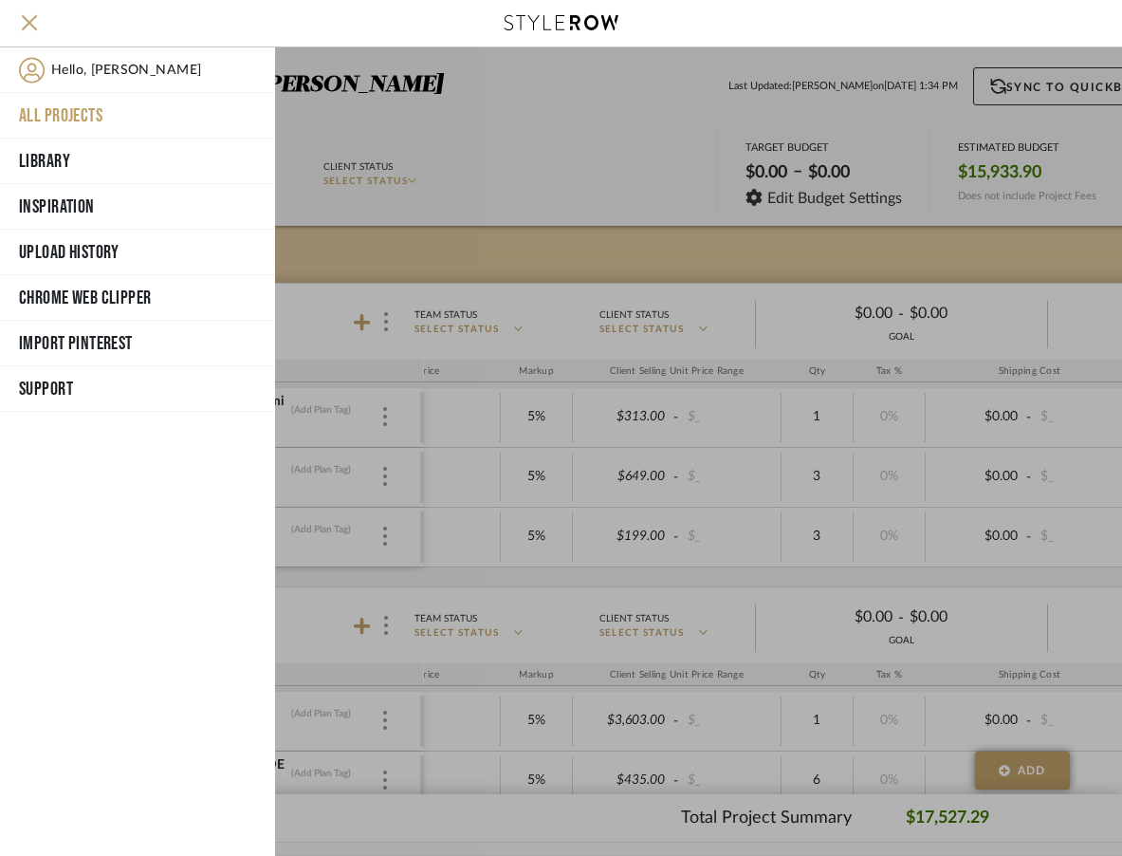
click at [65, 114] on button "All Projects" at bounding box center [137, 116] width 275 height 46
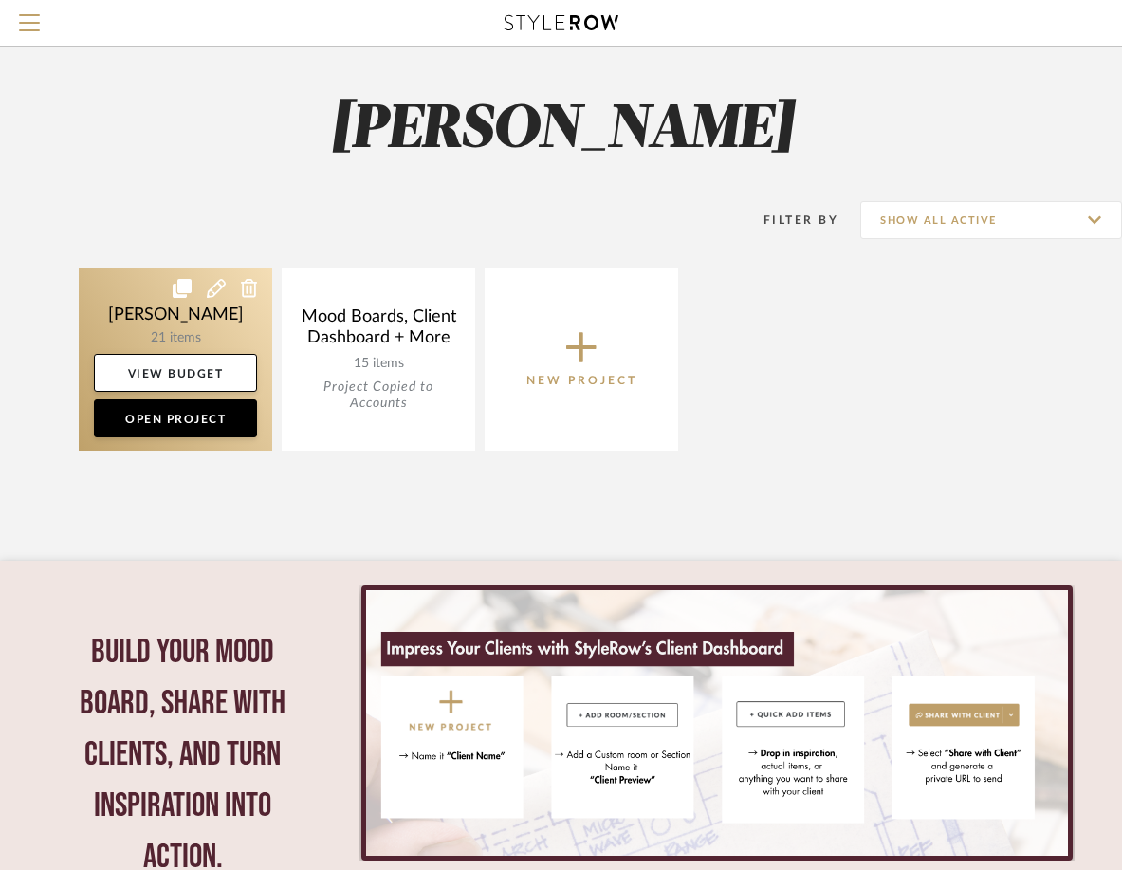
click at [135, 305] on link at bounding box center [176, 359] width 194 height 183
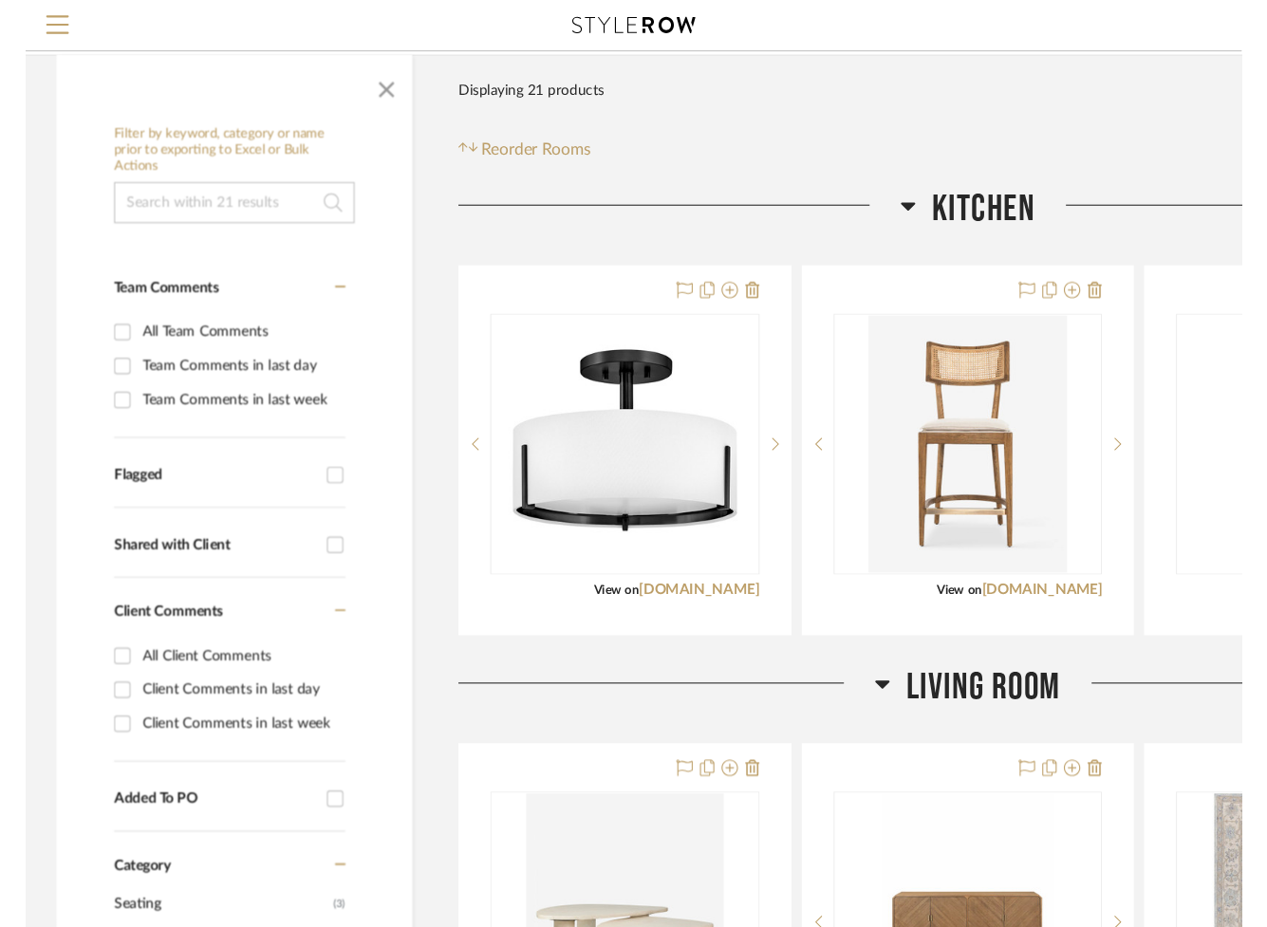
scroll to position [185, 0]
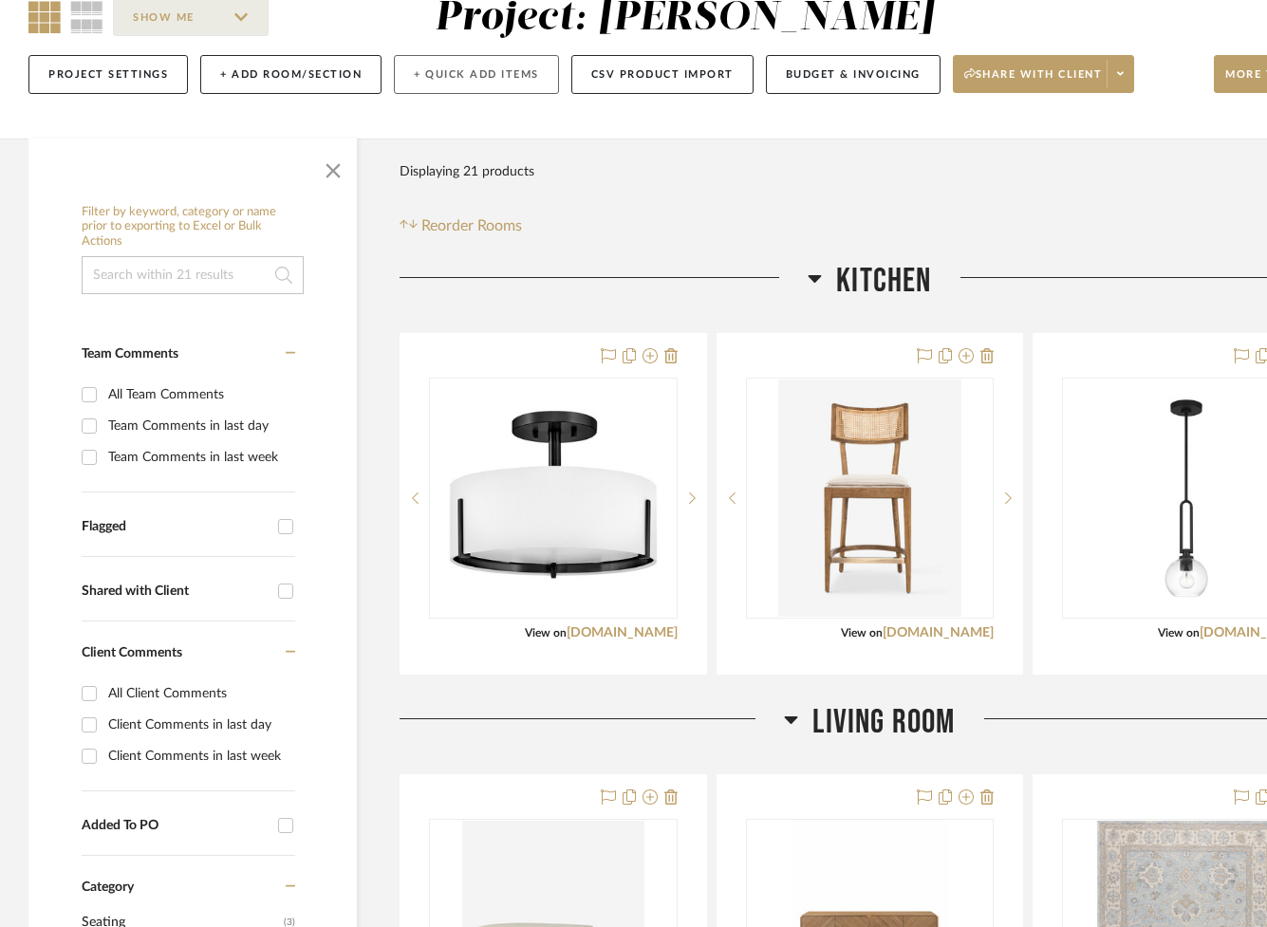
click at [450, 74] on button "+ Quick Add Items" at bounding box center [476, 74] width 165 height 39
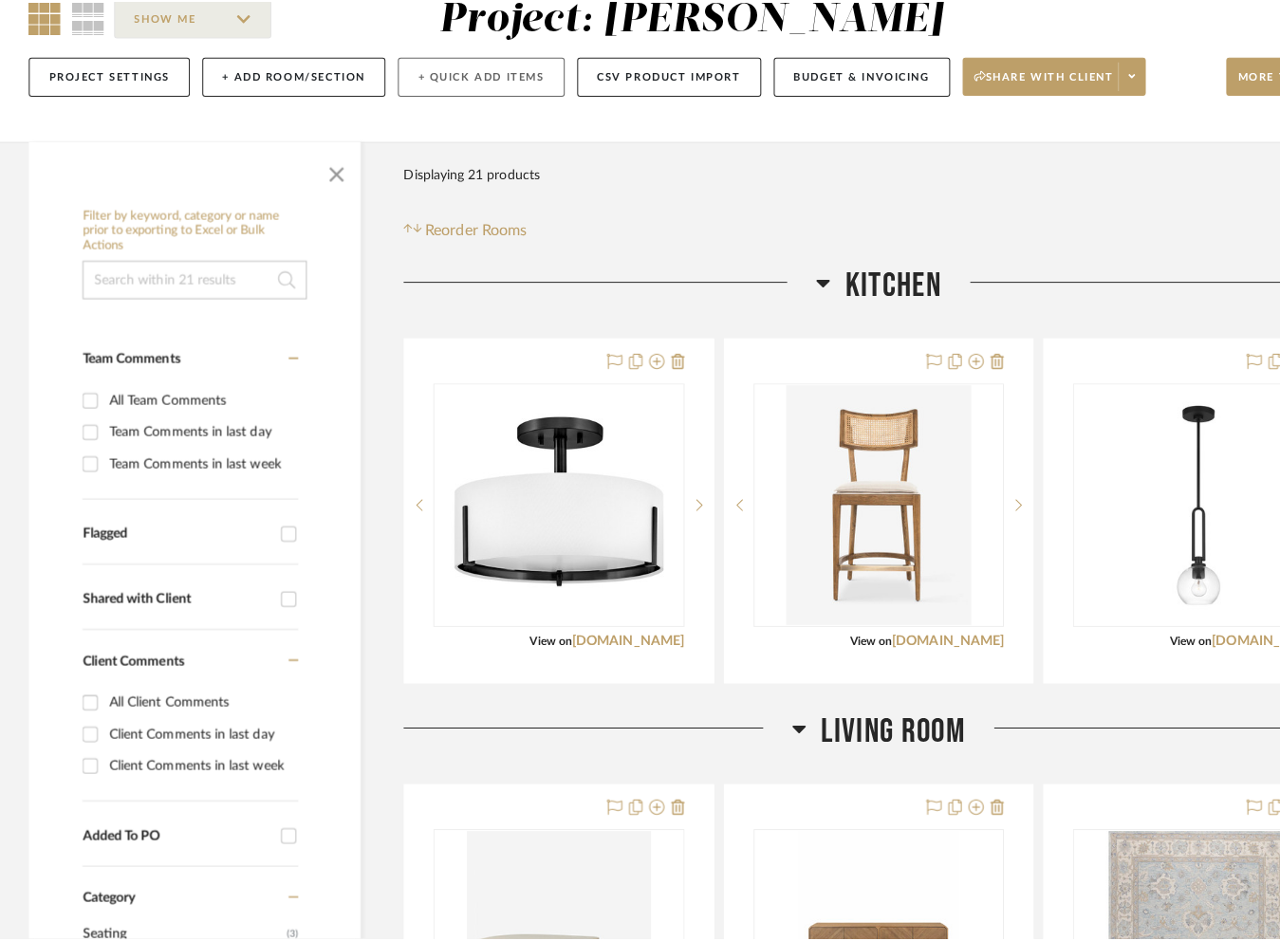
scroll to position [0, 0]
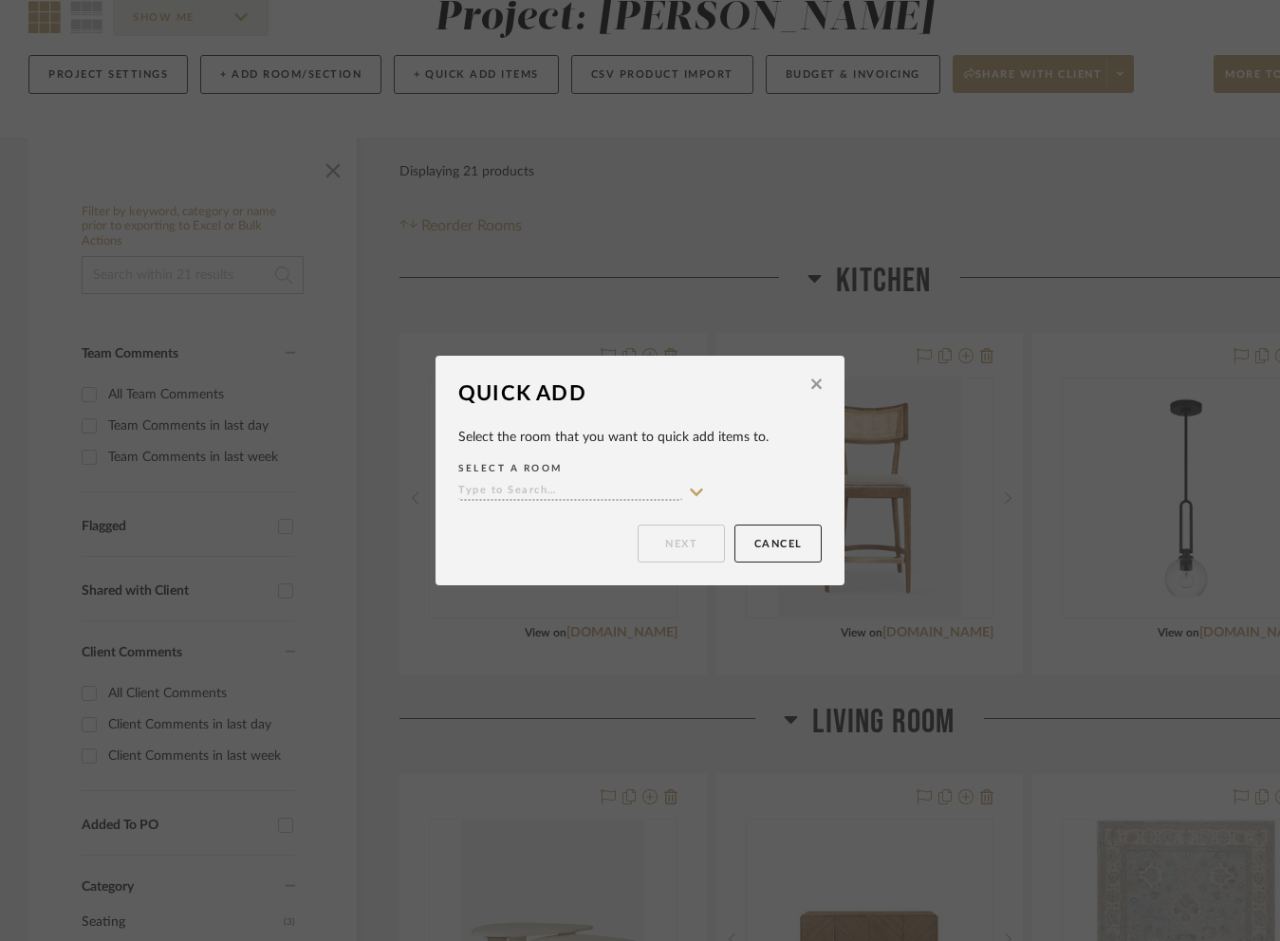
click at [529, 495] on input at bounding box center [570, 492] width 224 height 18
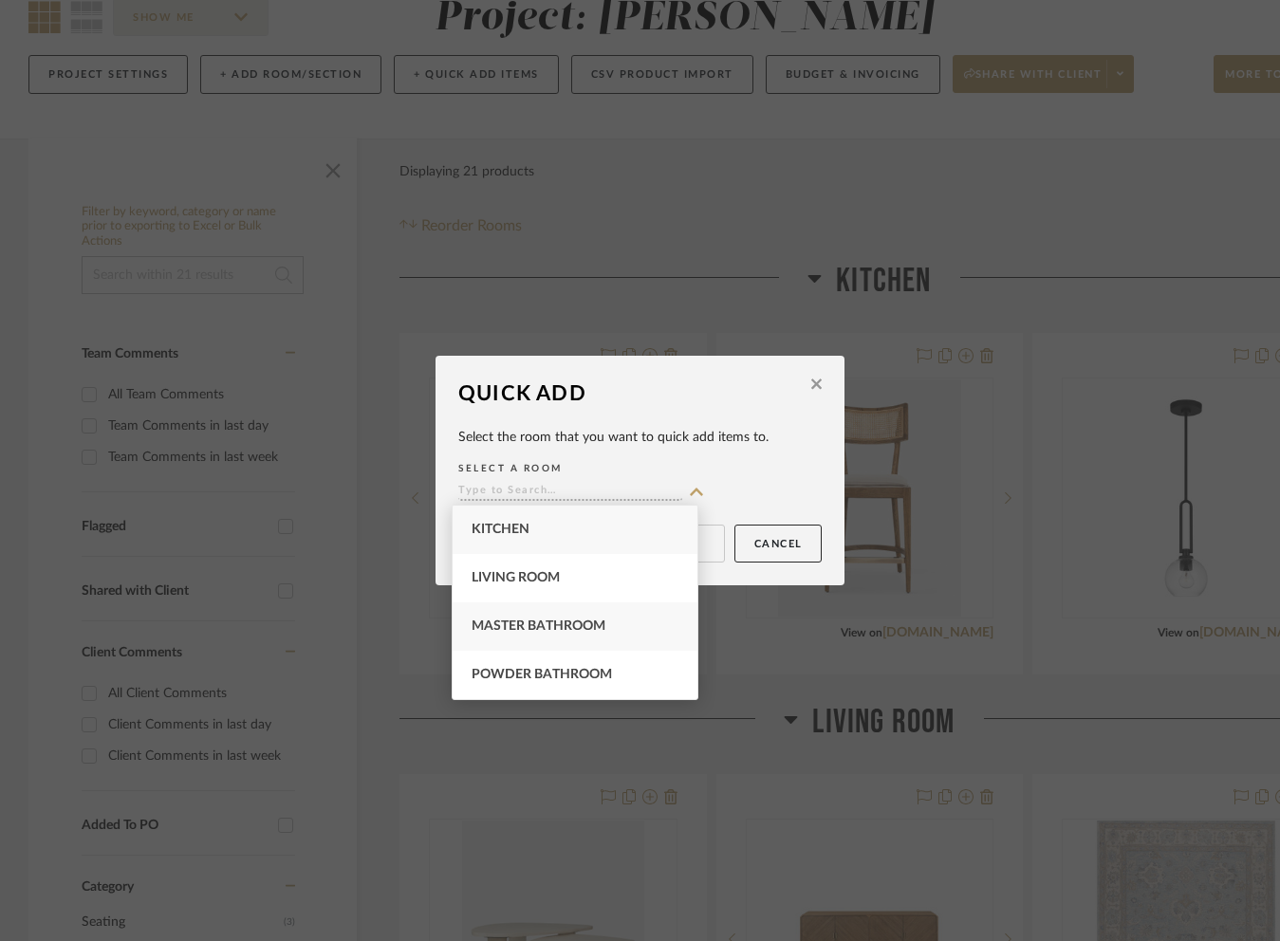
click at [532, 626] on span "Master Bathroom" at bounding box center [539, 626] width 134 height 13
type input "Master Bathroom"
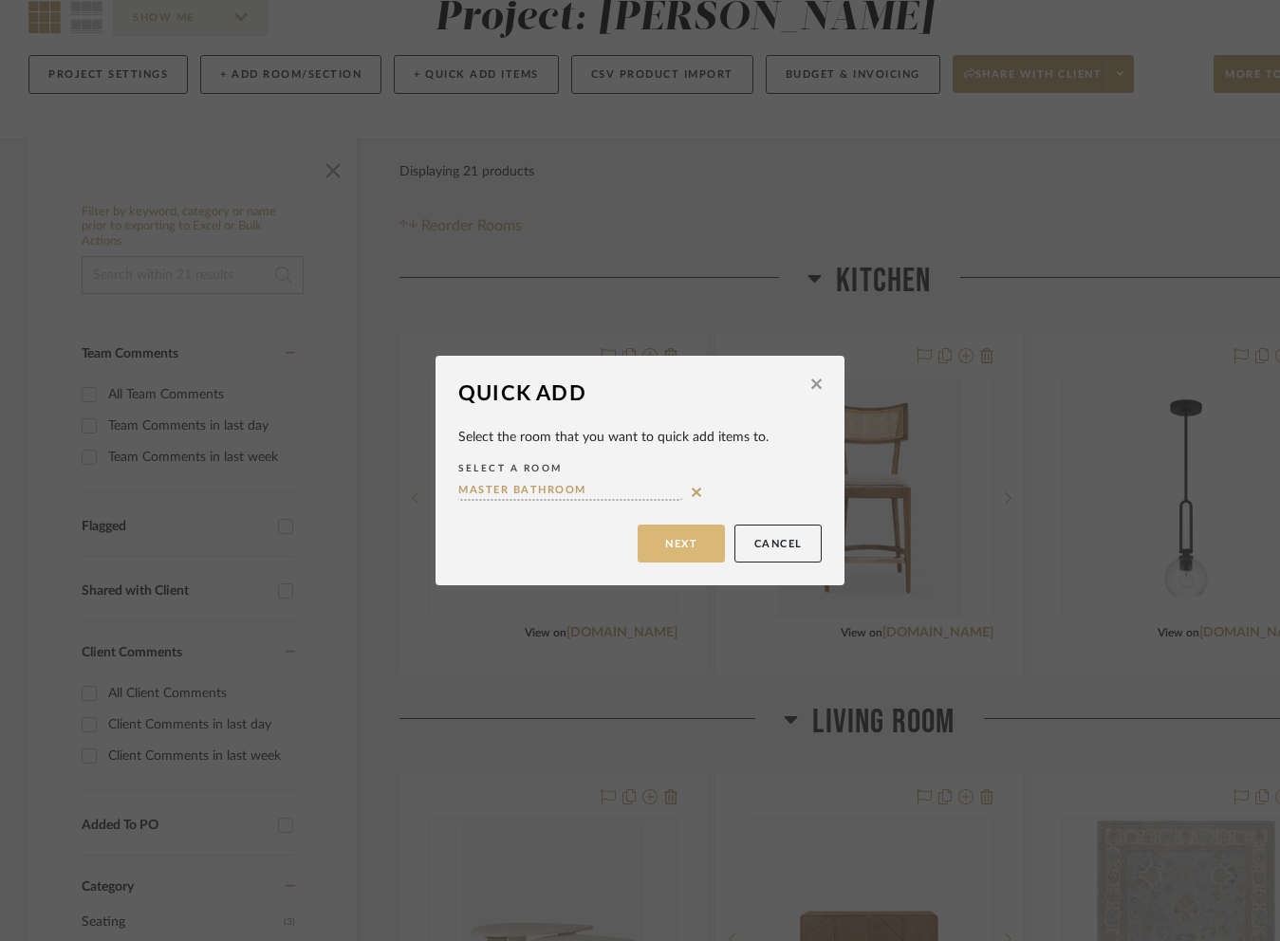
click at [682, 538] on button "Next" at bounding box center [681, 544] width 87 height 38
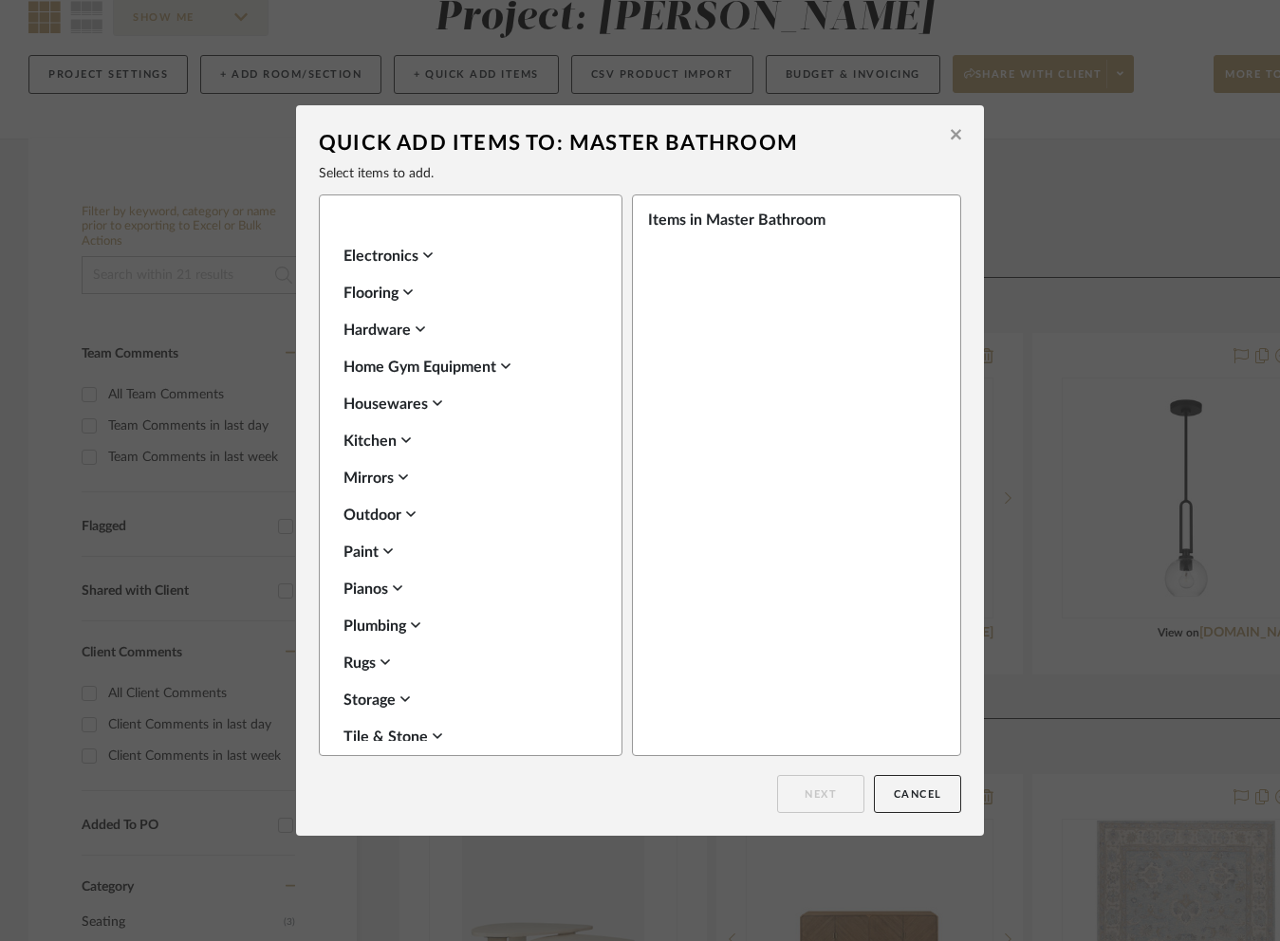
scroll to position [672, 0]
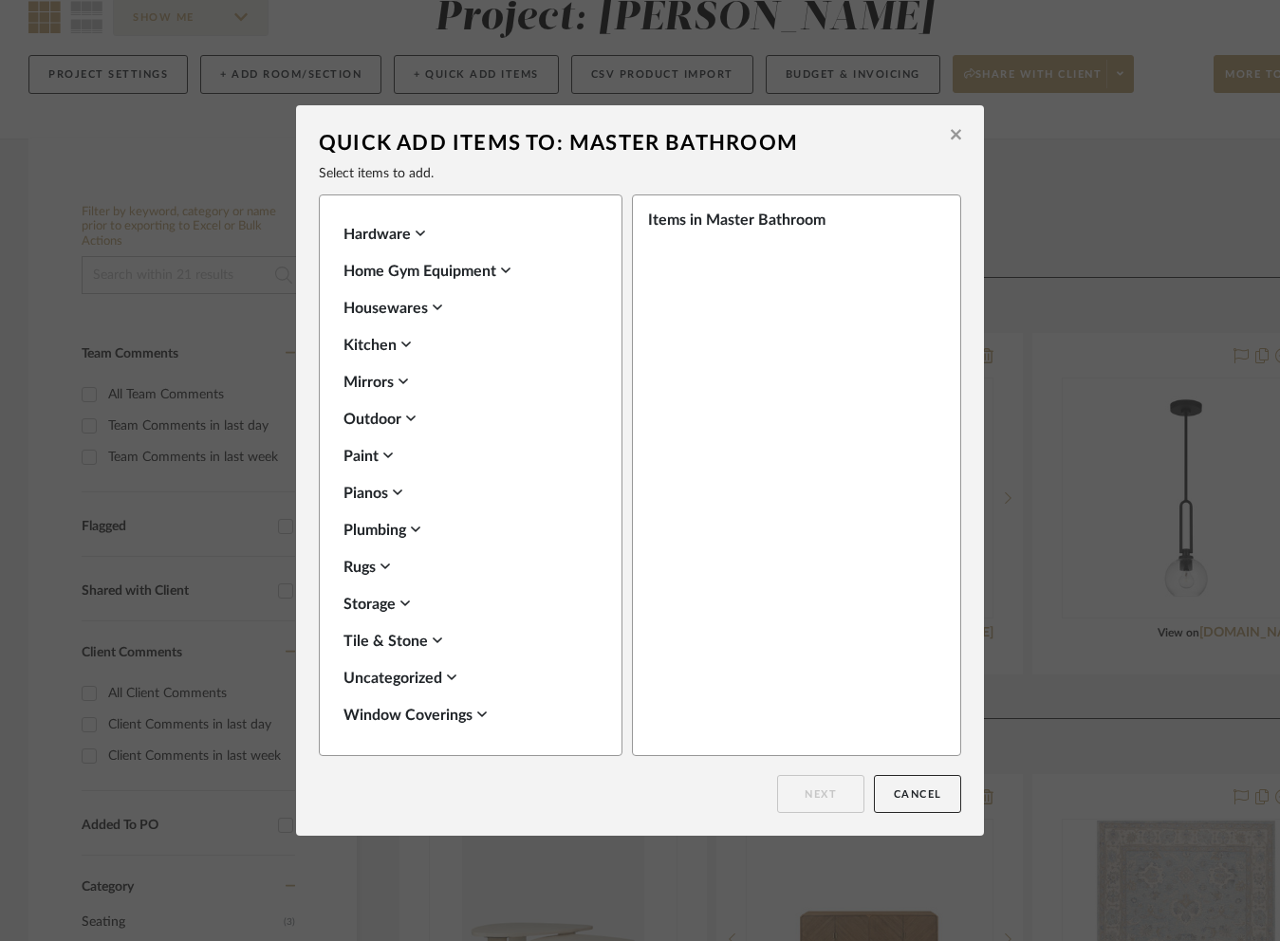
click at [396, 647] on div "Tile & Stone" at bounding box center [465, 641] width 245 height 23
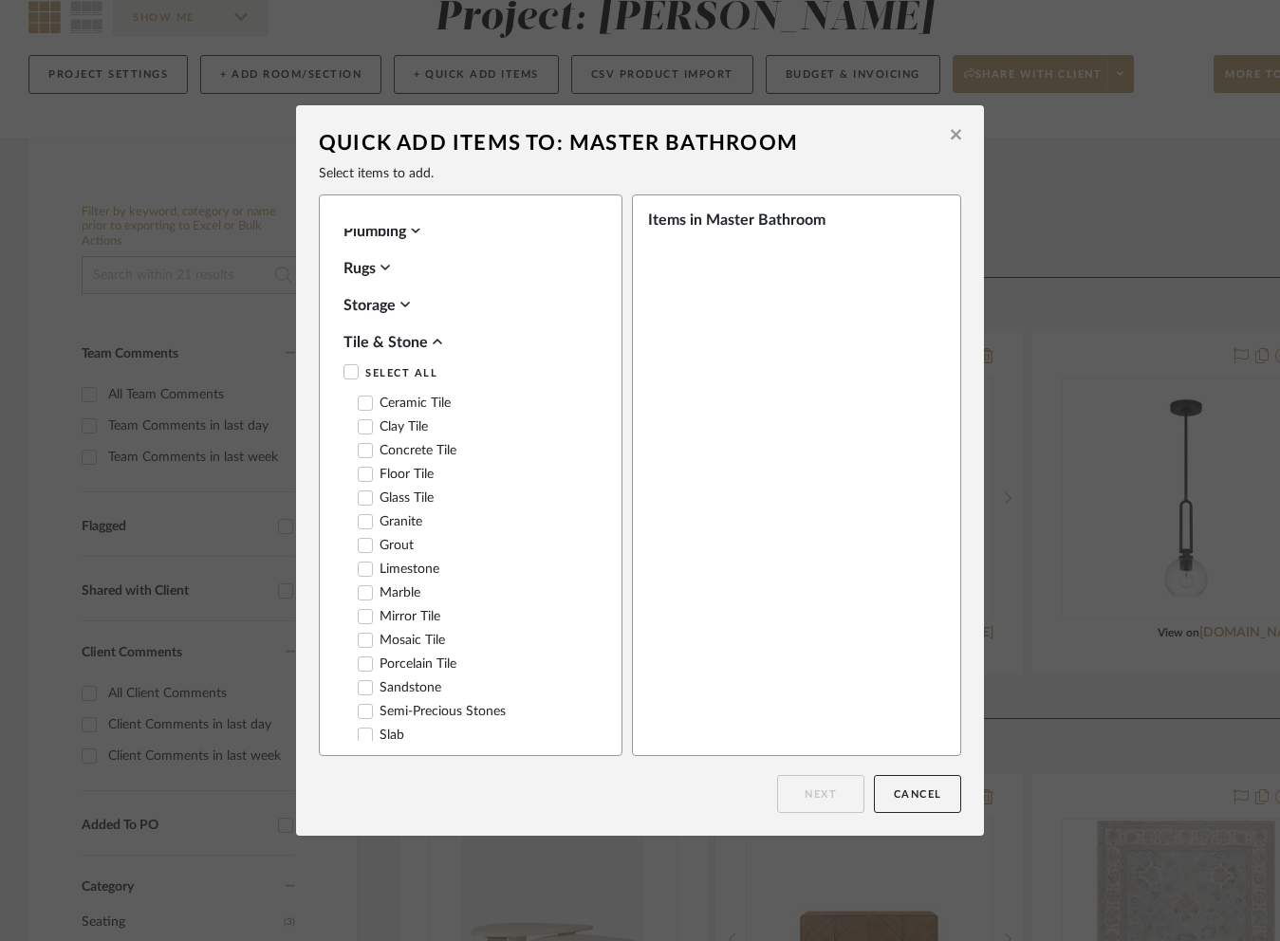
scroll to position [980, 0]
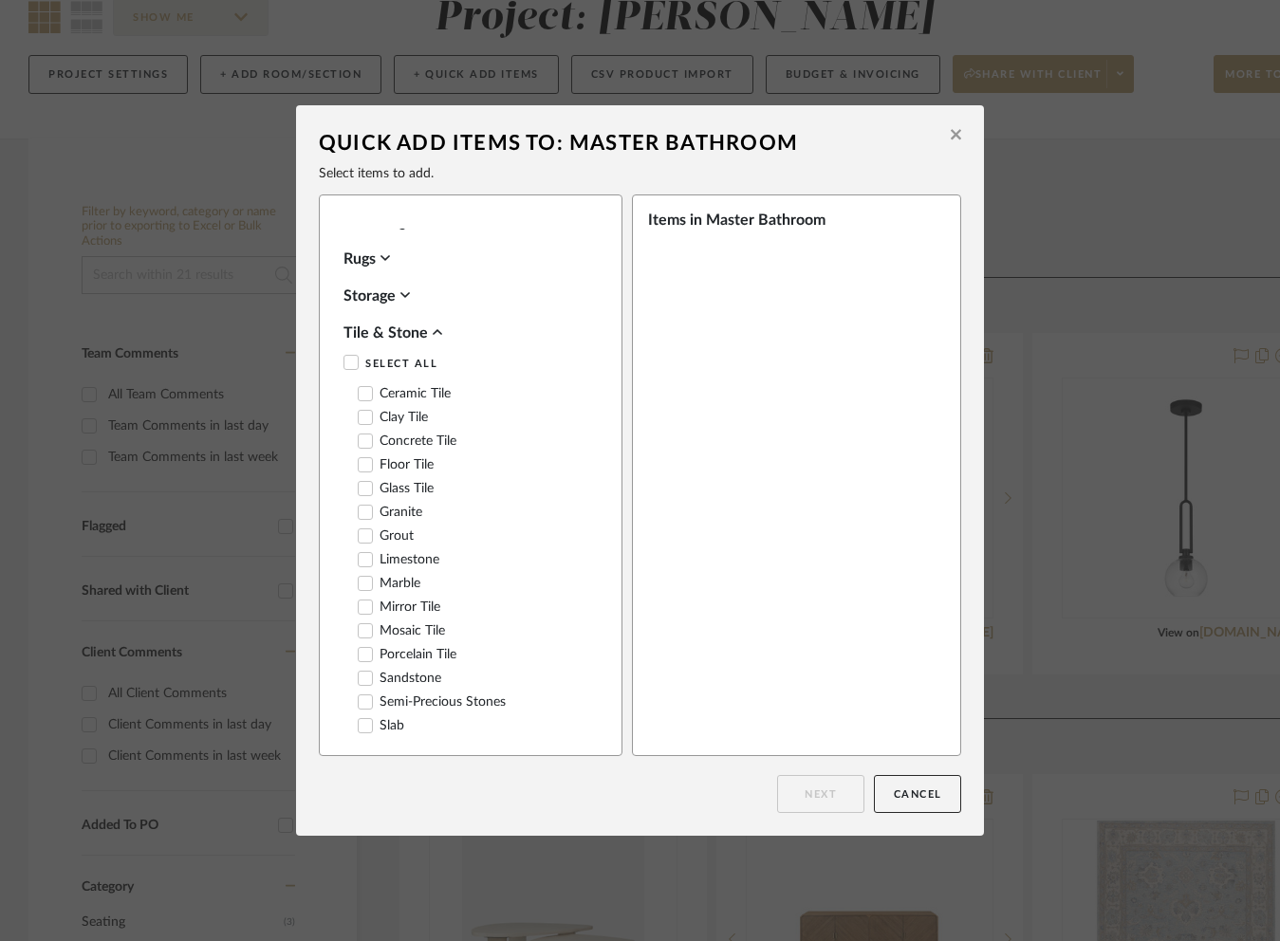
click at [361, 458] on icon at bounding box center [365, 464] width 13 height 13
click at [359, 648] on icon at bounding box center [365, 654] width 13 height 13
click at [361, 393] on icon at bounding box center [365, 393] width 13 height 13
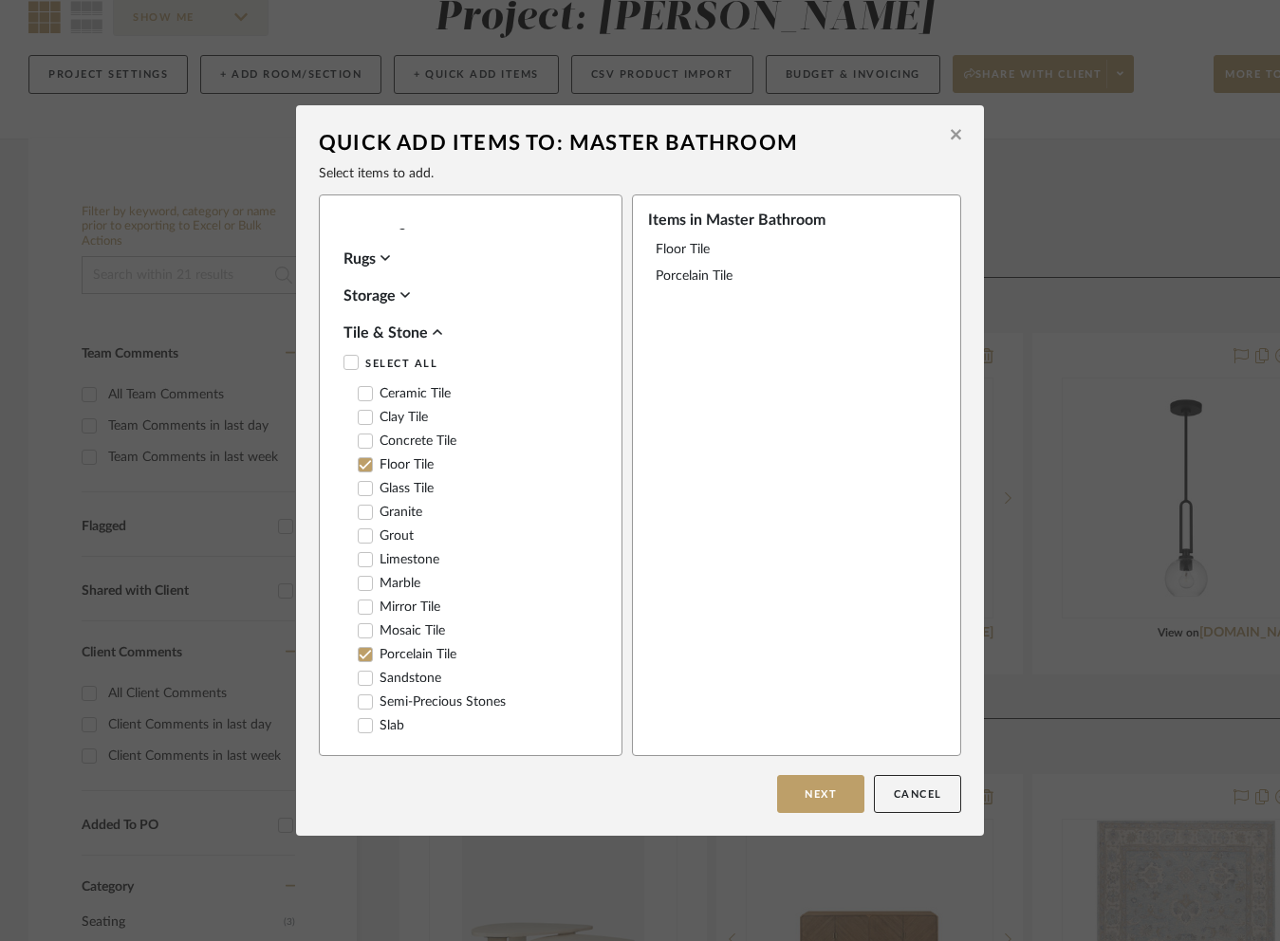
click at [806, 789] on button "Next" at bounding box center [820, 794] width 87 height 38
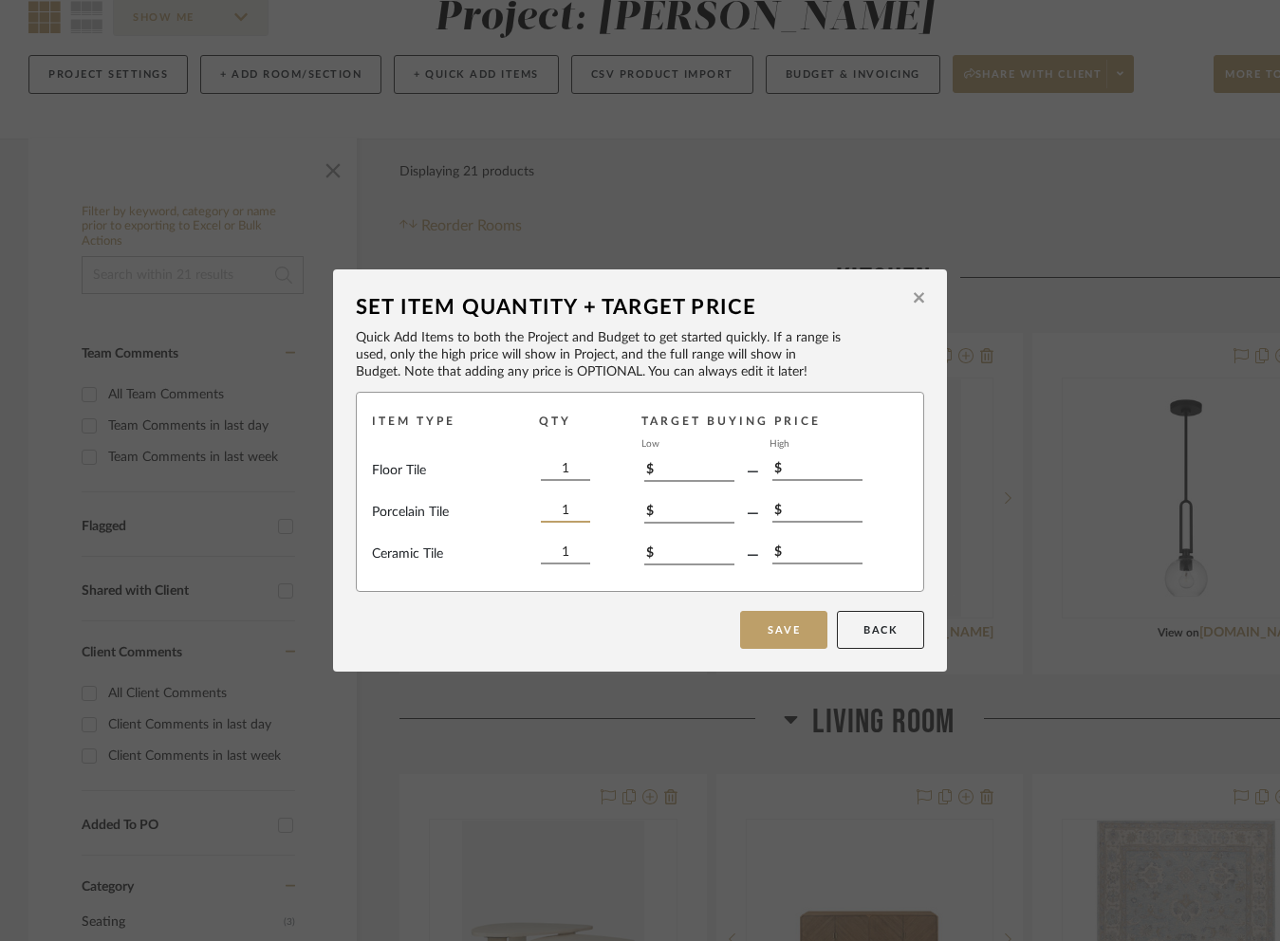
click at [562, 507] on input "1" at bounding box center [565, 512] width 49 height 21
type input "3"
click at [806, 509] on input "$" at bounding box center [817, 512] width 90 height 21
type input "$1,125"
click at [572, 468] on input "1" at bounding box center [565, 470] width 49 height 21
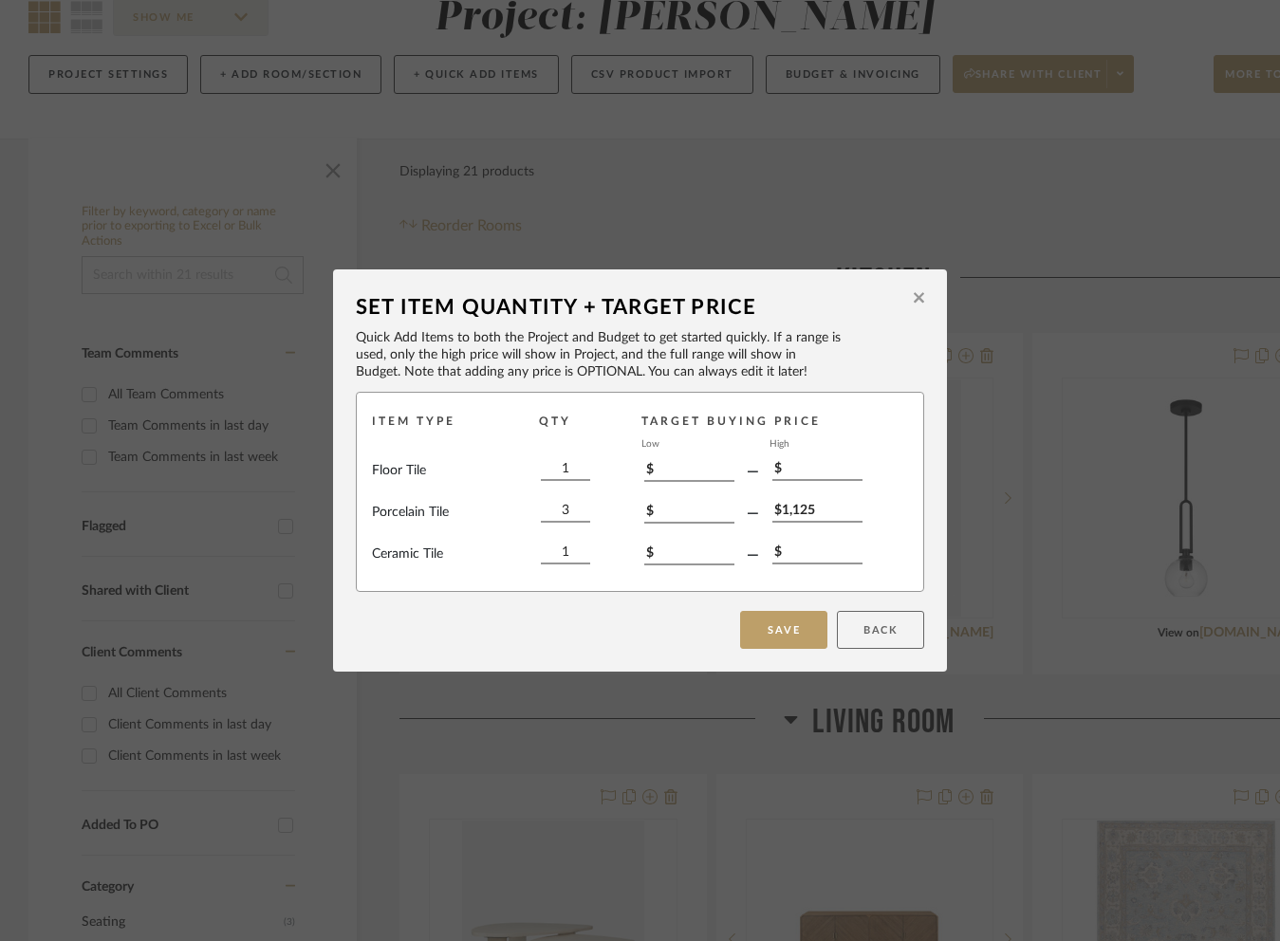
click at [877, 640] on button "Back" at bounding box center [880, 630] width 87 height 38
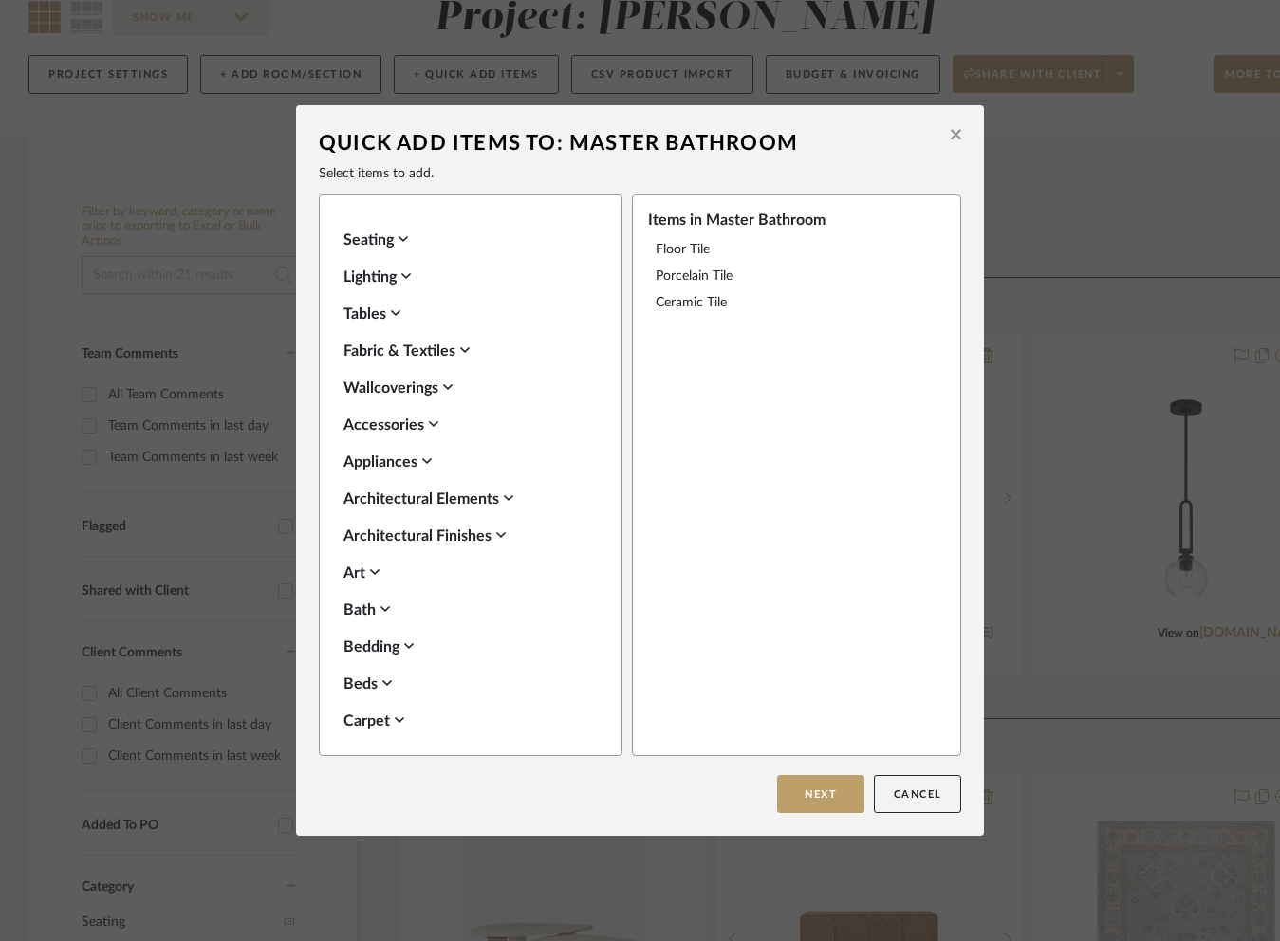
click at [682, 241] on div "Floor Tile" at bounding box center [791, 249] width 271 height 17
click at [910, 794] on button "Cancel" at bounding box center [917, 794] width 87 height 38
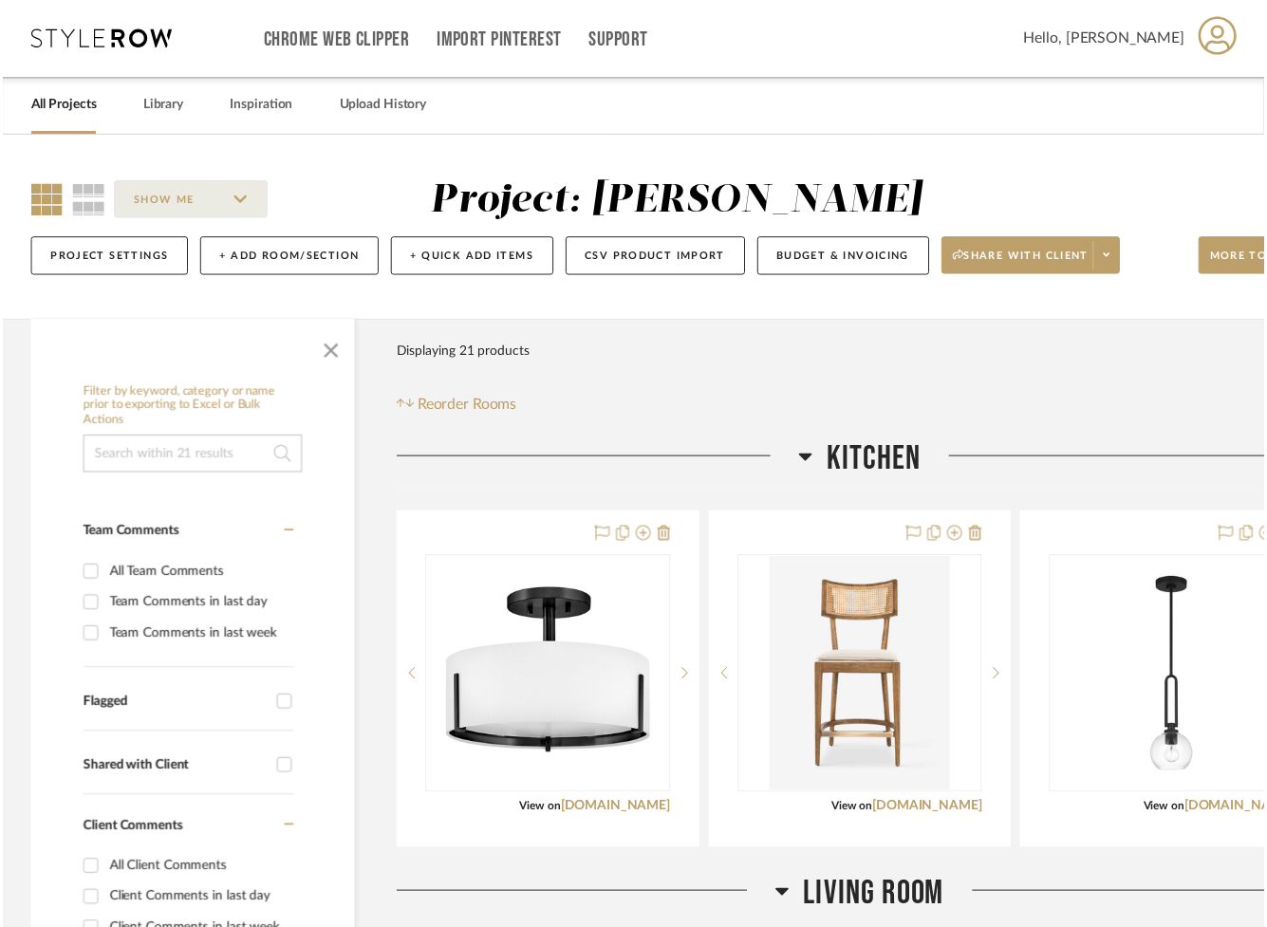
scroll to position [185, 0]
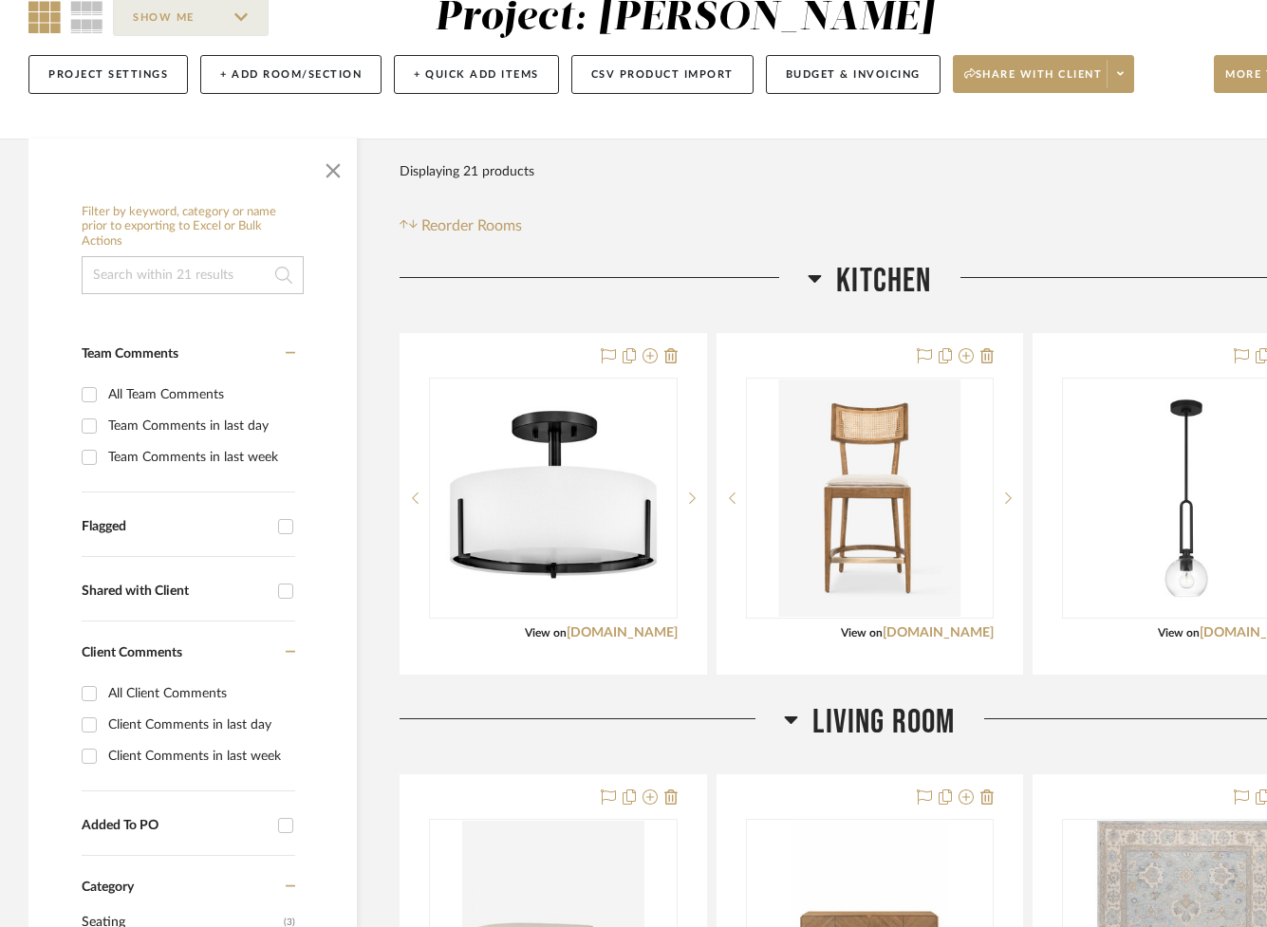
click at [879, 274] on span "Kitchen" at bounding box center [883, 281] width 95 height 41
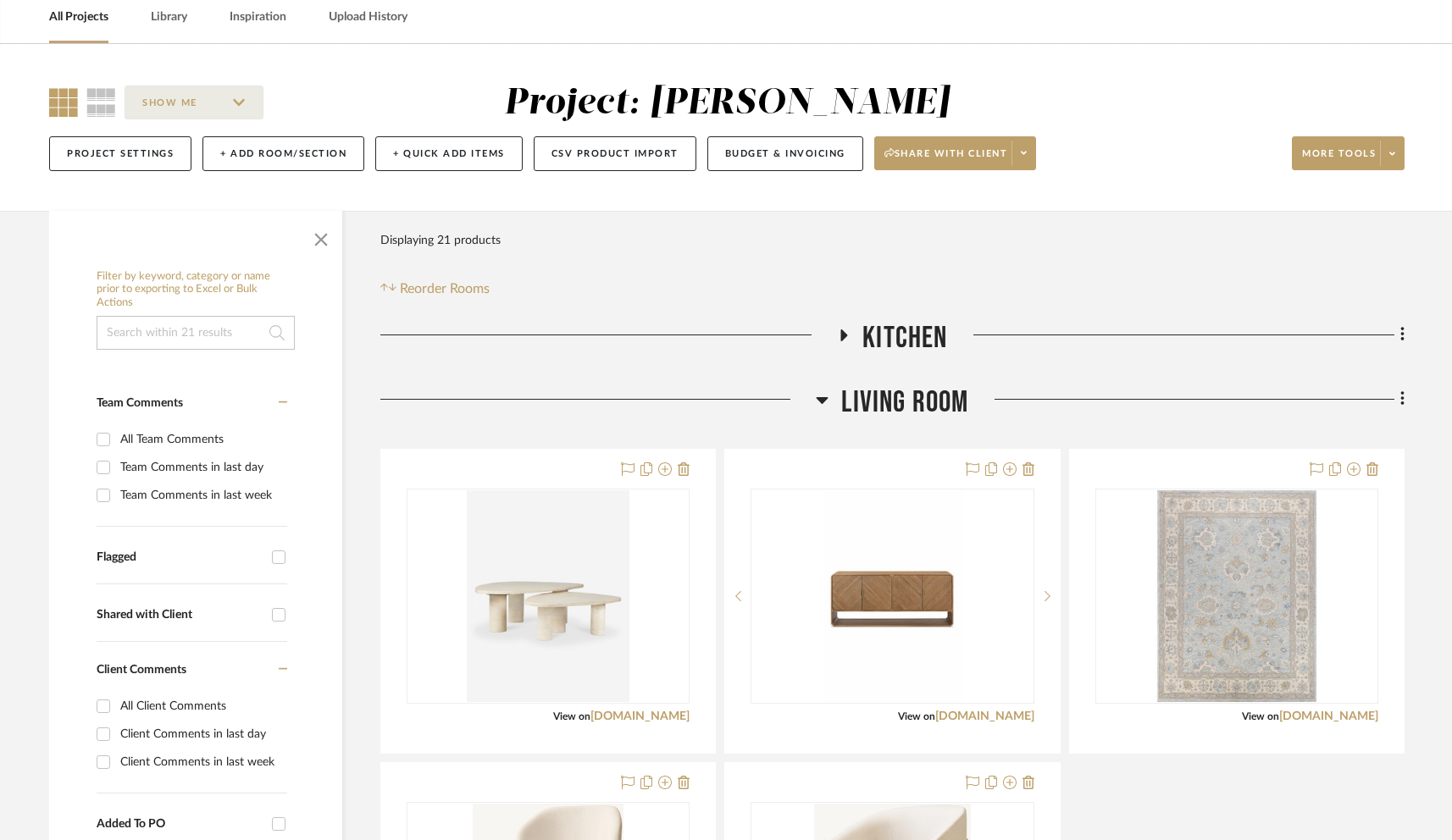
scroll to position [0, 0]
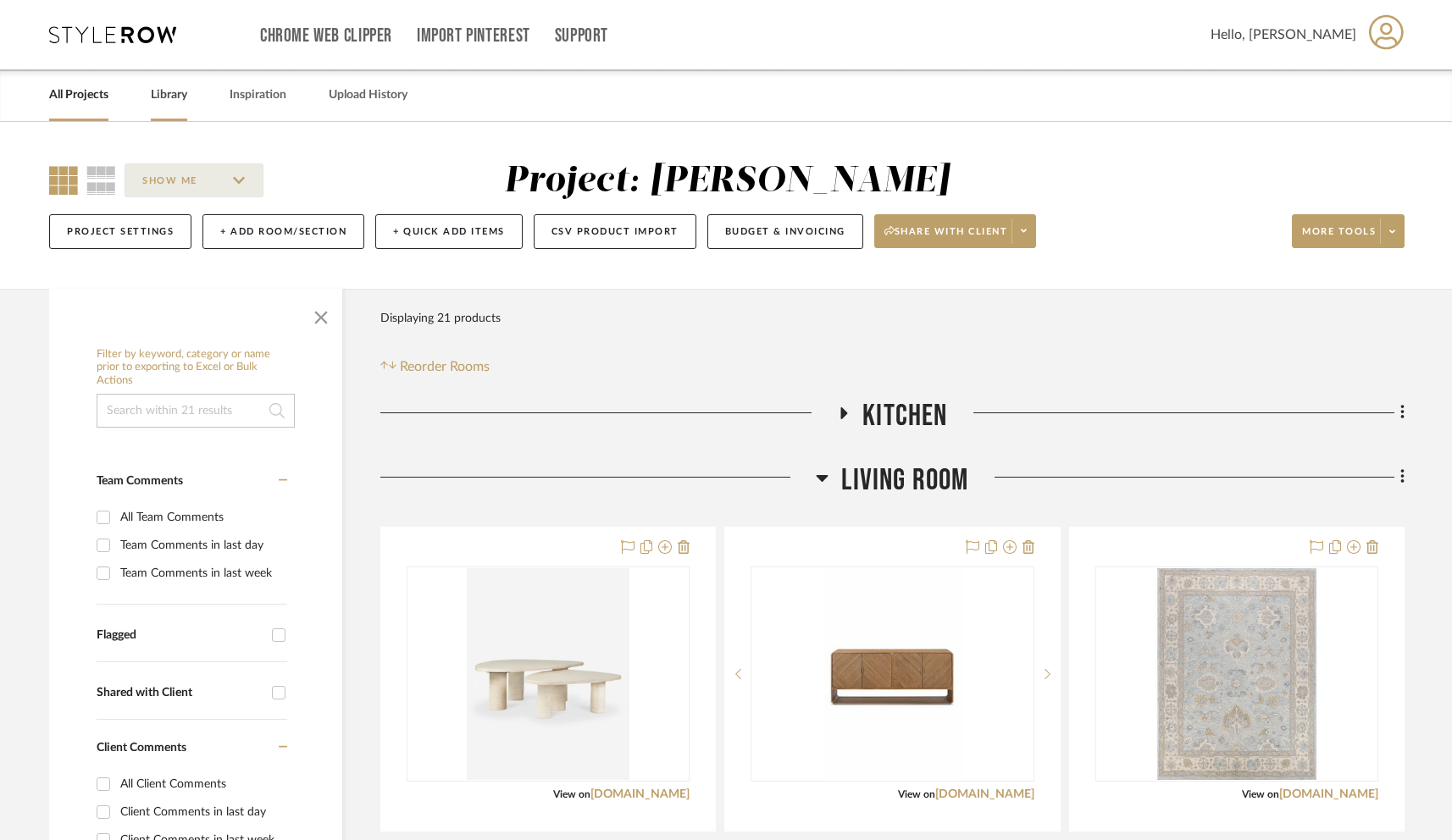
click at [156, 101] on link "Library" at bounding box center [169, 96] width 37 height 23
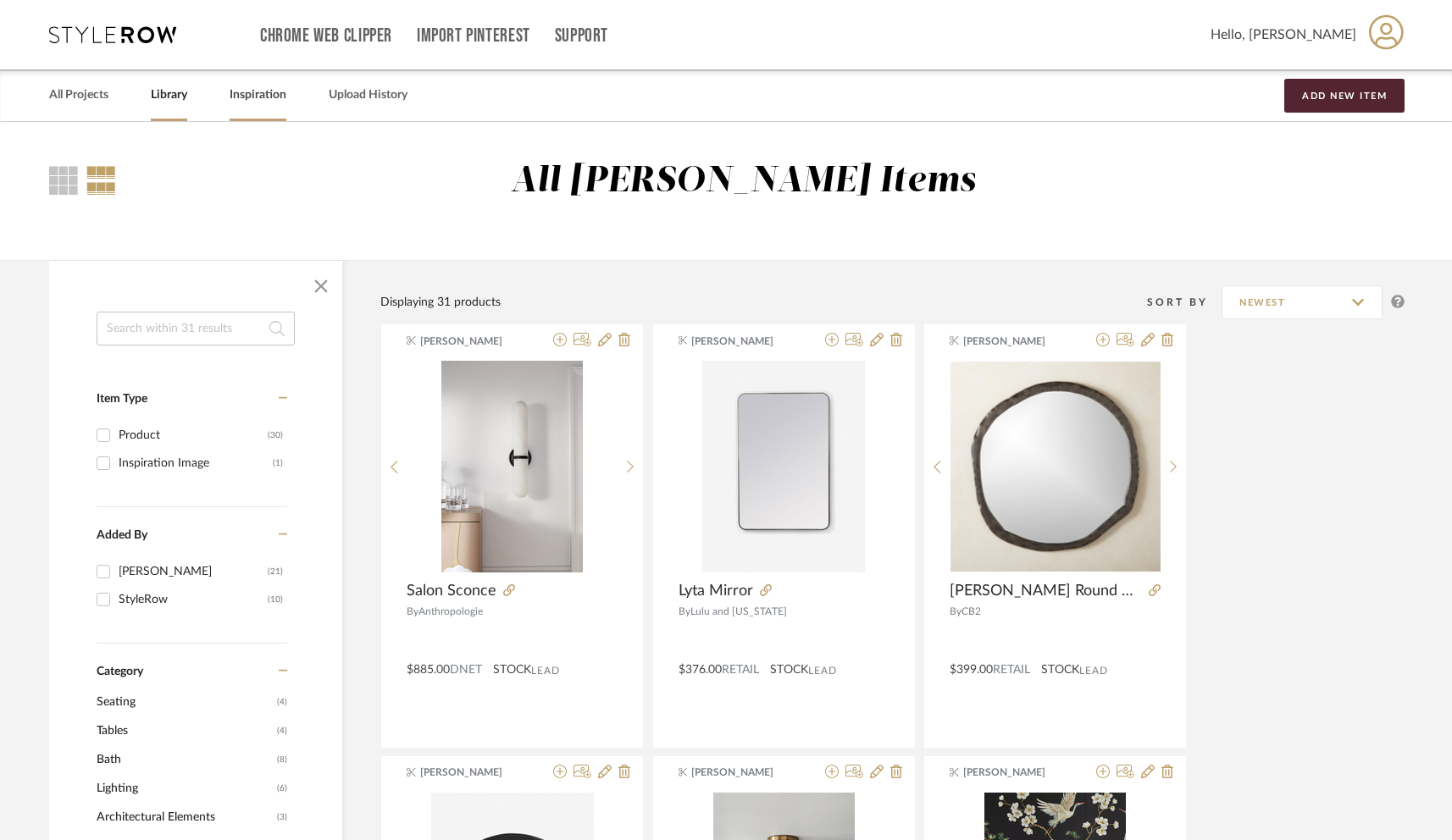
click at [267, 93] on link "Inspiration" at bounding box center [258, 96] width 57 height 23
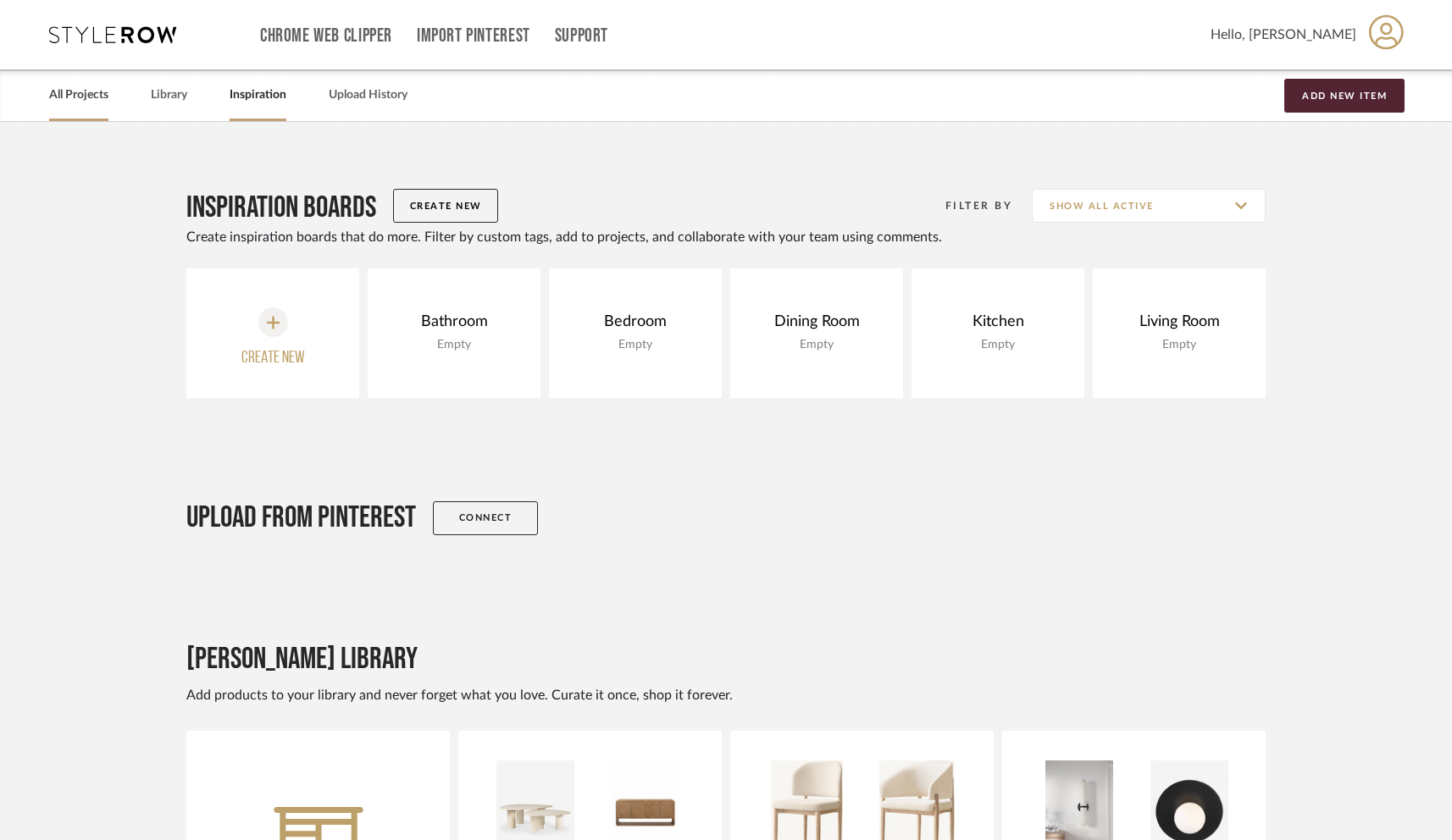
click at [78, 96] on link "All Projects" at bounding box center [79, 96] width 59 height 23
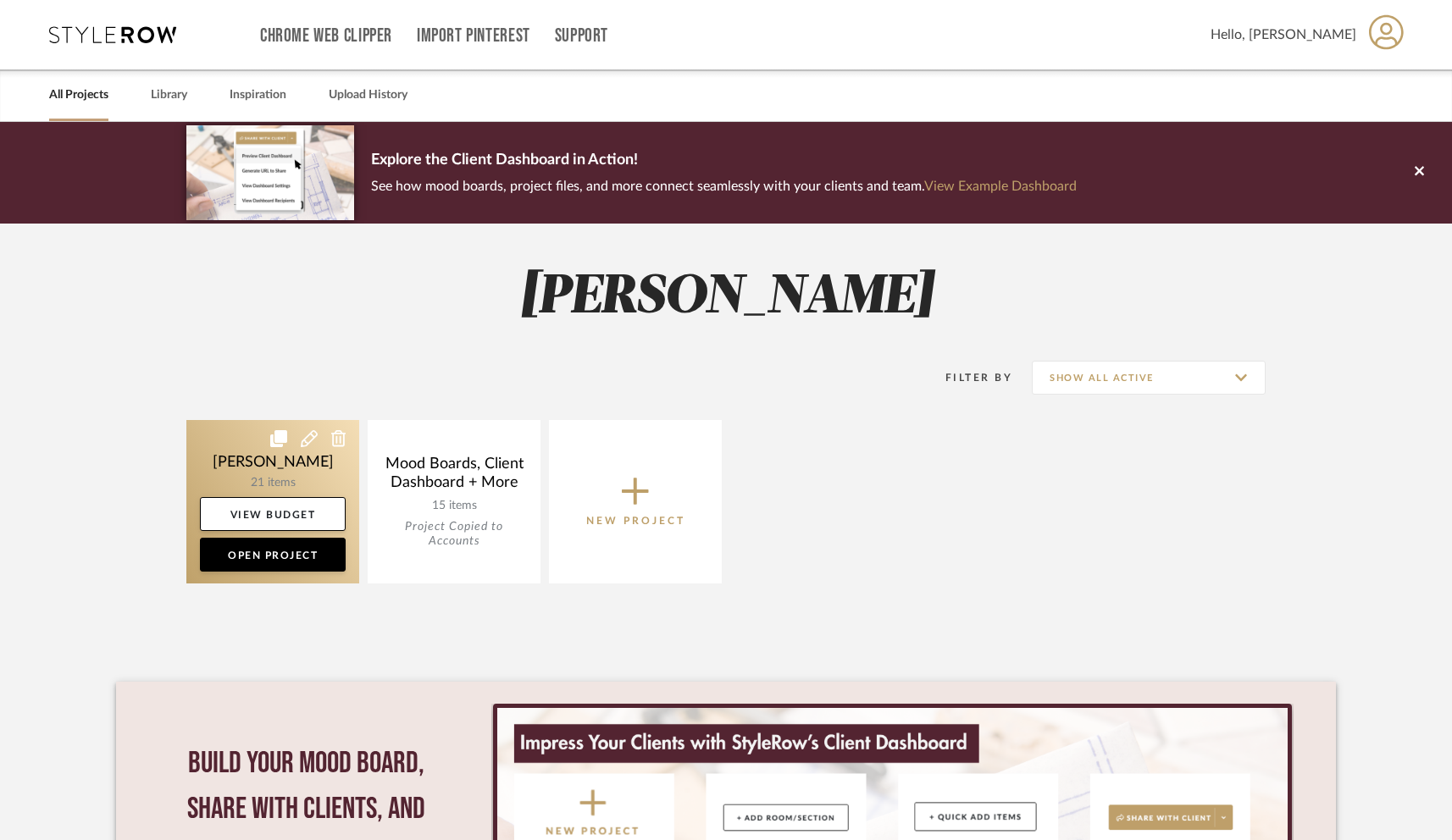
click at [234, 462] on link at bounding box center [273, 502] width 173 height 163
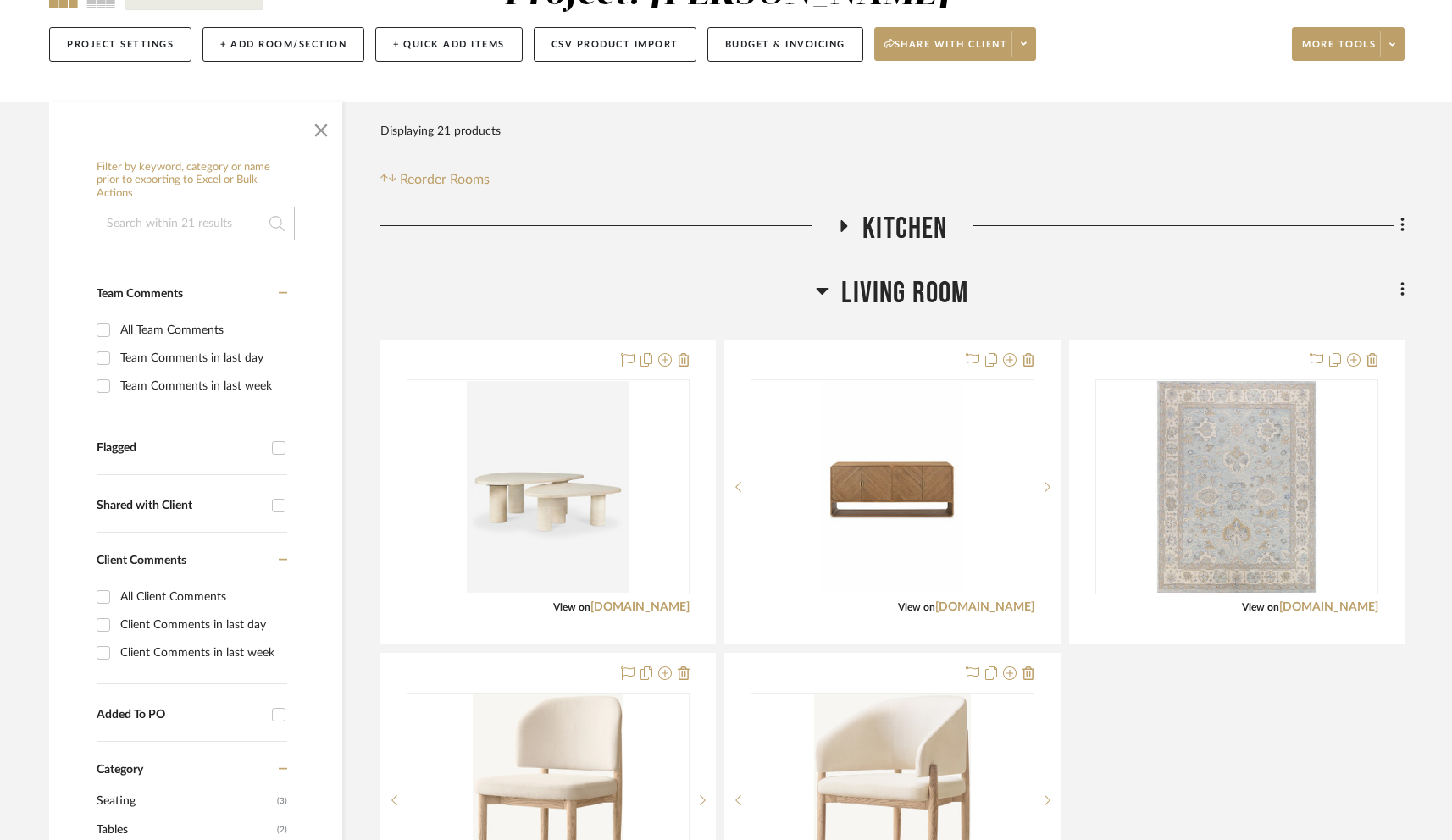
scroll to position [189, 0]
